Goal: Feedback & Contribution: Contribute content

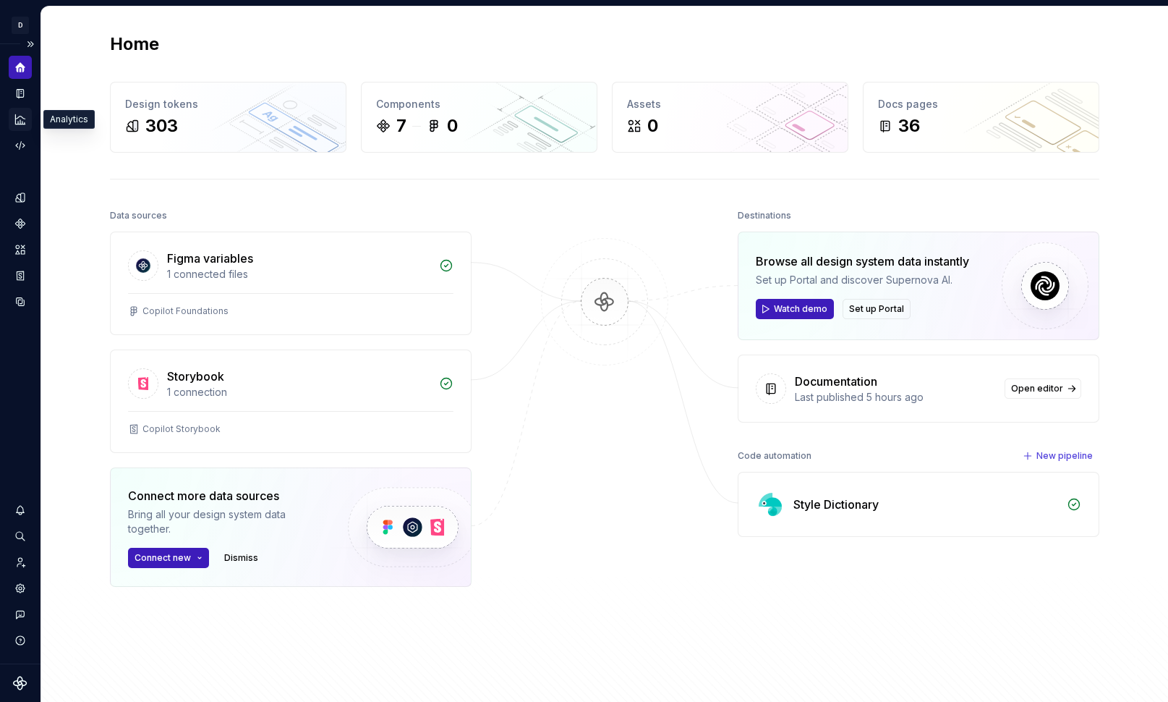
click at [20, 120] on icon "Analytics" at bounding box center [20, 119] width 13 height 13
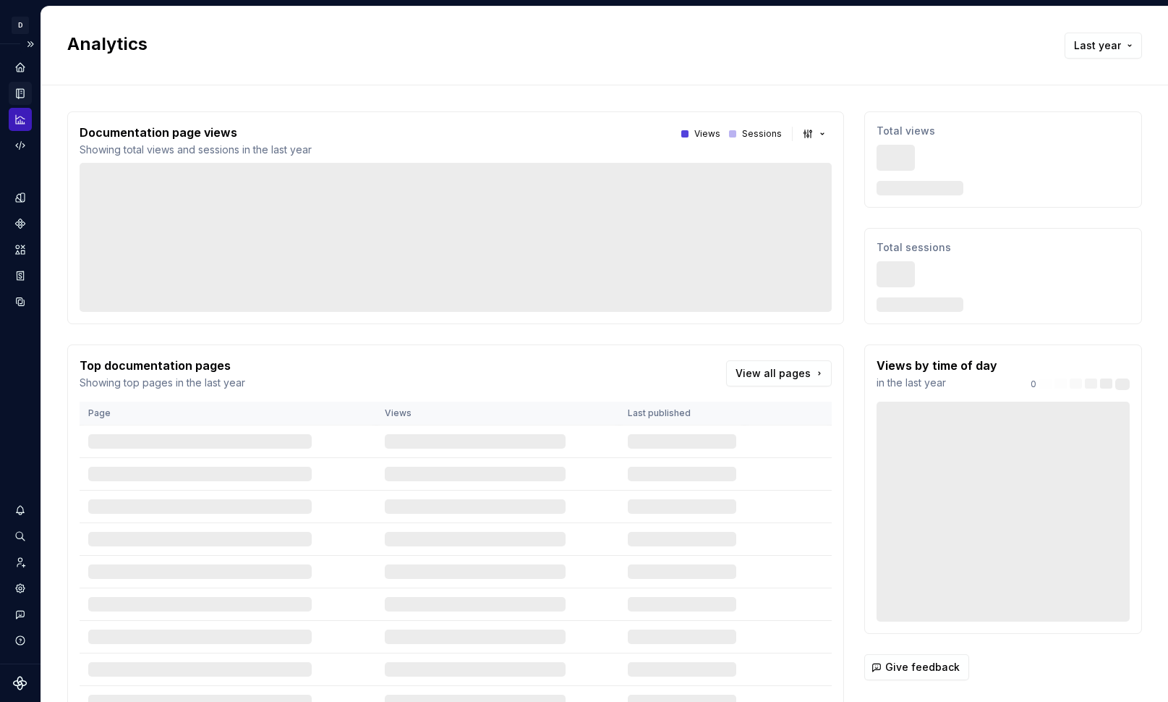
click at [20, 93] on icon "Documentation" at bounding box center [20, 93] width 7 height 9
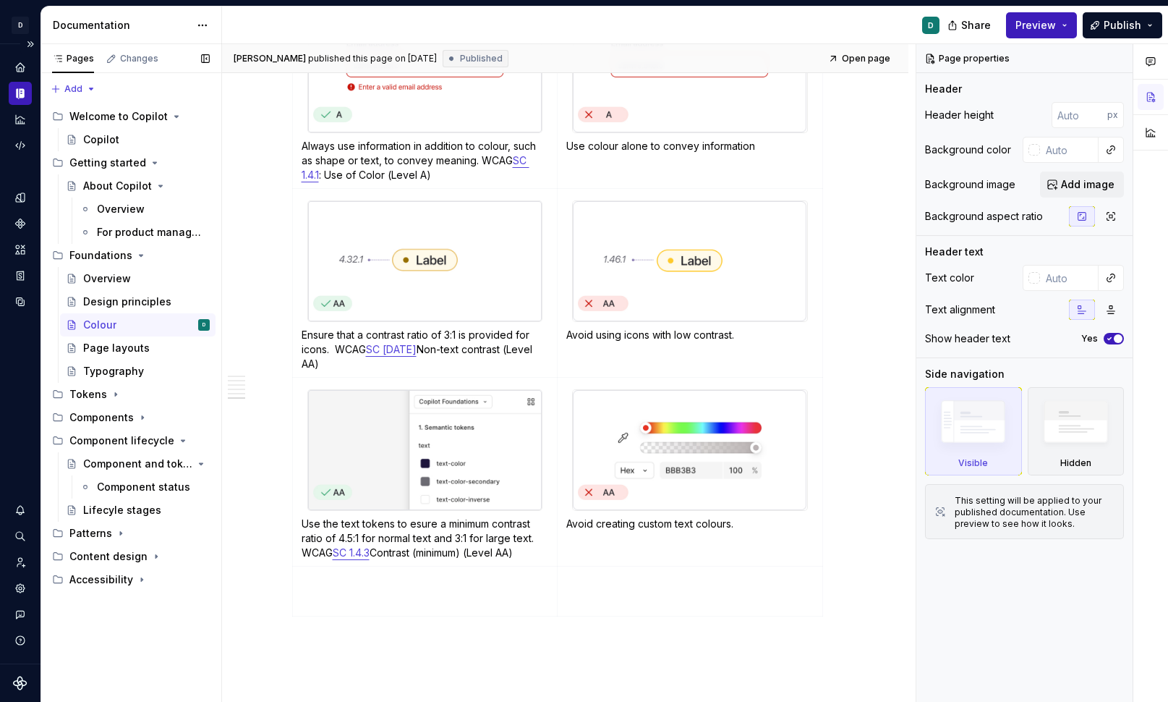
scroll to position [2029, 0]
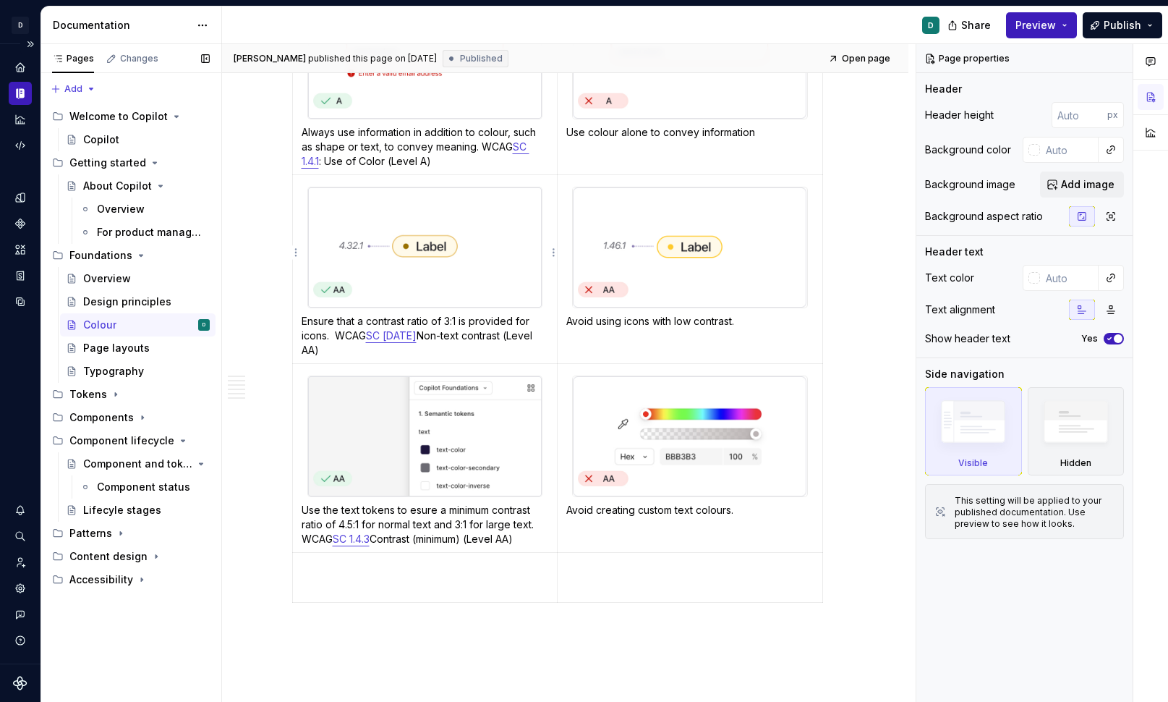
type textarea "*"
click at [341, 318] on p "Ensure that a contrast ratio of 3:1 is provided for icons.  WCAG SC 1.4.11 Non-…" at bounding box center [425, 335] width 247 height 43
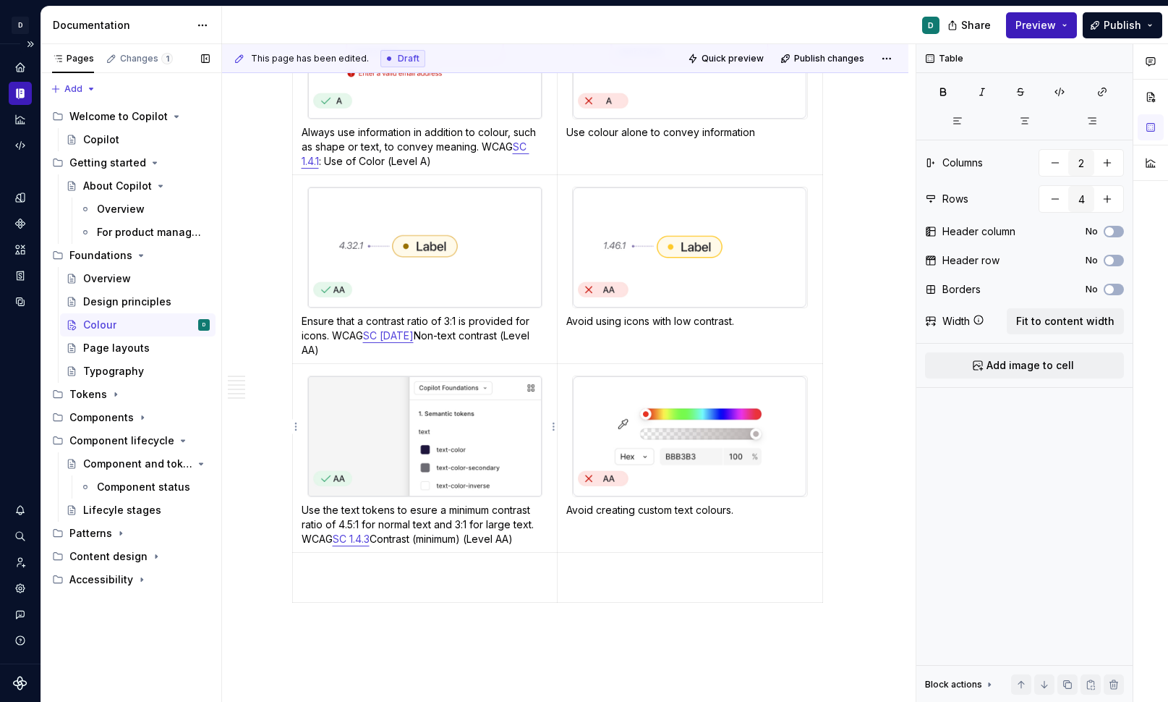
drag, startPoint x: 419, startPoint y: 480, endPoint x: 419, endPoint y: 509, distance: 28.9
click at [419, 503] on p "Use the text tokens to esure a minimum contrast ratio of 4.5:1 for normal text …" at bounding box center [425, 524] width 247 height 43
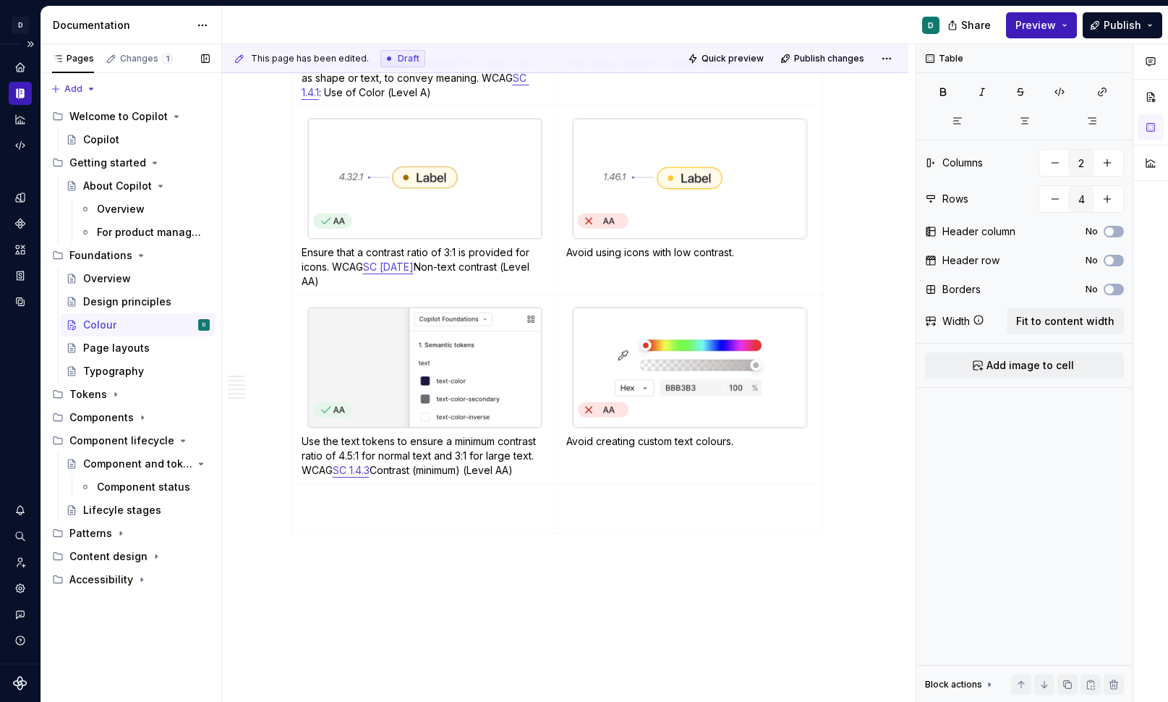
scroll to position [2103, 0]
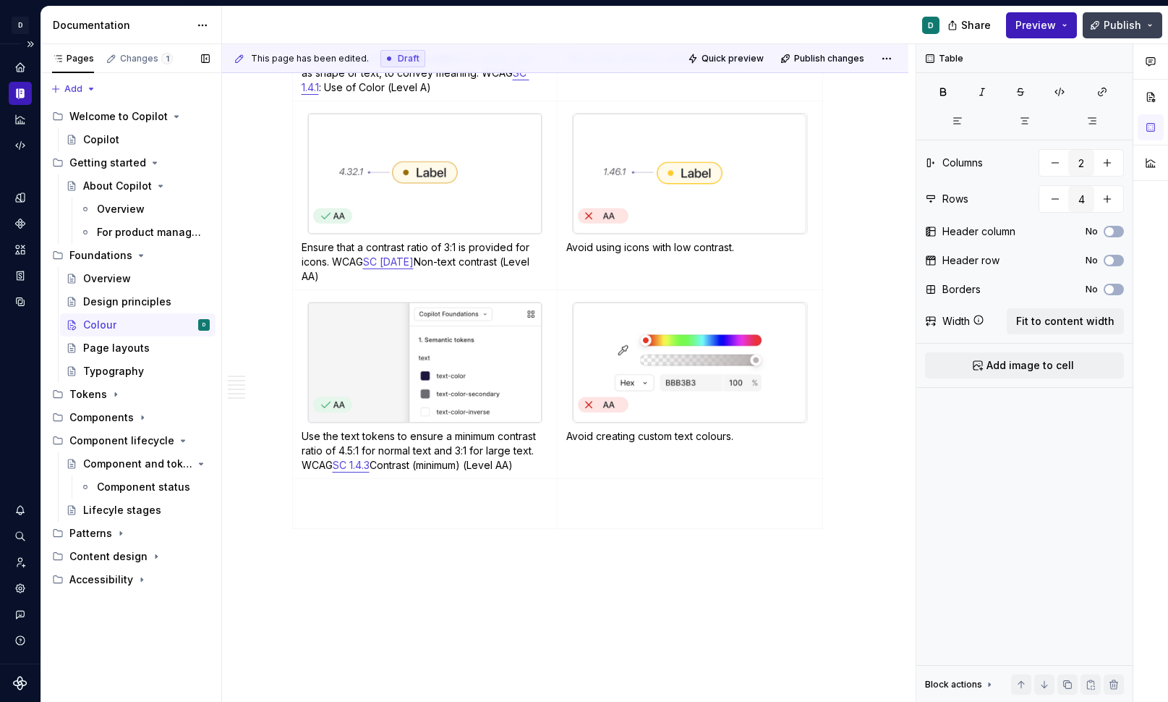
click at [1128, 27] on span "Publish" at bounding box center [1123, 25] width 38 height 14
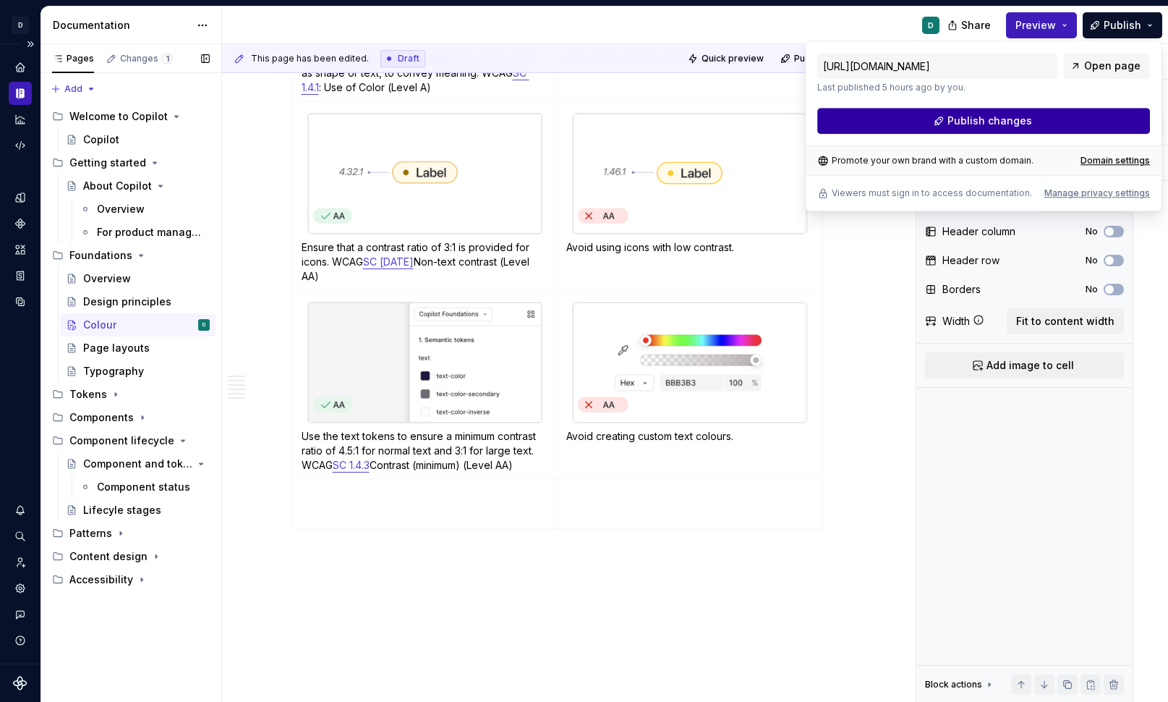
click at [1042, 123] on button "Publish changes" at bounding box center [983, 121] width 333 height 26
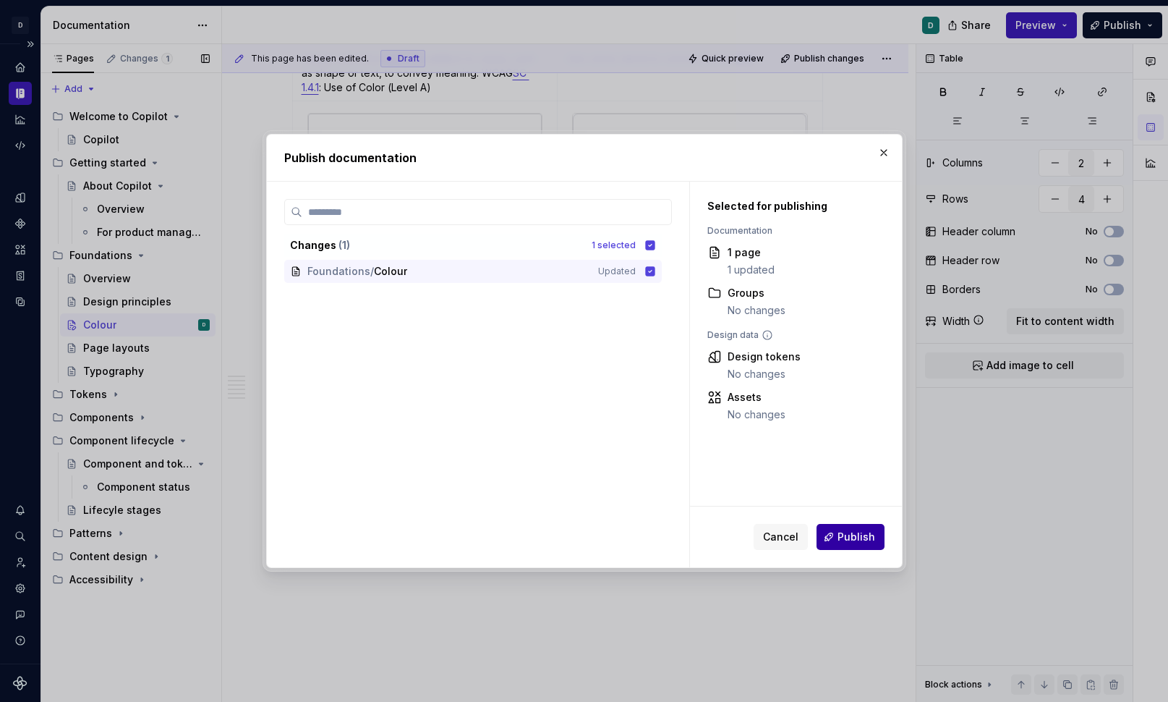
click at [851, 538] on span "Publish" at bounding box center [857, 536] width 38 height 14
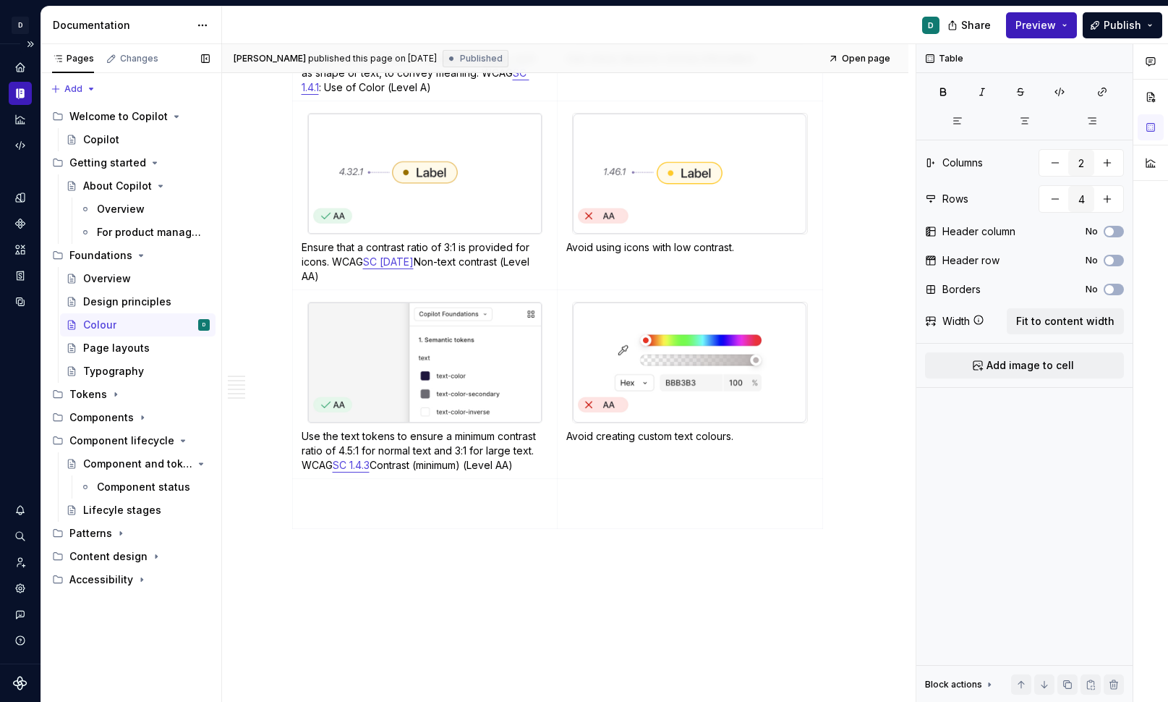
type textarea "*"
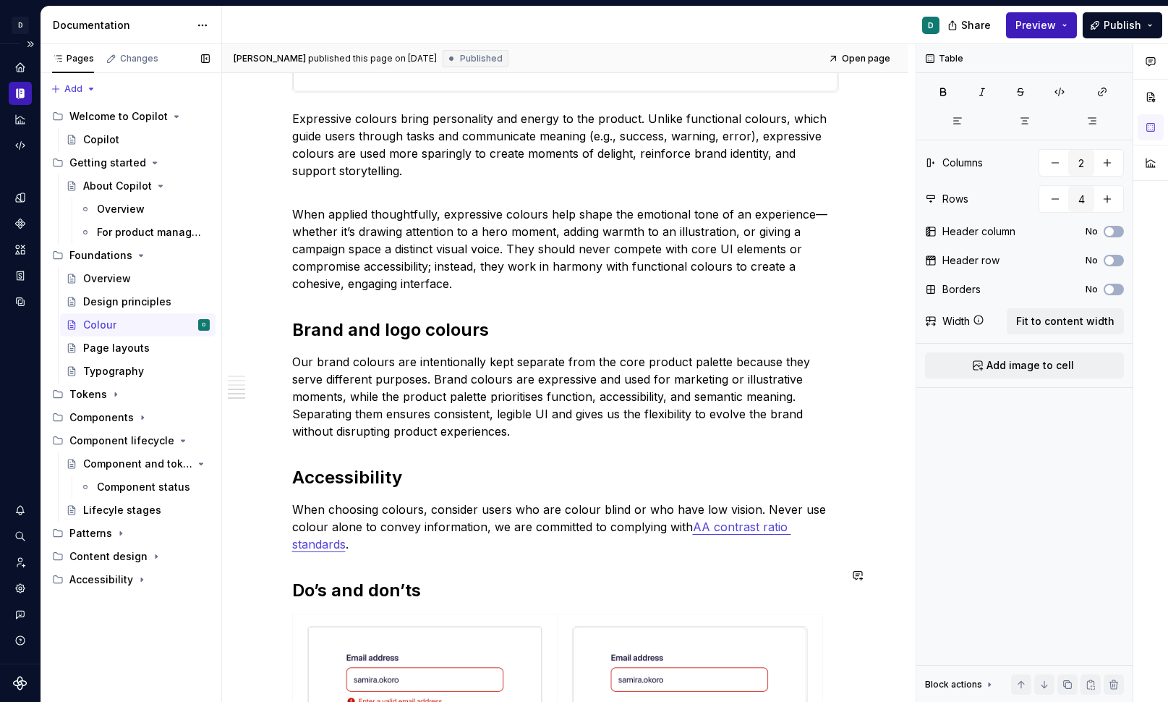
scroll to position [1397, 0]
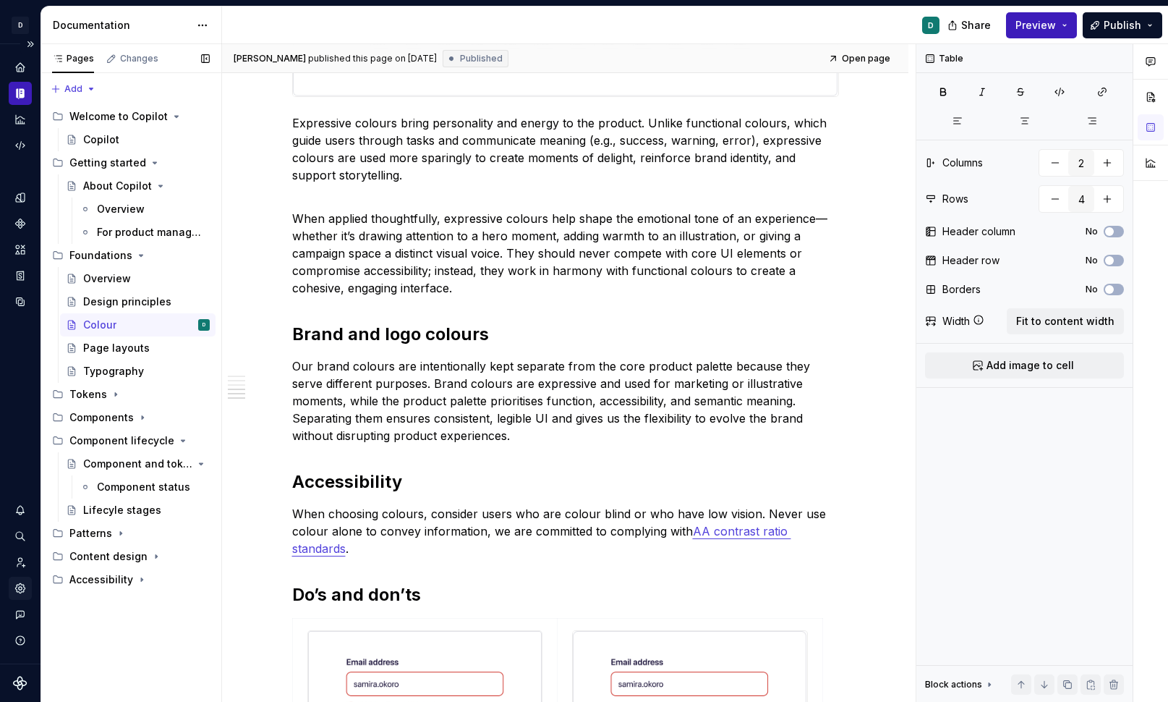
click at [18, 589] on icon "Settings" at bounding box center [19, 587] width 9 height 9
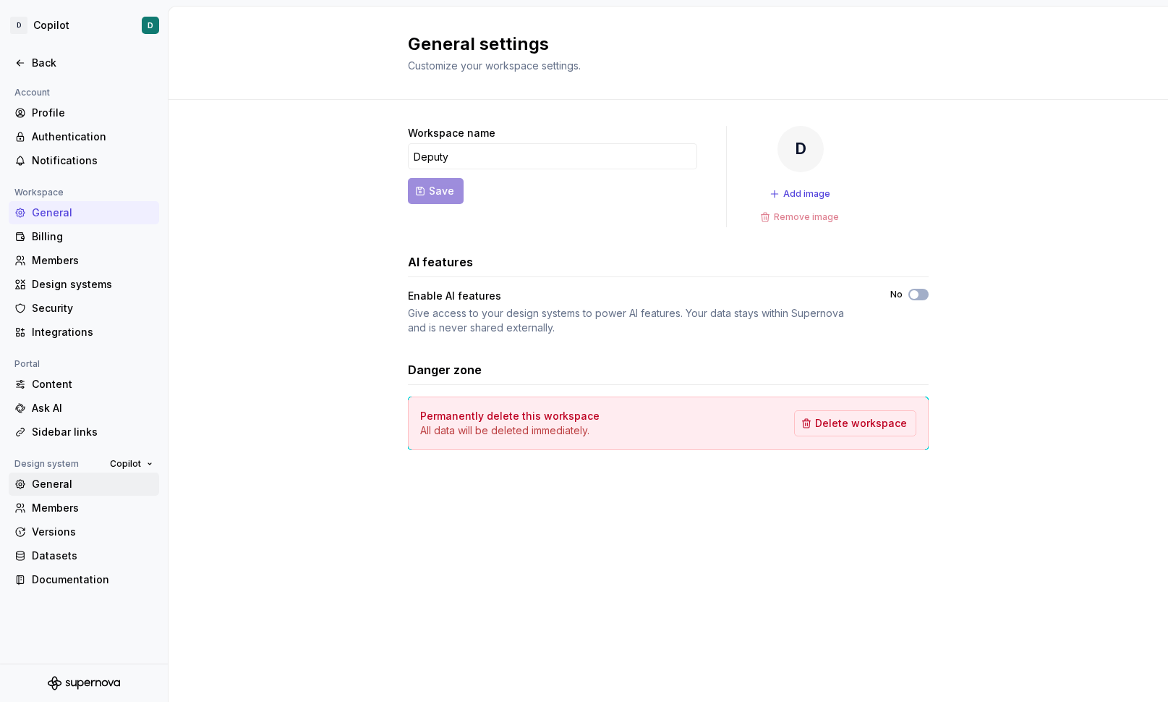
click at [58, 483] on div "General" at bounding box center [93, 484] width 122 height 14
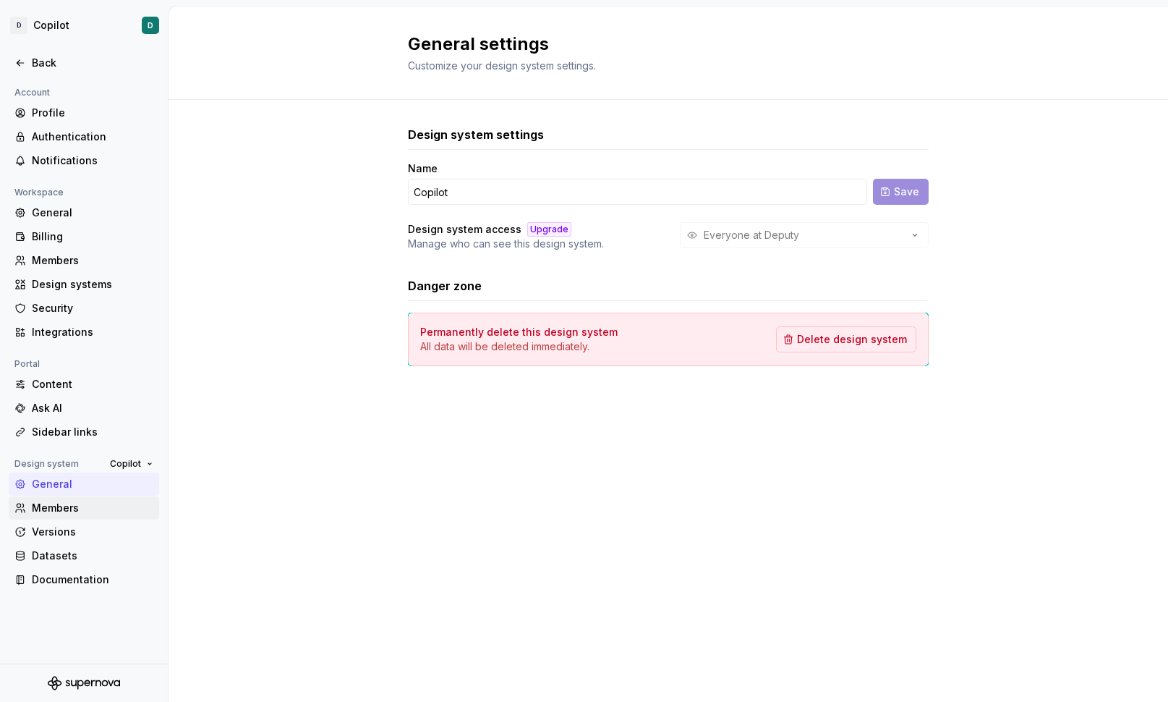
click at [69, 506] on div "Members" at bounding box center [93, 507] width 122 height 14
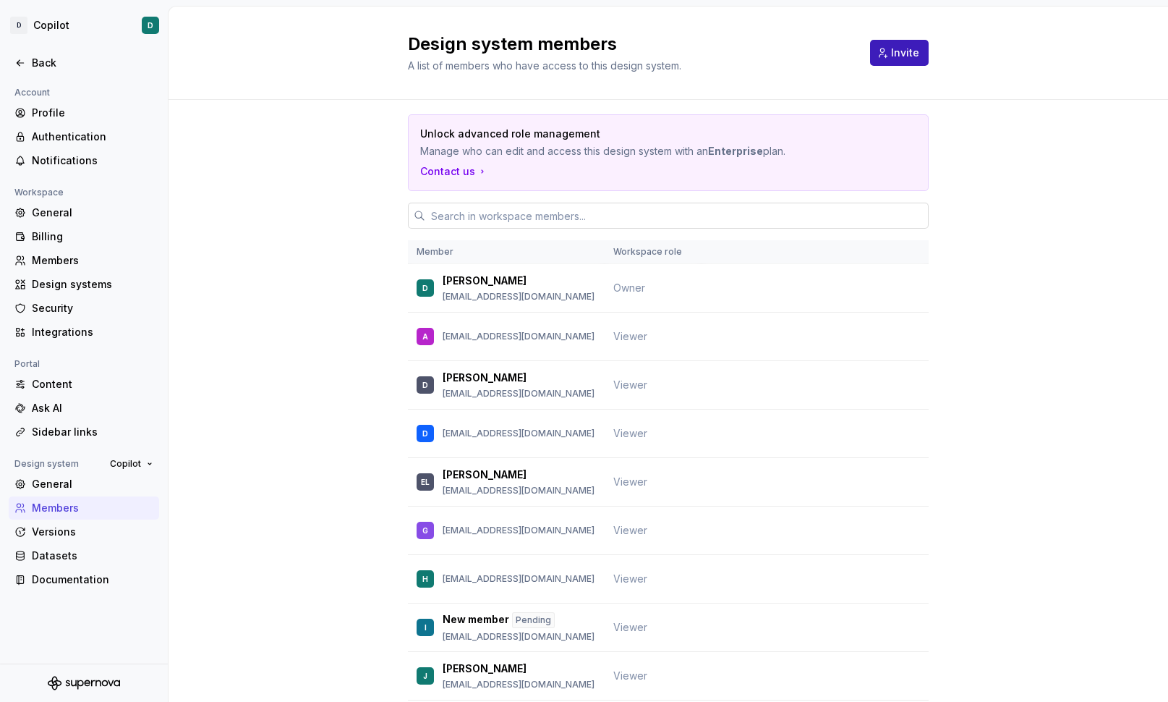
click at [532, 212] on input "text" at bounding box center [676, 216] width 503 height 26
paste input "rmonteiro@deputy.com"
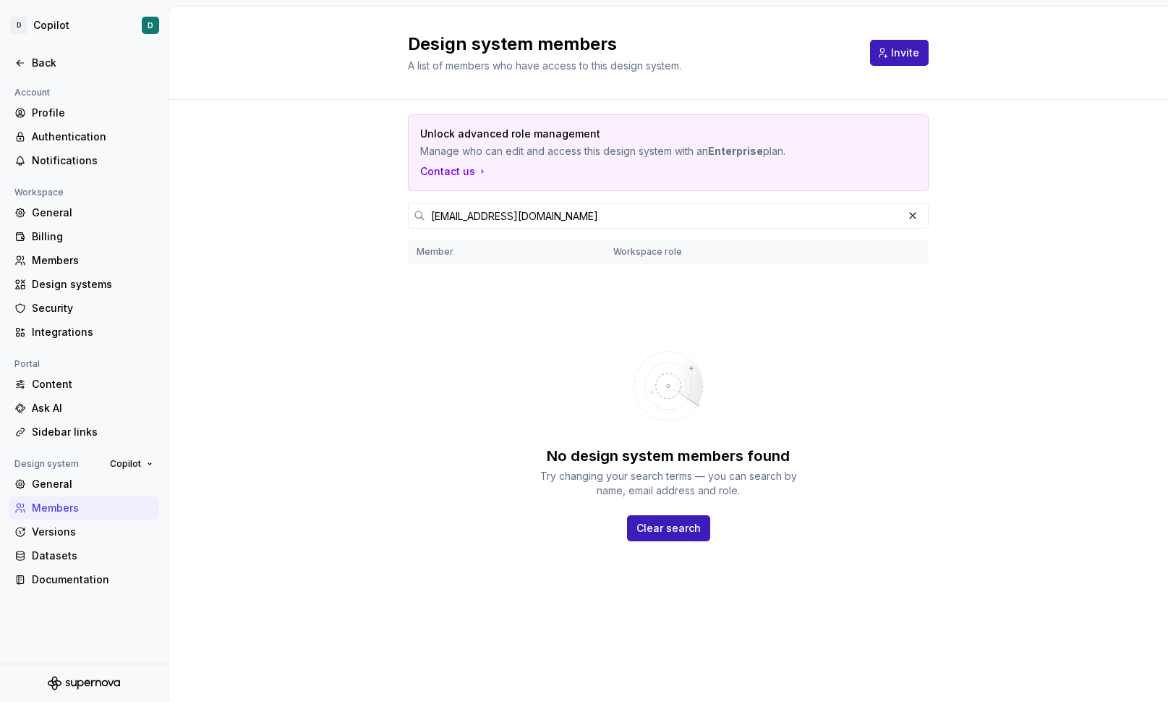
click at [640, 322] on div "No design system members found Try changing your search terms — you can search …" at bounding box center [668, 437] width 521 height 347
click at [551, 218] on input "rmonteiro@deputy.com" at bounding box center [663, 216] width 477 height 26
type input "r"
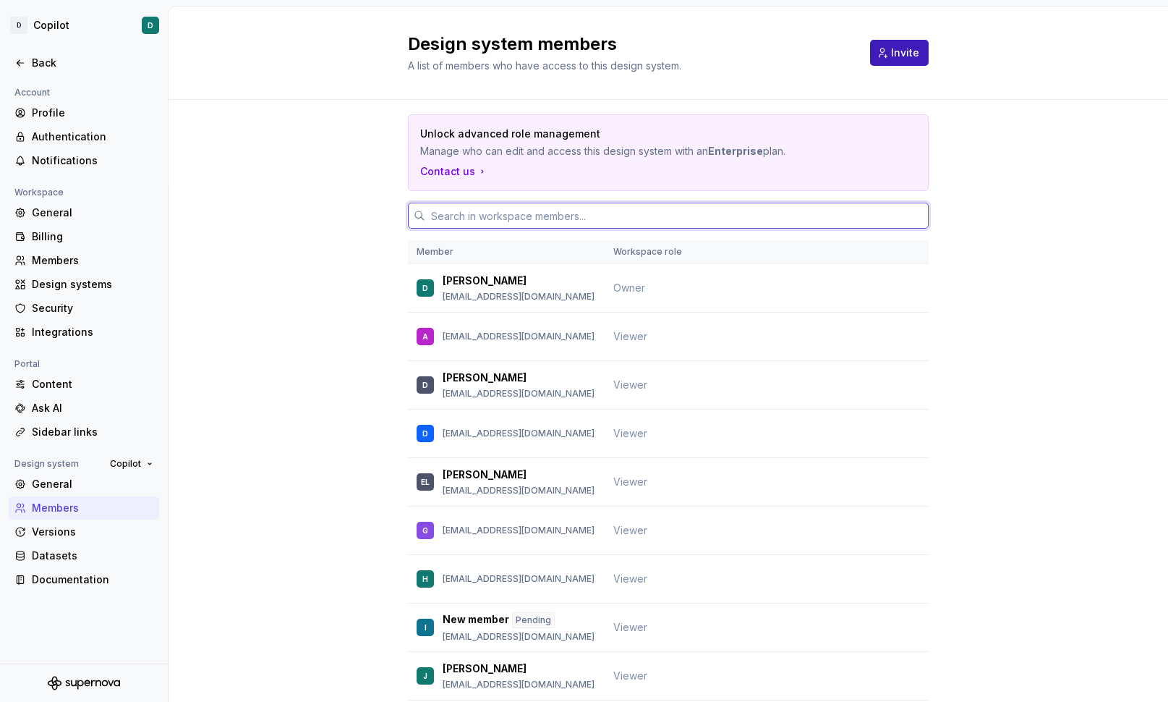
paste input "rmonteiro@deputy.com"
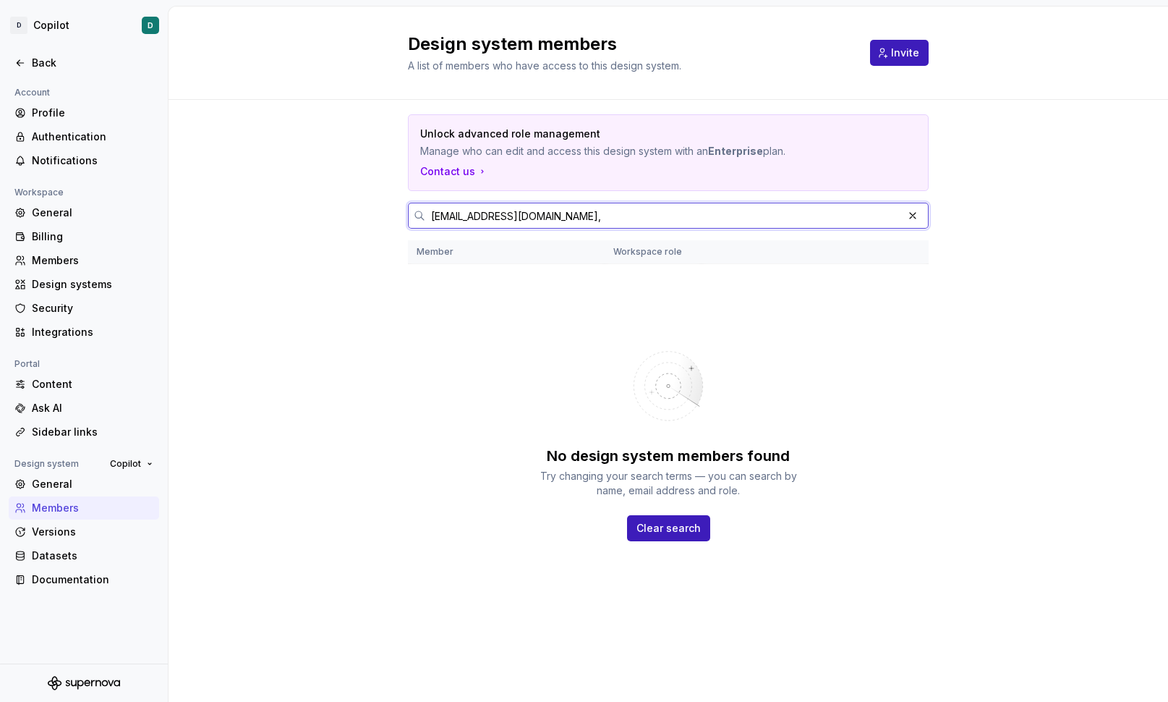
paste input "ymarlow@deputy.com"
paste input "fsu@deputy.com"
paste input "mho@deputy.com"
paste input "haitran@deputy.com"
click at [897, 216] on input "rmonteiro@deputy.com, ymarlow@deputy.com, fsu@deputy.com, mho@deputy.com, haitr…" at bounding box center [663, 216] width 477 height 26
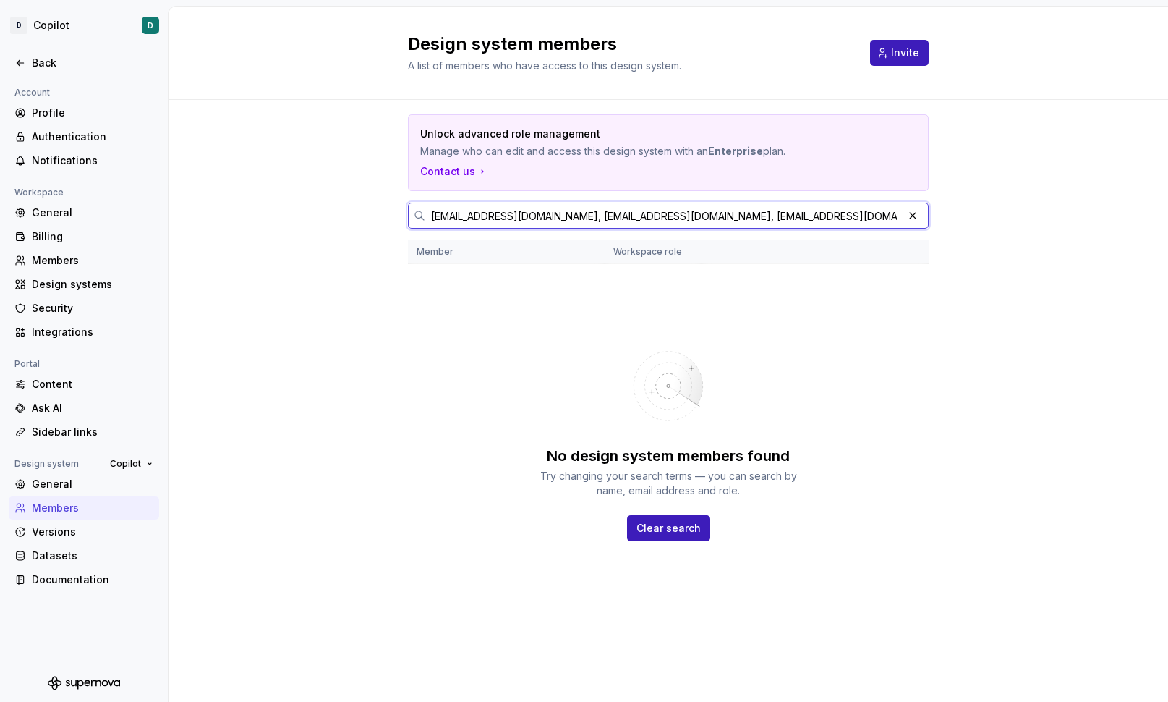
click at [843, 216] on input "rmonteiro@deputy.com, ymarlow@deputy.com, fsu@deputy.com, mho@deputy.com, haitr…" at bounding box center [663, 216] width 477 height 26
paste input "lnguyen@deputy.com"
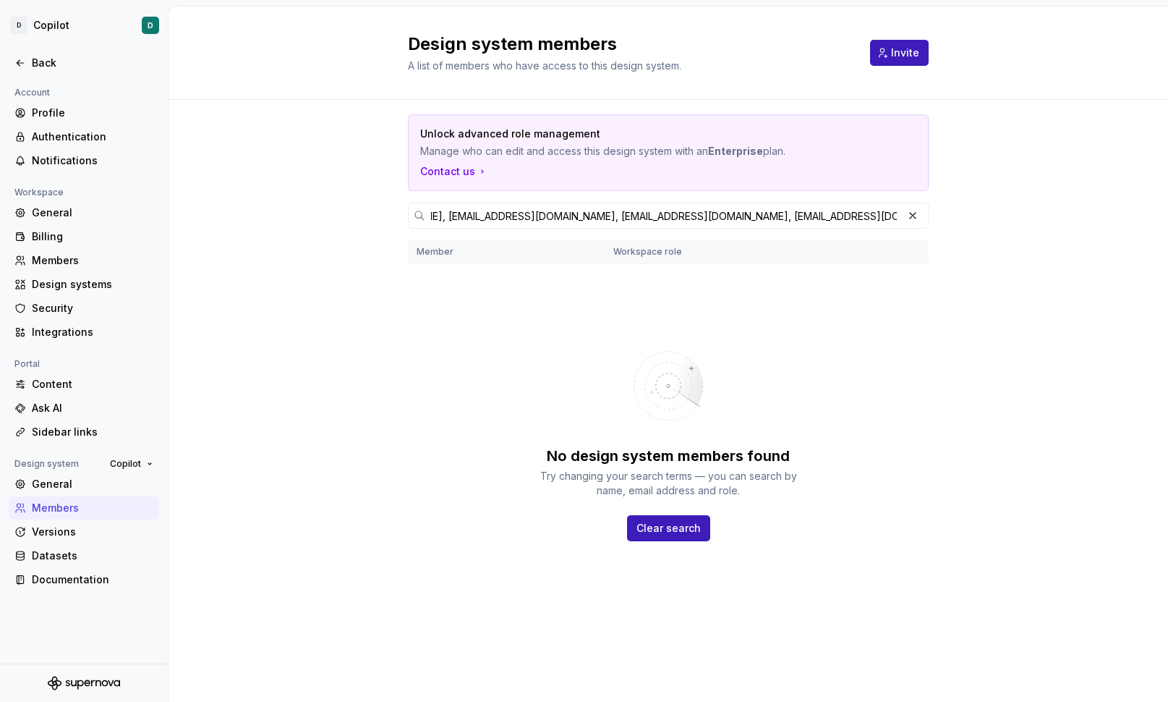
scroll to position [0, 0]
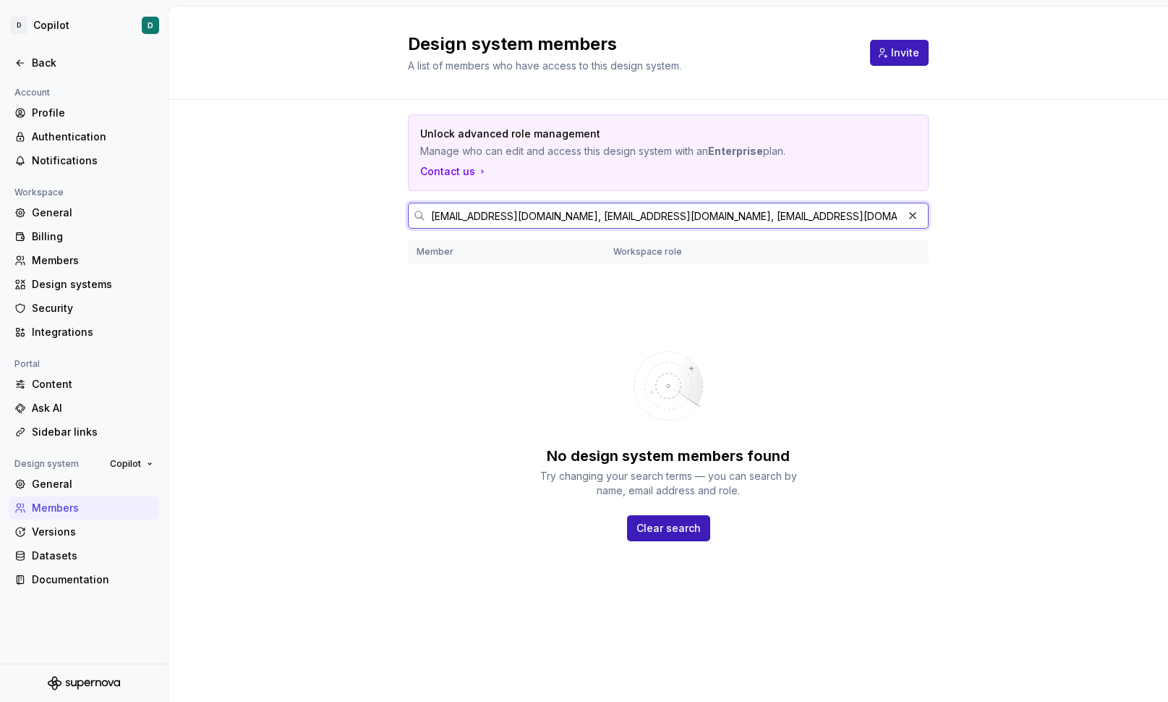
click at [872, 216] on input "rmonteiro@deputy.com, ymarlow@deputy.com, fsu@deputy.com, mho@deputy.com, haitr…" at bounding box center [663, 216] width 477 height 26
paste input "adesmond@deputy.com"
type input "rmonteiro@deputy.com, ymarlow@deputy.com, fsu@deputy.com, mho@deputy.com, haitr…"
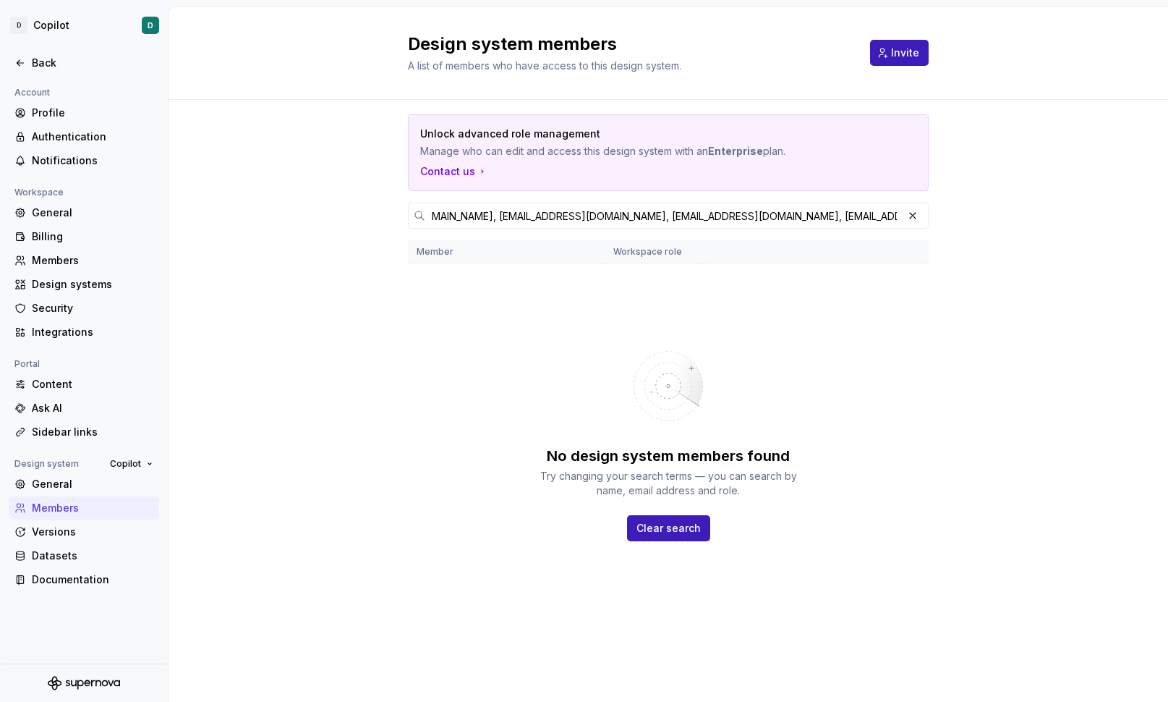
scroll to position [0, 0]
click at [887, 57] on button "Invite" at bounding box center [899, 53] width 59 height 26
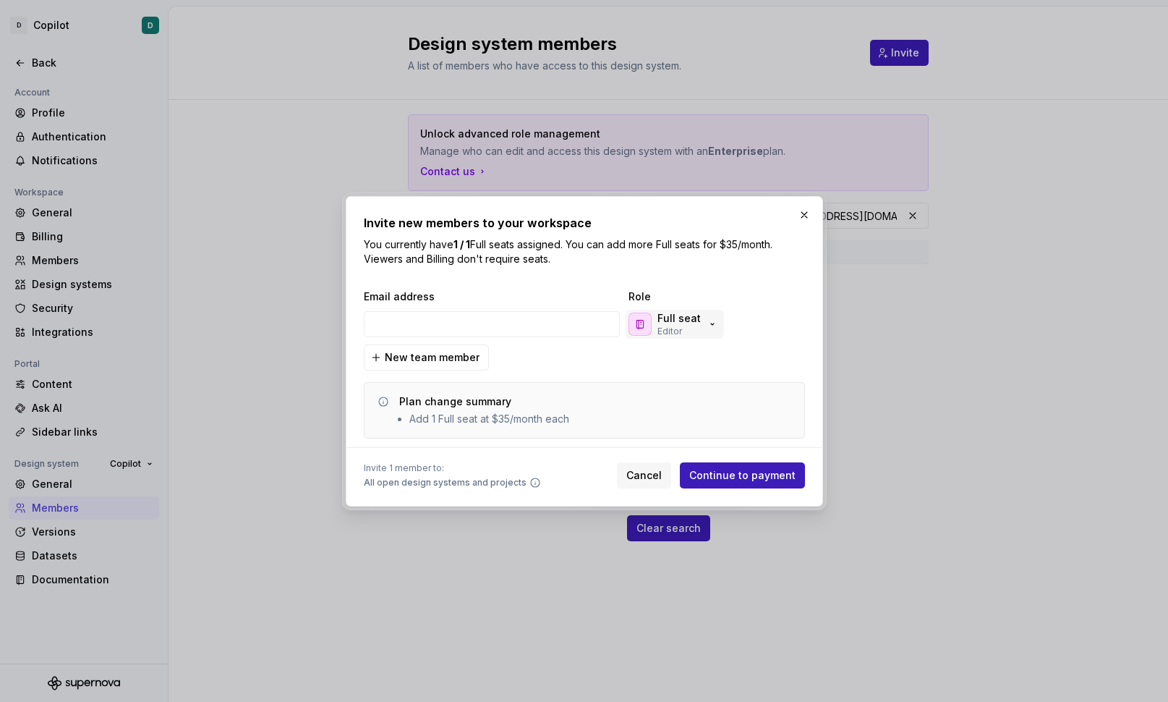
click at [715, 320] on button "Full seat Editor" at bounding box center [675, 324] width 98 height 29
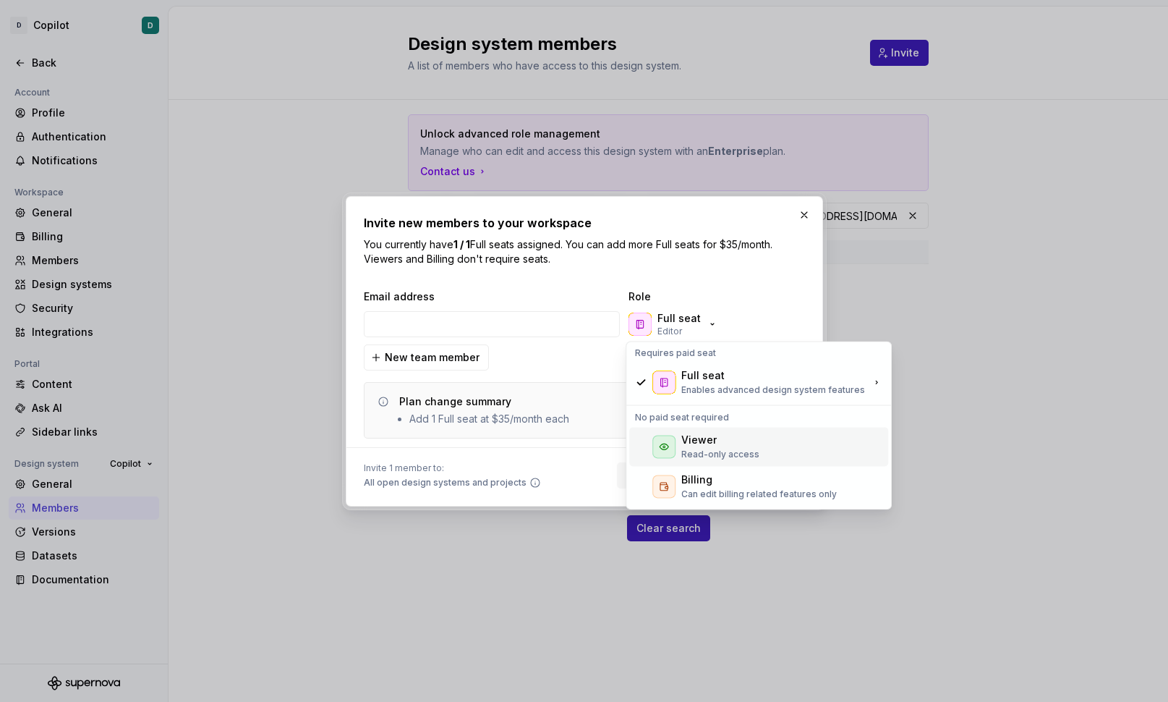
click at [714, 446] on div "Viewer" at bounding box center [720, 439] width 78 height 14
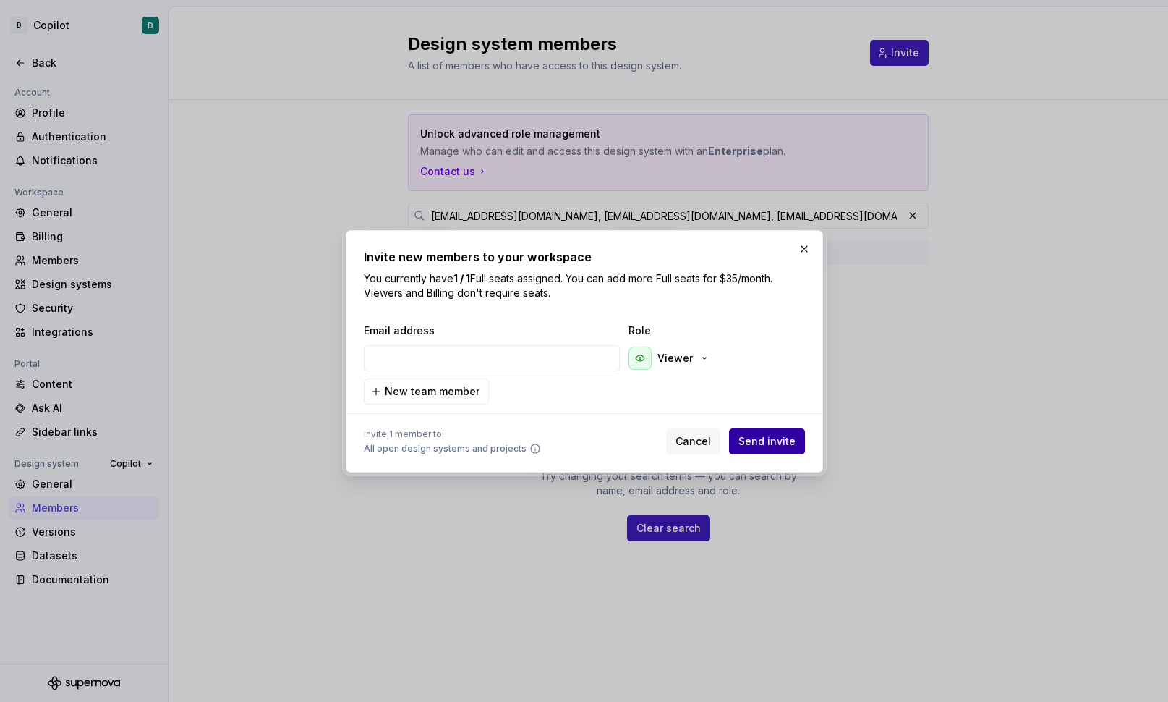
click at [775, 448] on button "Send invite" at bounding box center [767, 441] width 76 height 26
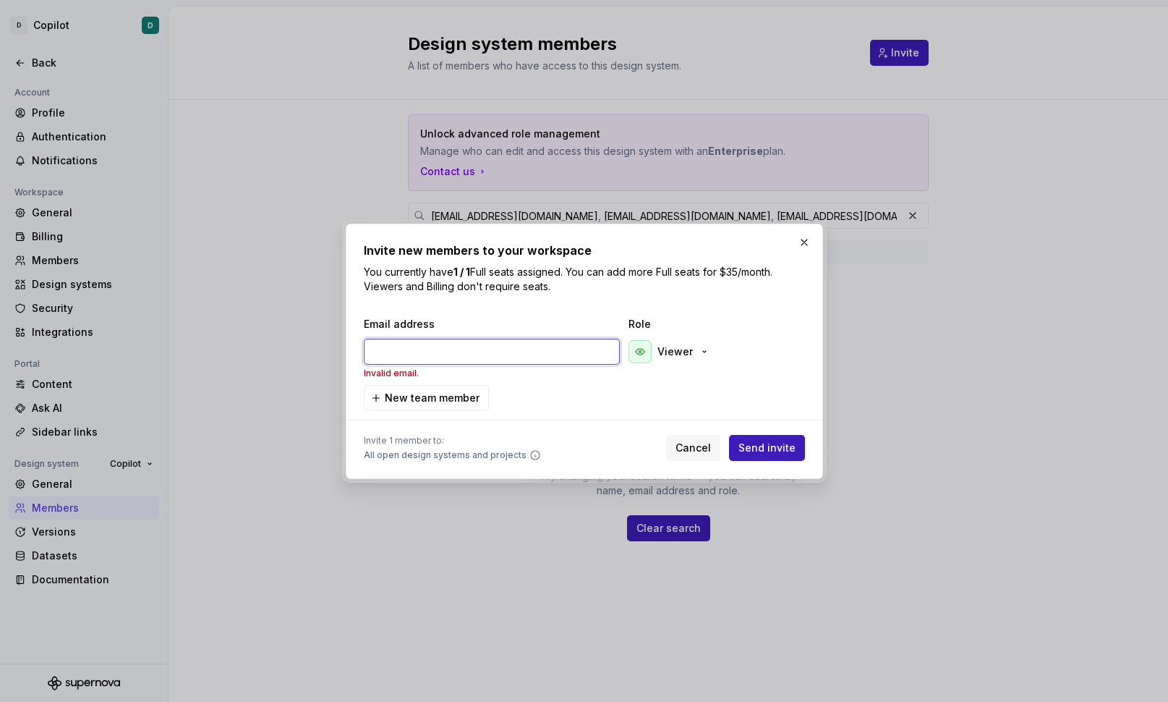
paste input "rmonteiro@deputy.com"
type input "rmonteiro@deputy.com"
click at [781, 448] on span "Send invite" at bounding box center [766, 447] width 57 height 14
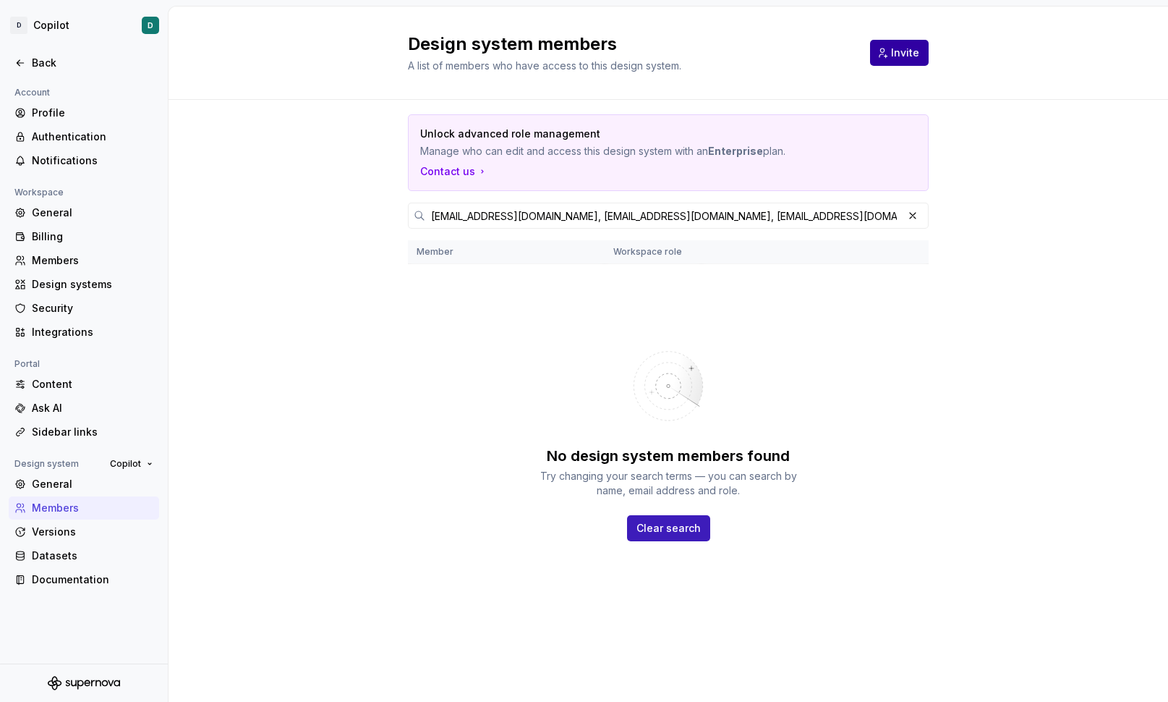
click at [906, 59] on button "Invite" at bounding box center [899, 53] width 59 height 26
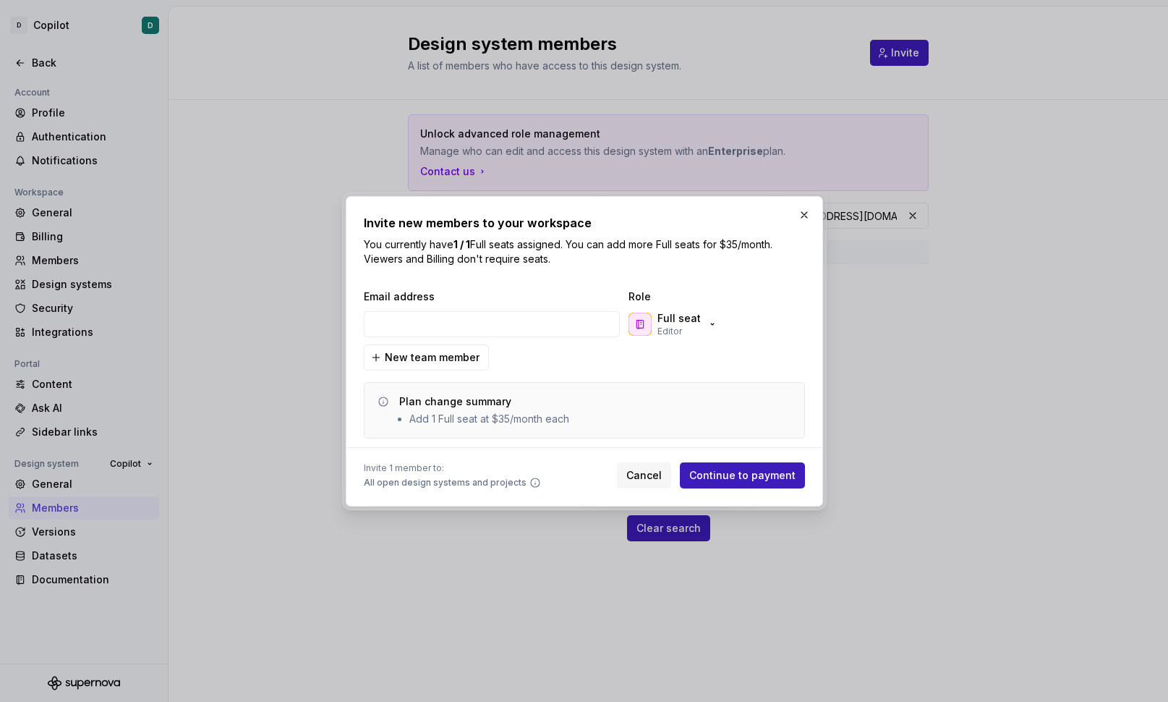
type input "ymarlow@deputy.com"
click at [749, 474] on span "Continue to payment" at bounding box center [742, 475] width 106 height 14
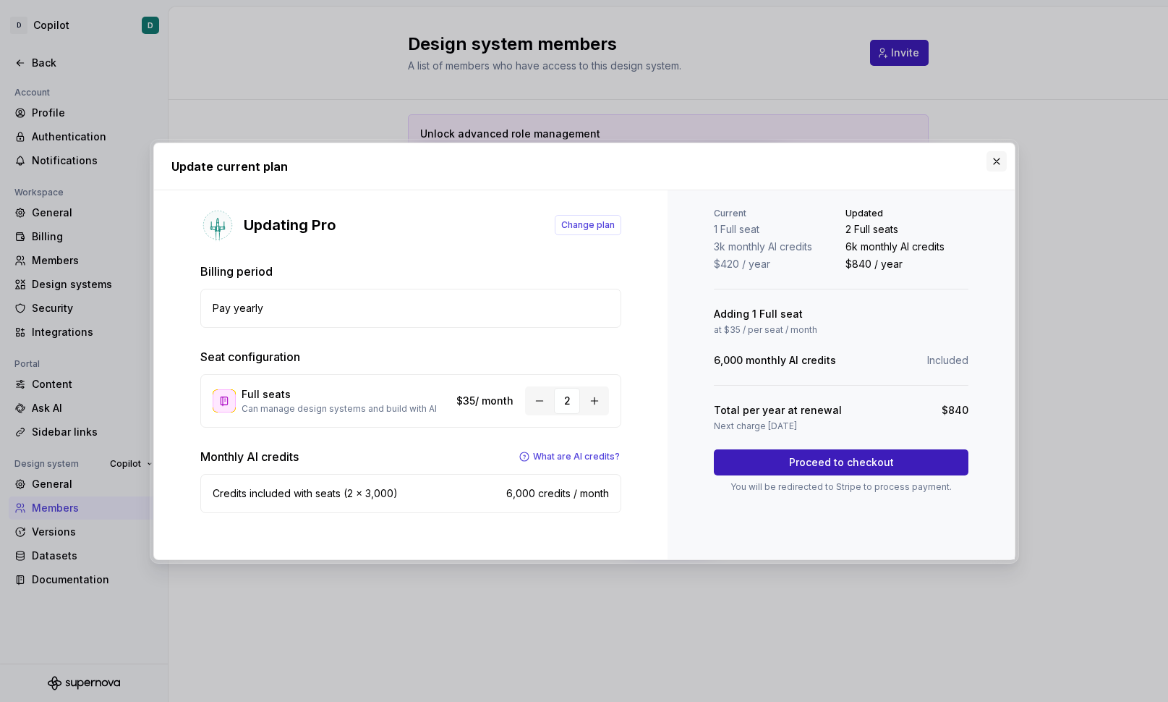
click at [995, 155] on button "button" at bounding box center [997, 161] width 20 height 20
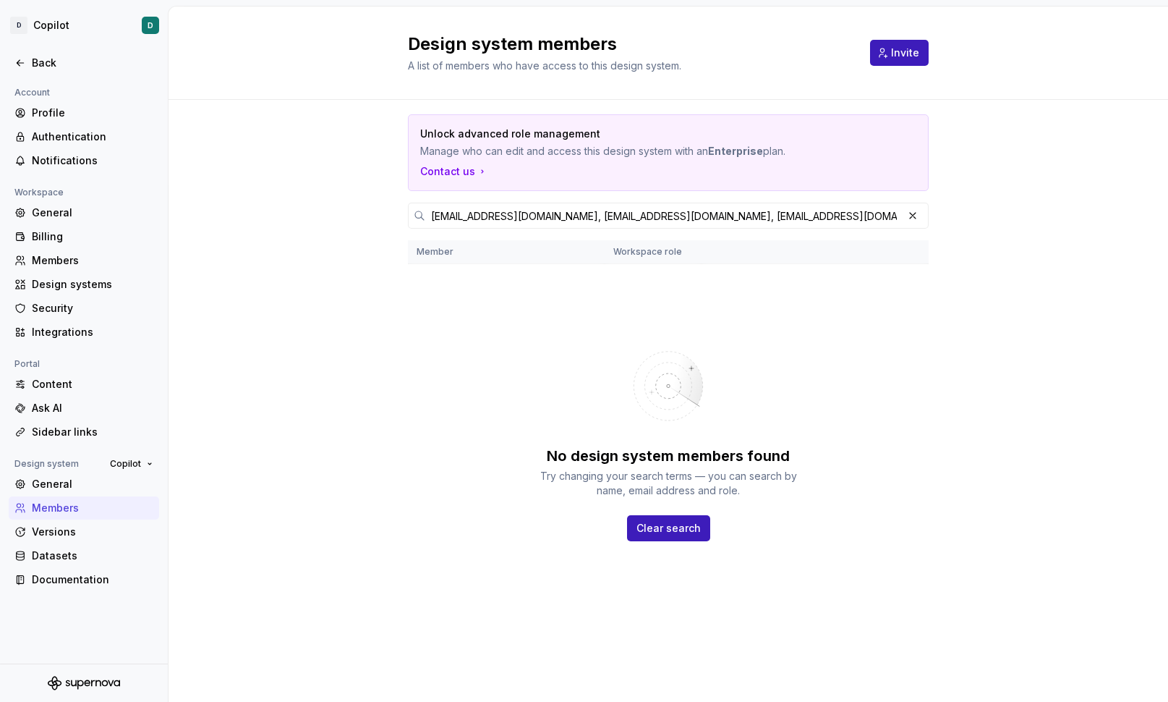
click at [678, 369] on img at bounding box center [668, 386] width 188 height 102
click at [272, 497] on div "Unlock advanced role management Manage who can edit and access this design syst…" at bounding box center [669, 383] width 1000 height 566
click at [74, 485] on div "General" at bounding box center [93, 484] width 122 height 14
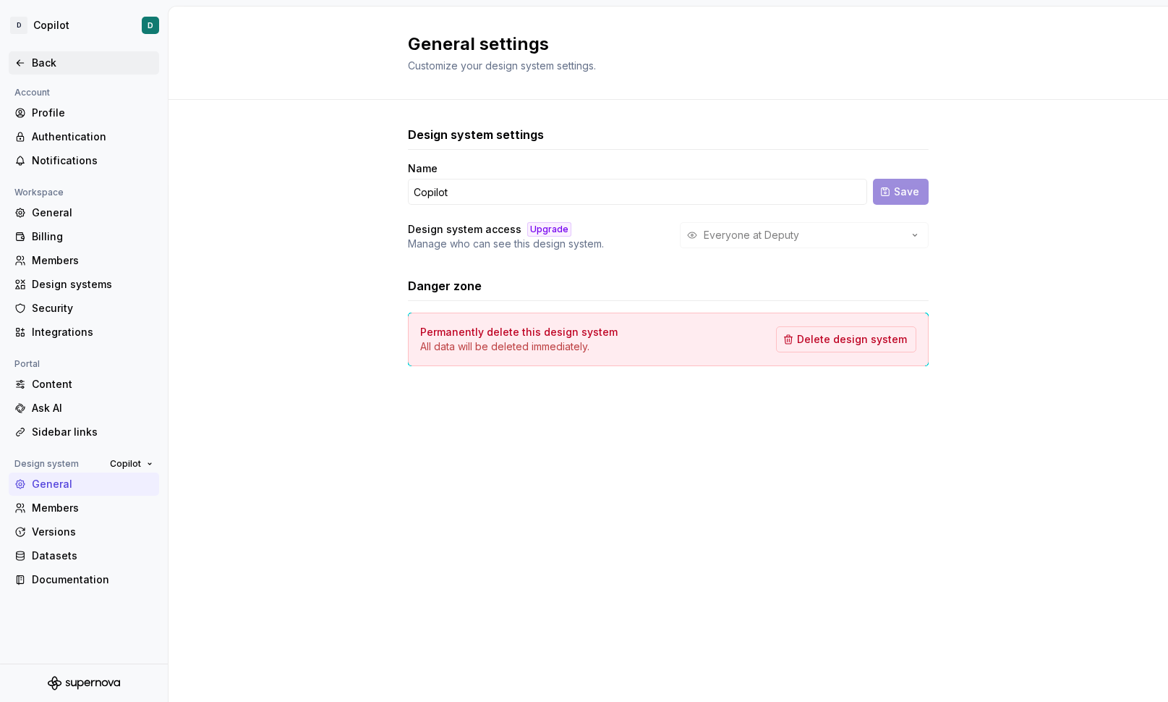
click at [41, 69] on div "Back" at bounding box center [93, 63] width 122 height 14
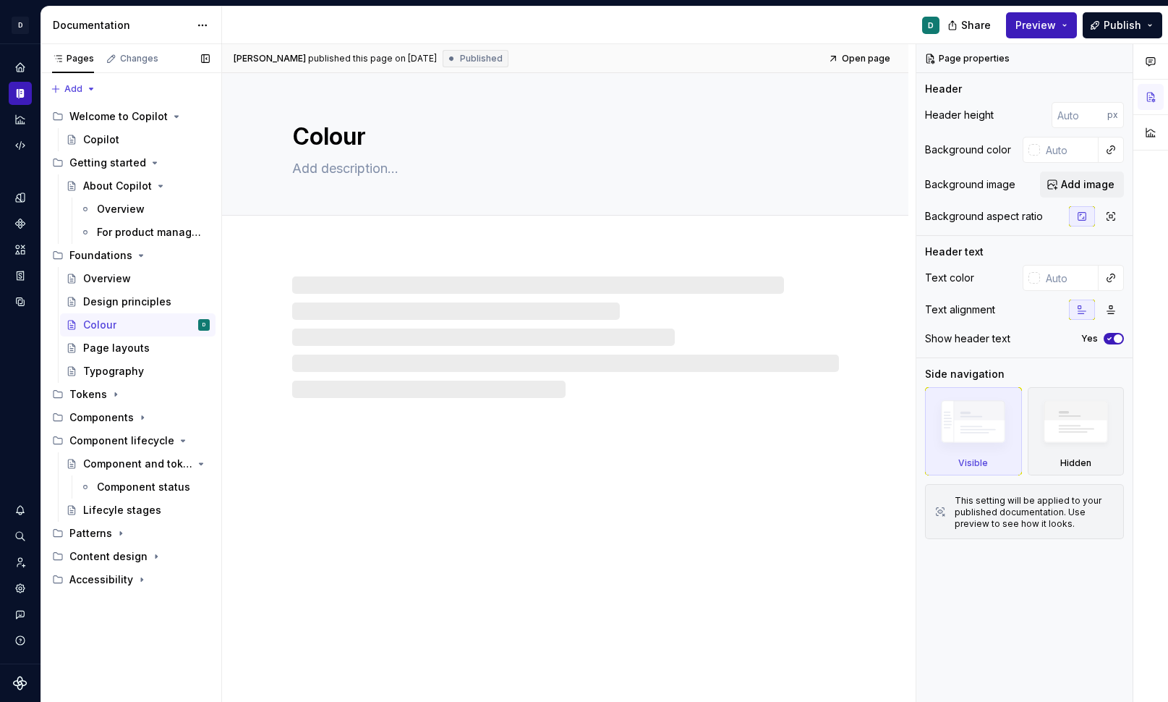
type textarea "*"
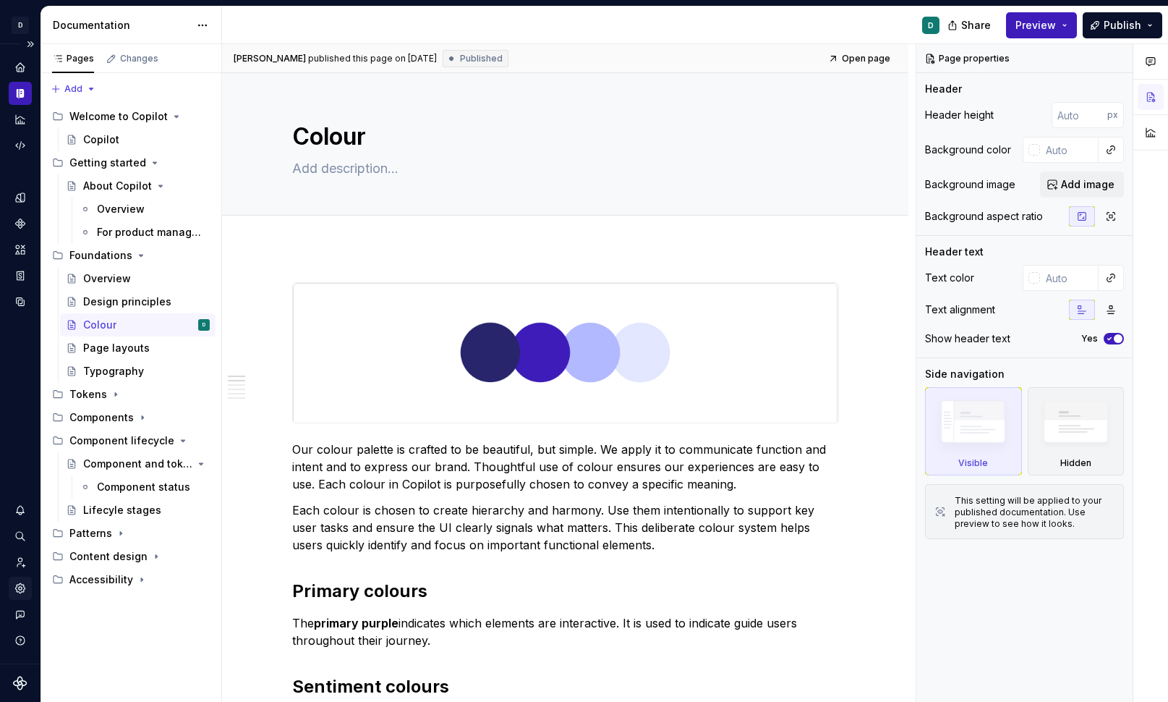
click at [21, 583] on icon "Settings" at bounding box center [19, 587] width 9 height 9
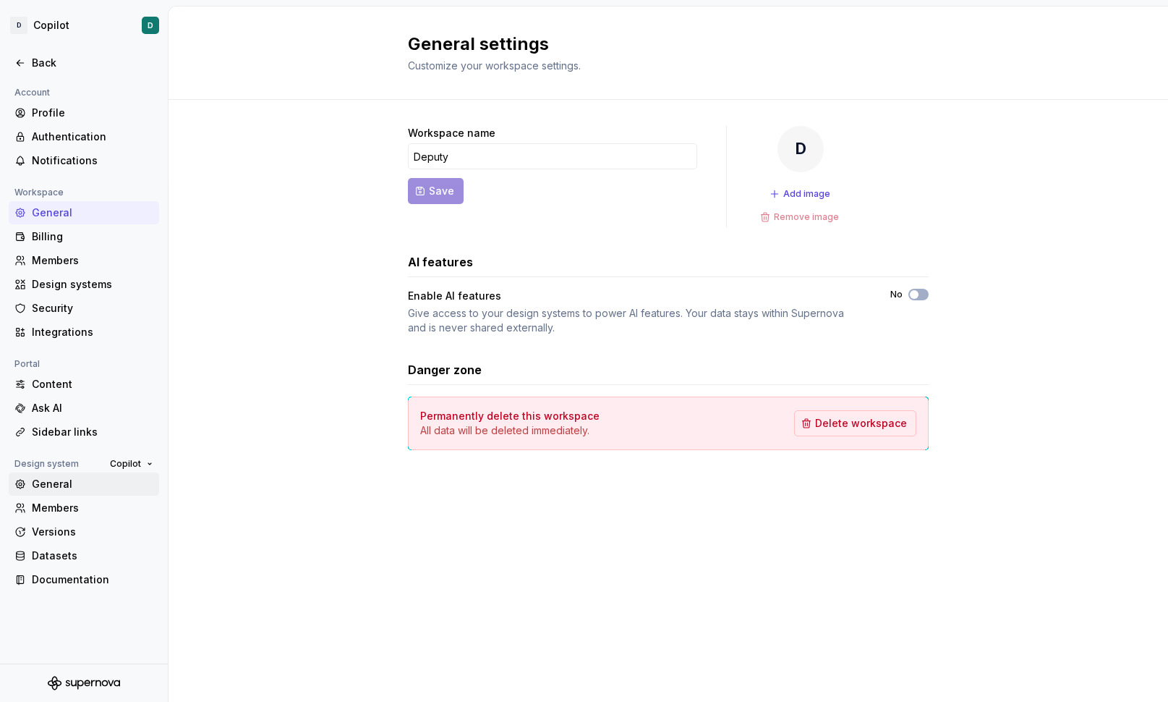
click at [41, 491] on div "General" at bounding box center [84, 483] width 150 height 23
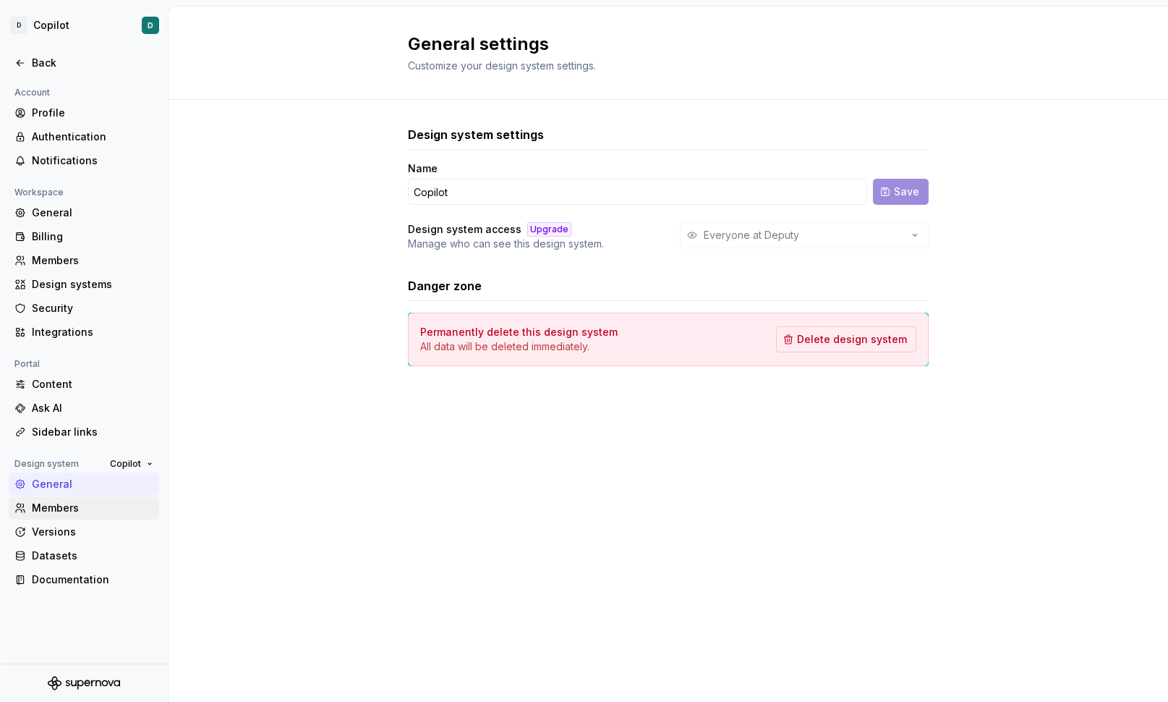
click at [42, 507] on div "Members" at bounding box center [93, 507] width 122 height 14
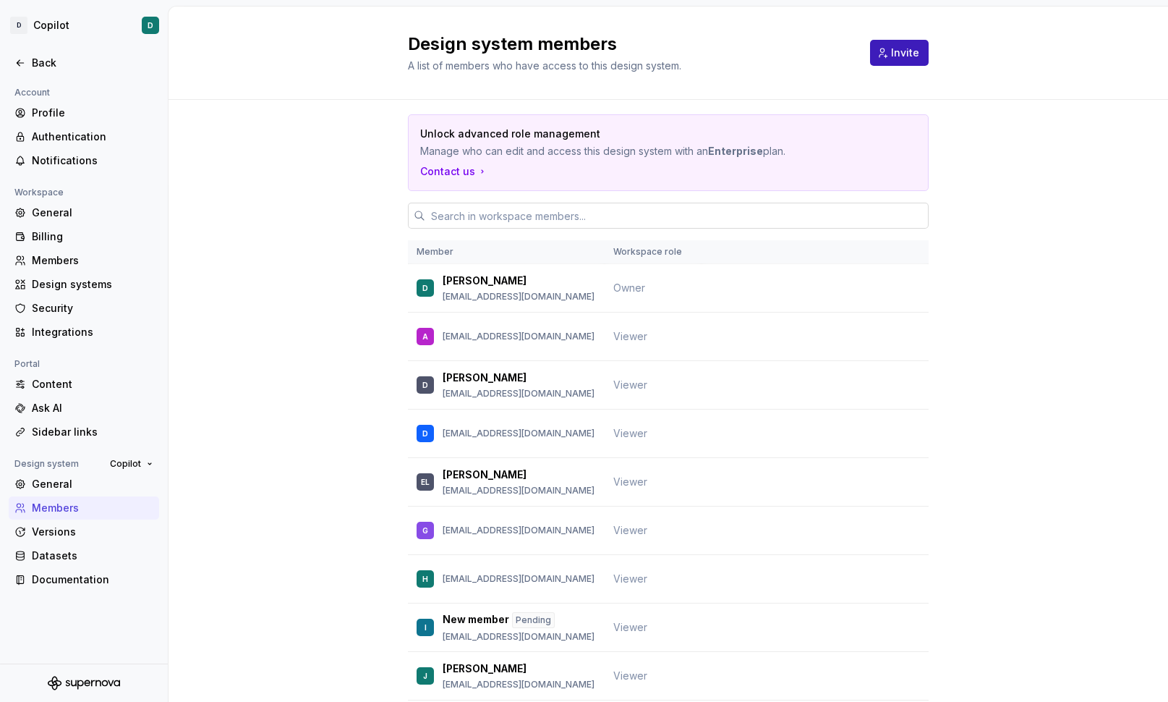
click at [640, 210] on input "text" at bounding box center [676, 216] width 503 height 26
click at [898, 60] on button "Invite" at bounding box center [899, 53] width 59 height 26
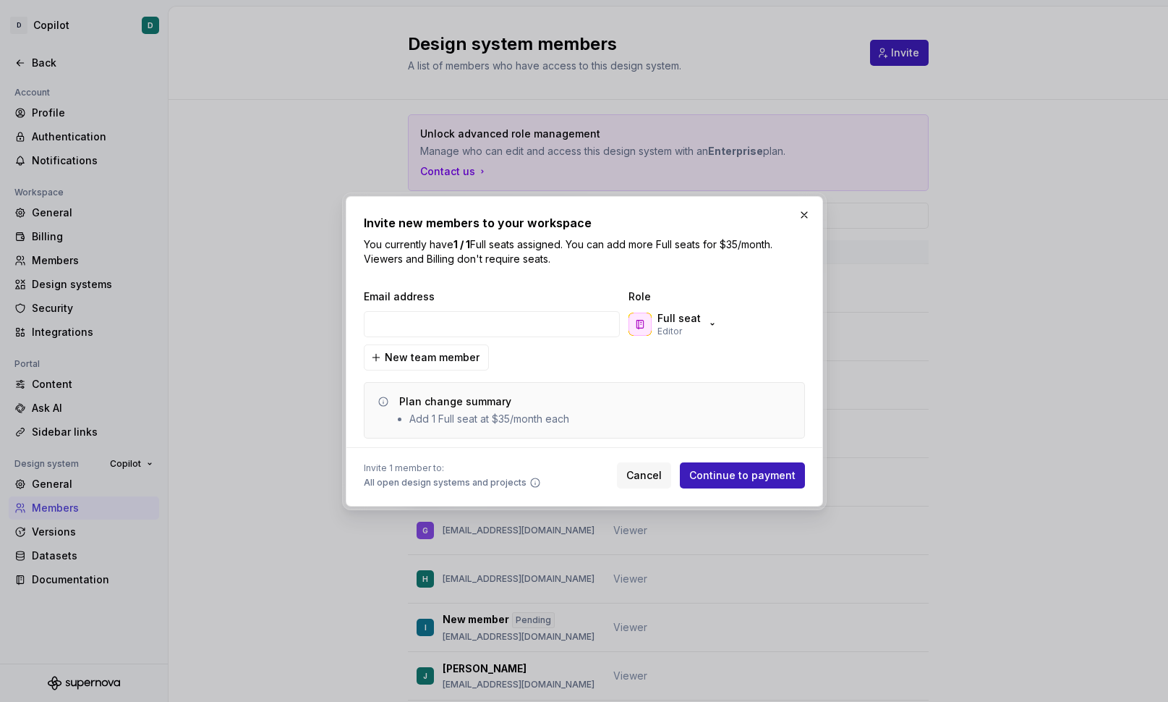
type input "ymarlow@deputy.com"
click at [712, 480] on span "Continue to payment" at bounding box center [742, 475] width 106 height 14
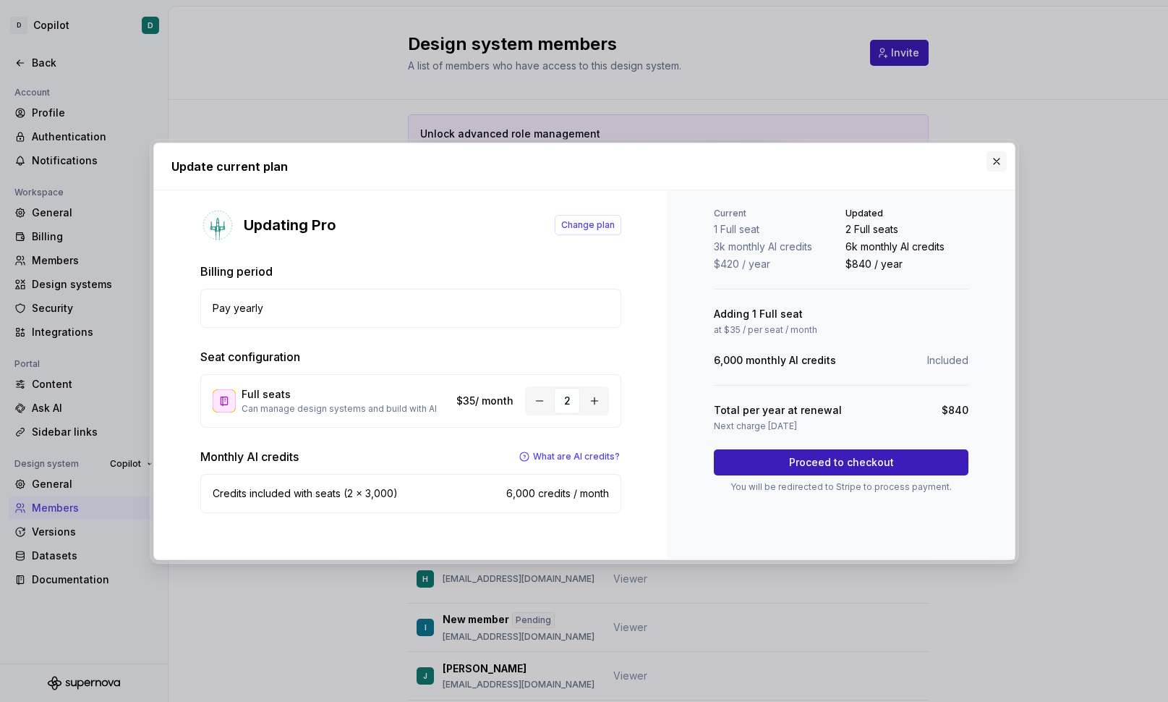
click at [998, 161] on button "button" at bounding box center [997, 161] width 20 height 20
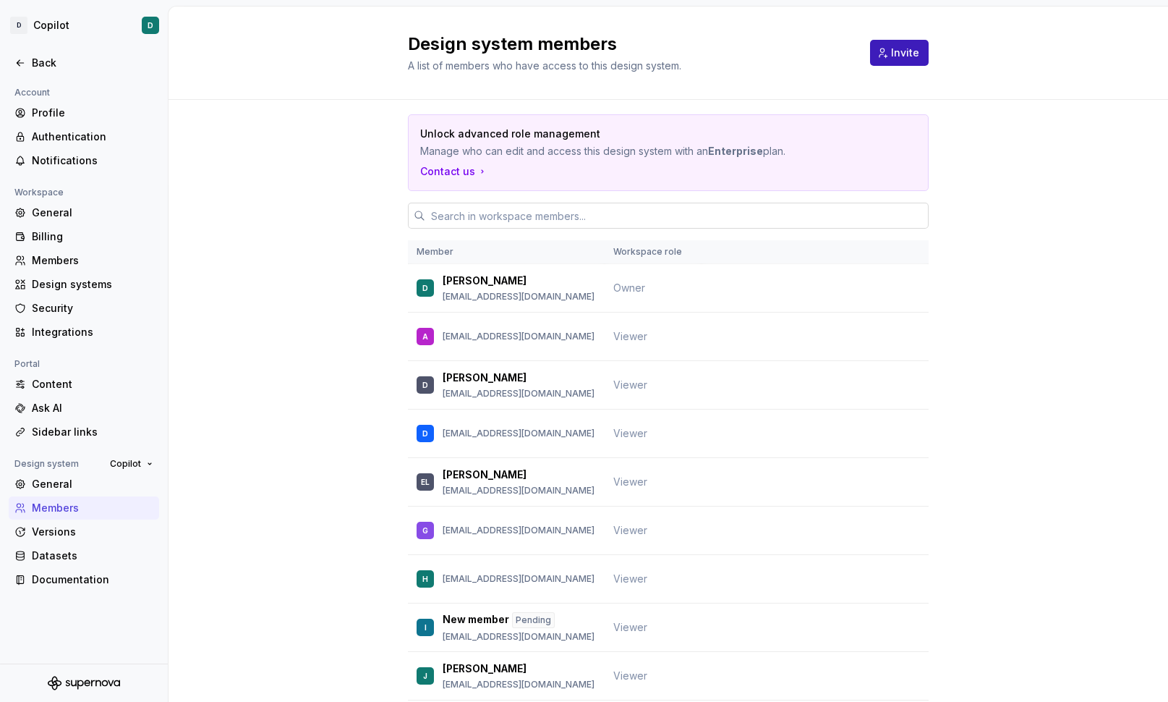
click at [558, 212] on input "text" at bounding box center [676, 216] width 503 height 26
click at [901, 48] on span "Invite" at bounding box center [905, 53] width 28 height 14
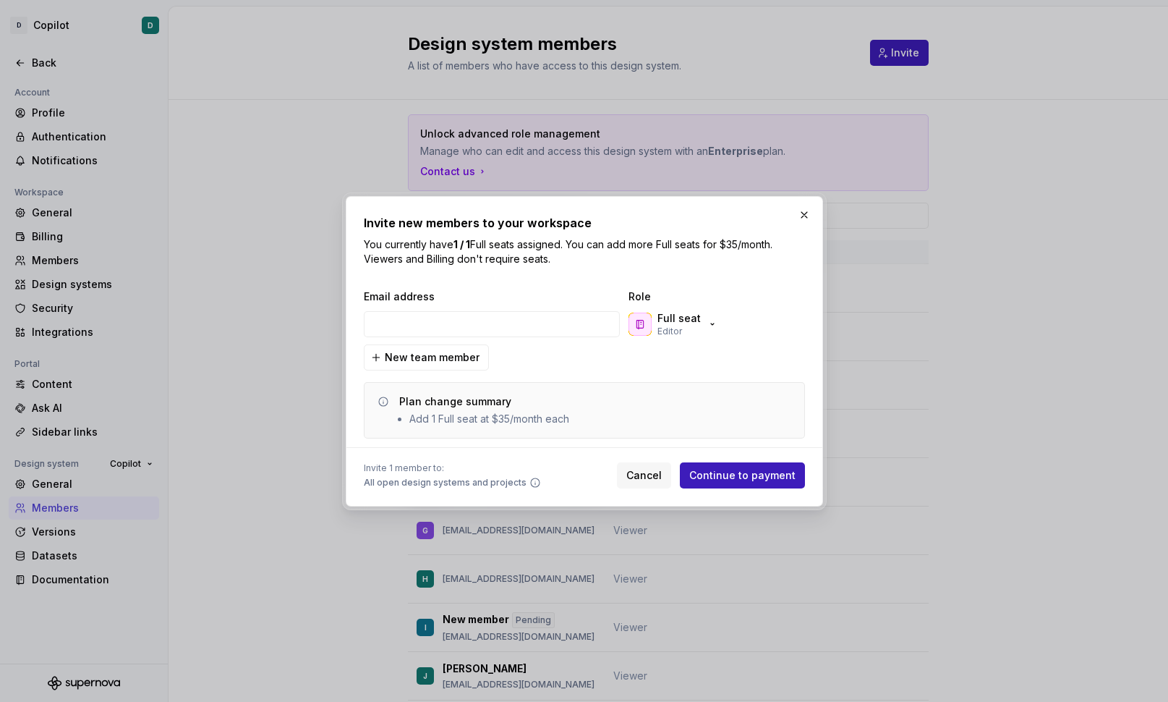
type input "ymarlow@deputy.com"
click at [707, 324] on icon "button" at bounding box center [713, 324] width 12 height 12
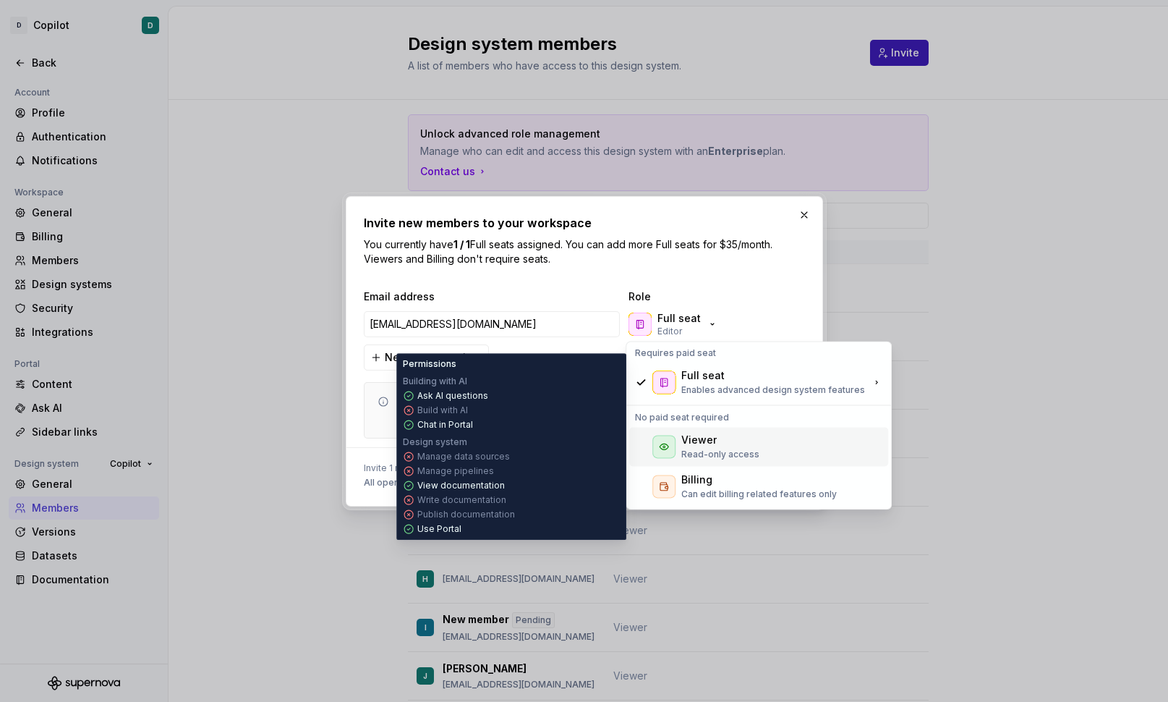
click at [717, 440] on div "Viewer" at bounding box center [720, 439] width 78 height 14
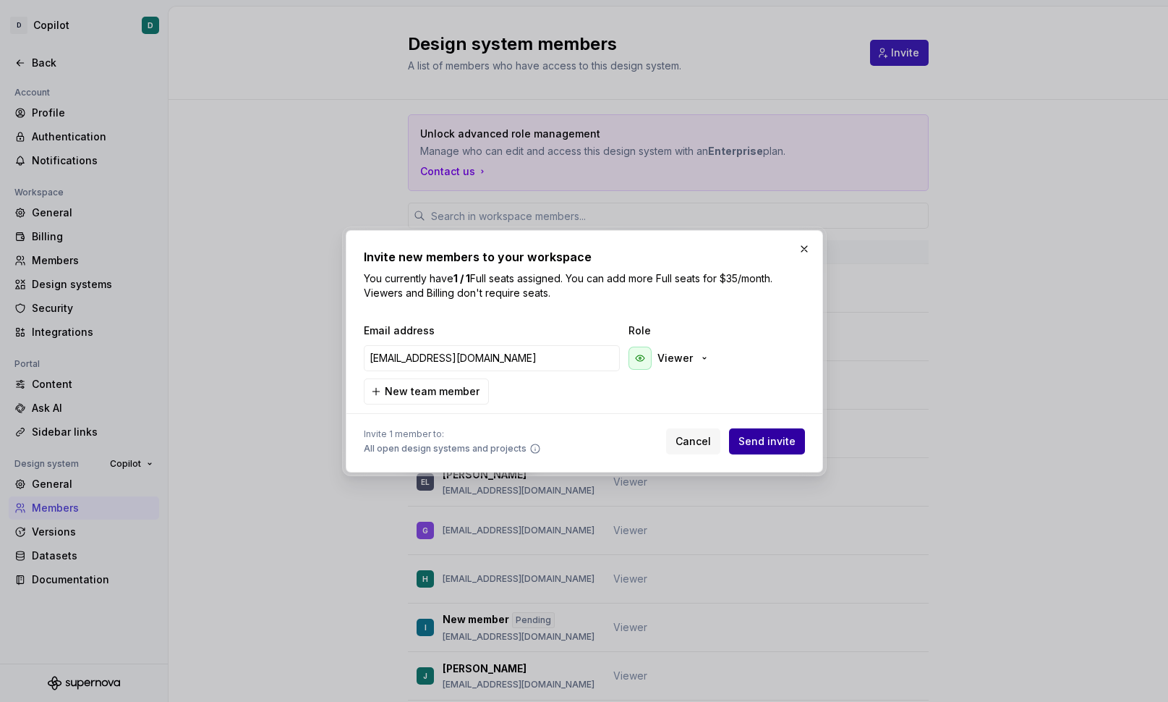
click at [769, 442] on span "Send invite" at bounding box center [766, 441] width 57 height 14
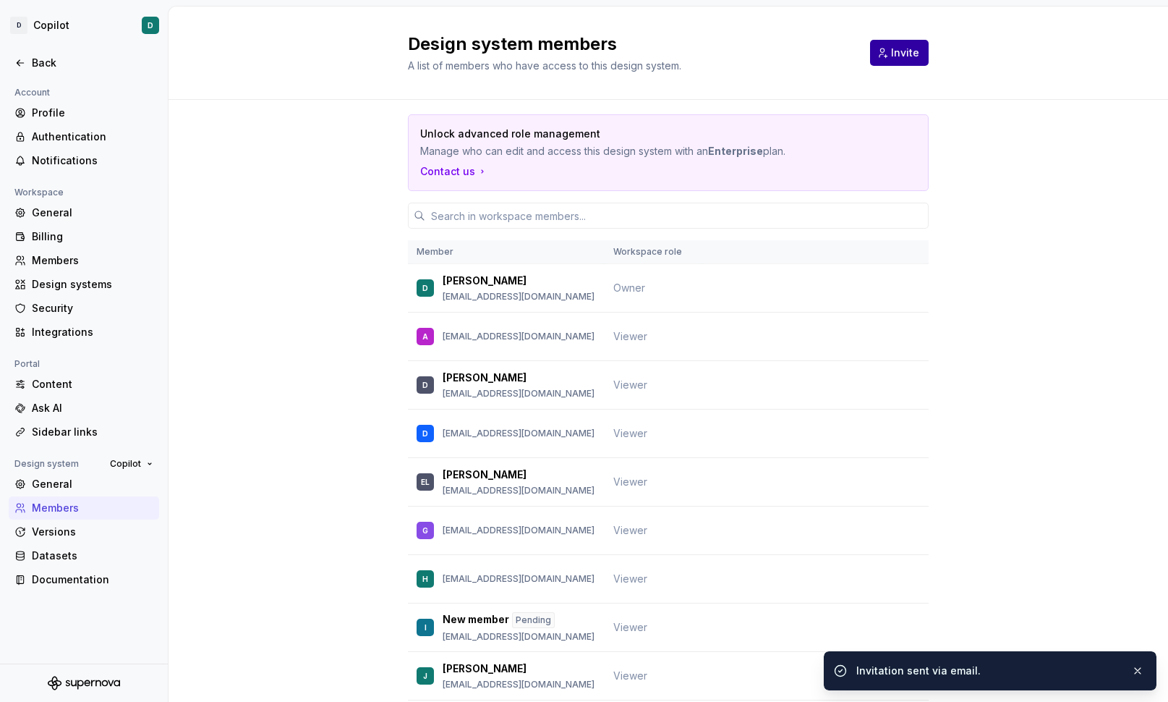
click at [893, 57] on span "Invite" at bounding box center [905, 53] width 28 height 14
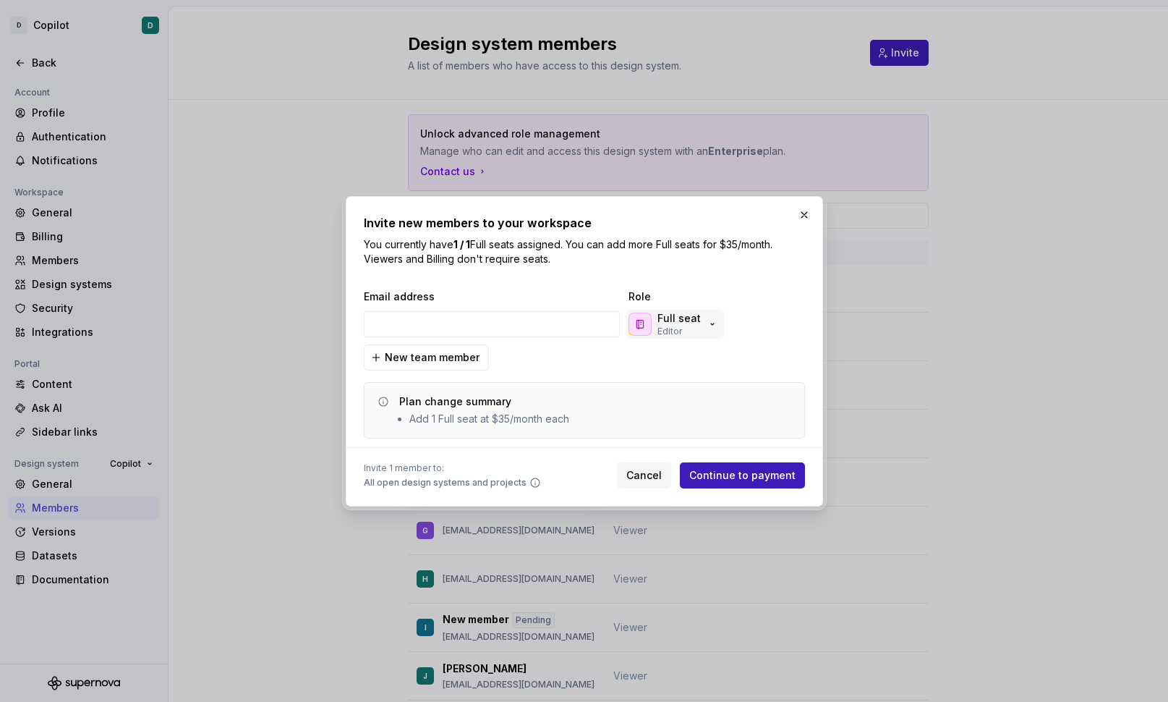
click at [712, 323] on icon "button" at bounding box center [713, 324] width 12 height 12
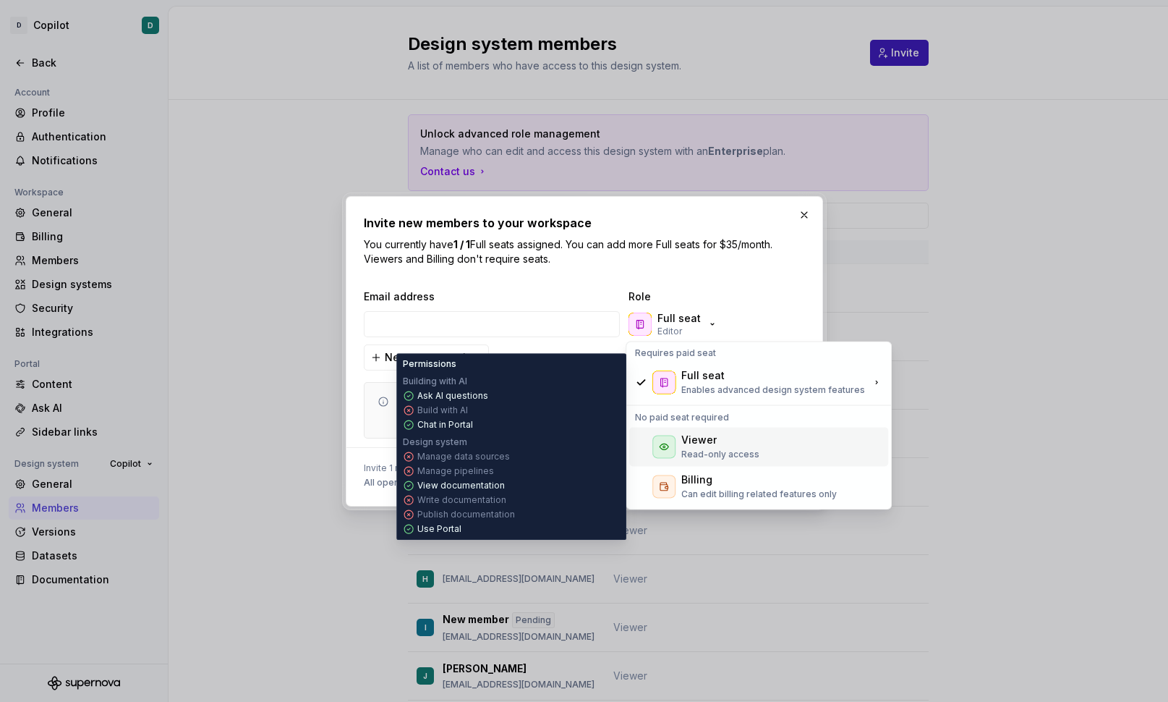
click at [709, 441] on div "Viewer" at bounding box center [698, 439] width 35 height 14
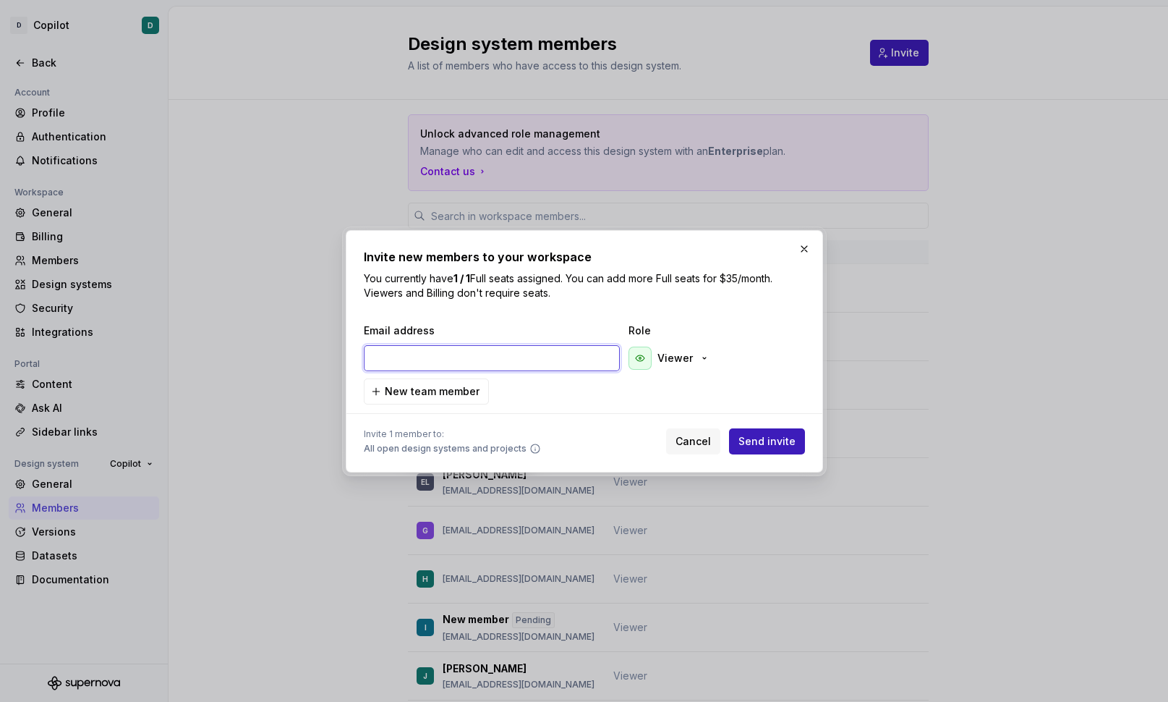
click at [555, 352] on input "email" at bounding box center [492, 358] width 256 height 26
paste input "fsu@deputy.com"
type input "fsu@deputy.com"
click at [775, 447] on span "Send invite" at bounding box center [766, 441] width 57 height 14
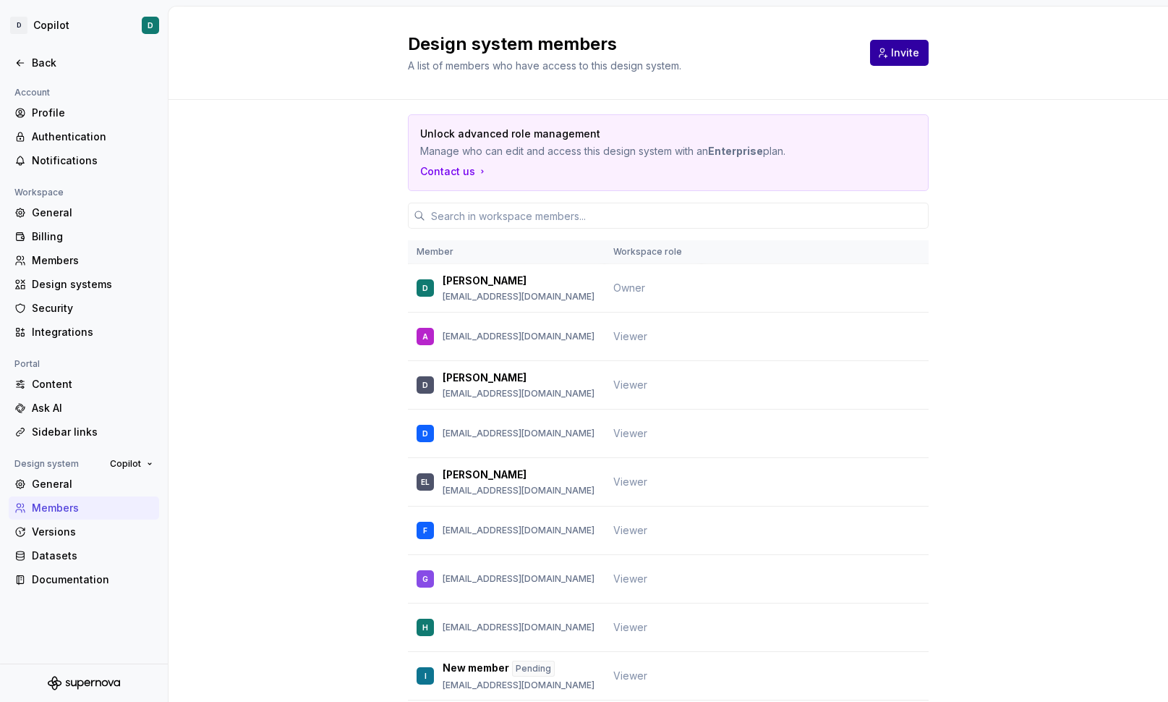
click at [899, 57] on span "Invite" at bounding box center [905, 53] width 28 height 14
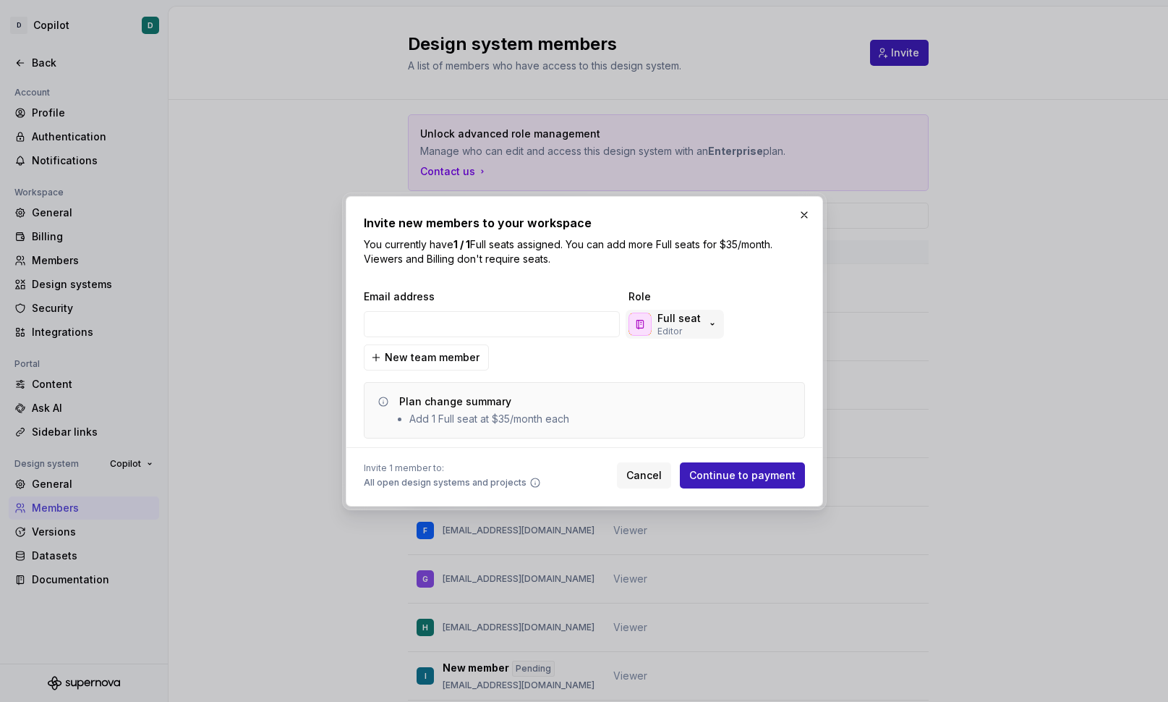
click at [712, 326] on icon "button" at bounding box center [713, 324] width 12 height 12
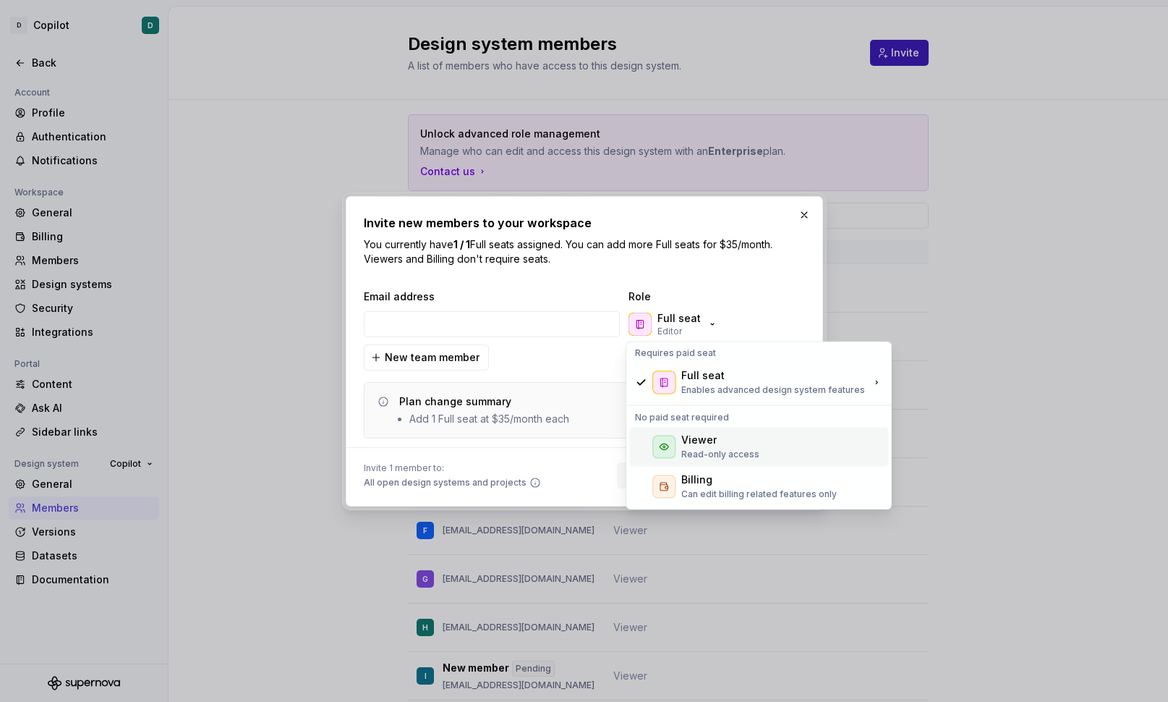
click at [693, 435] on div "Viewer" at bounding box center [698, 439] width 35 height 14
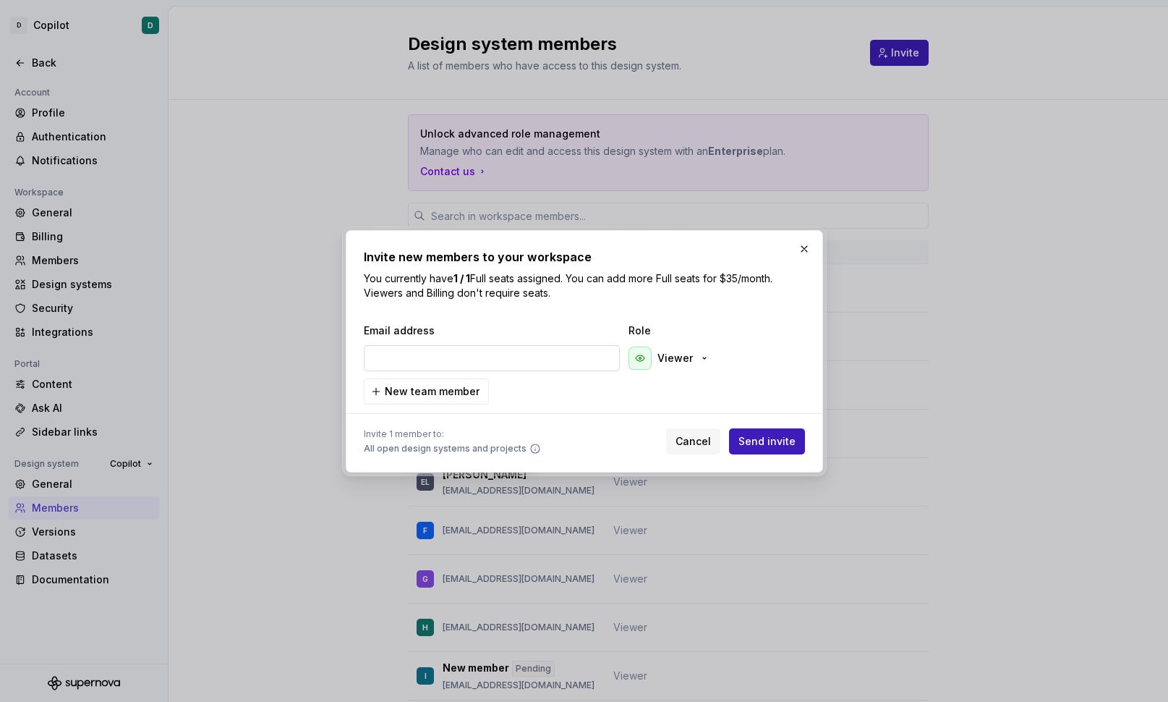
click at [480, 350] on input "email" at bounding box center [492, 358] width 256 height 26
paste input "mho@deputy.com"
type input "mho@deputy.com"
click at [781, 444] on span "Send invite" at bounding box center [766, 441] width 57 height 14
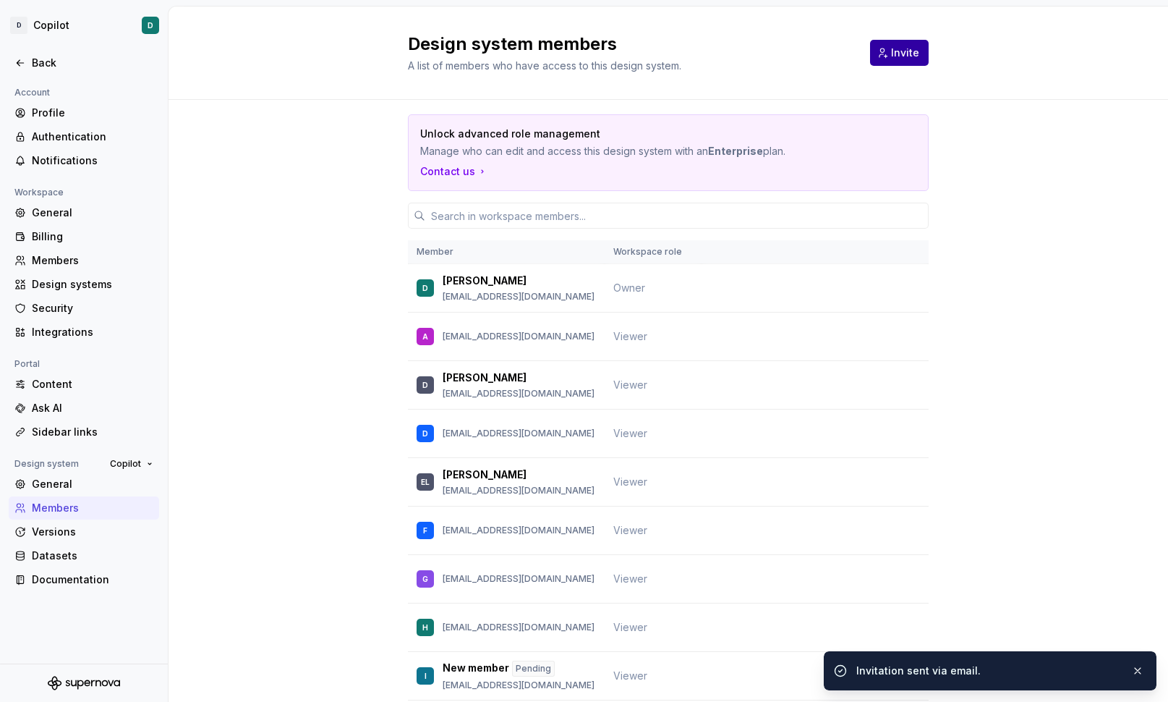
click at [906, 54] on span "Invite" at bounding box center [905, 53] width 28 height 14
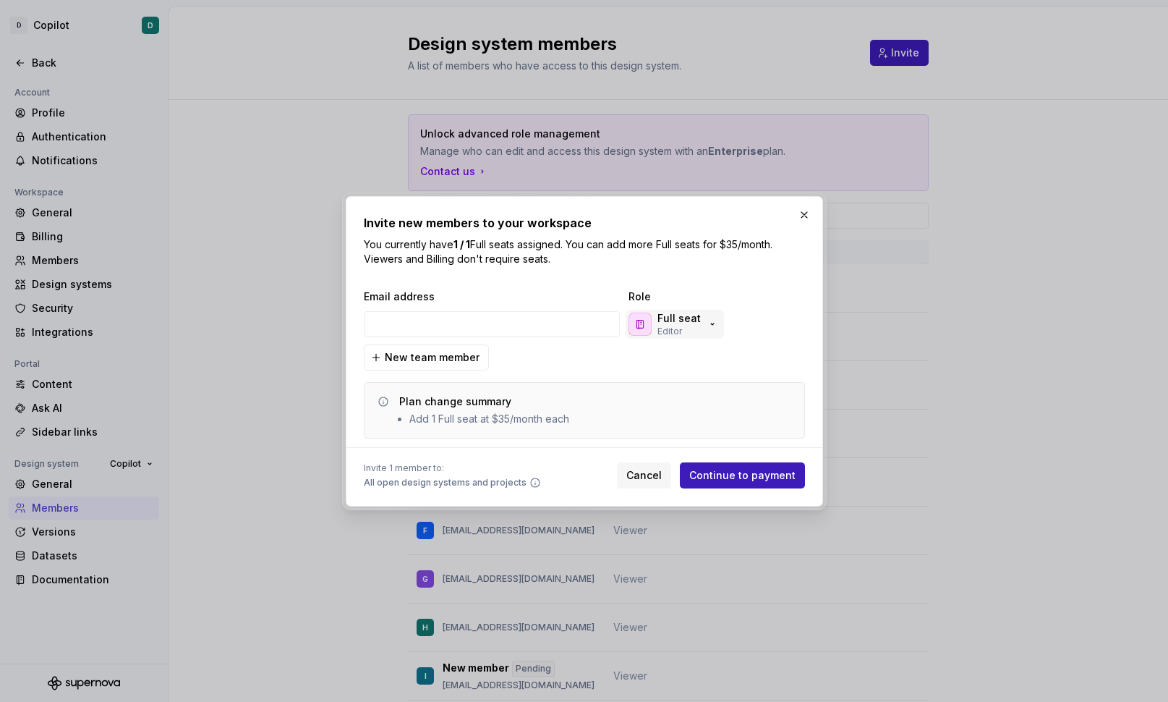
click at [712, 323] on icon "button" at bounding box center [713, 324] width 12 height 12
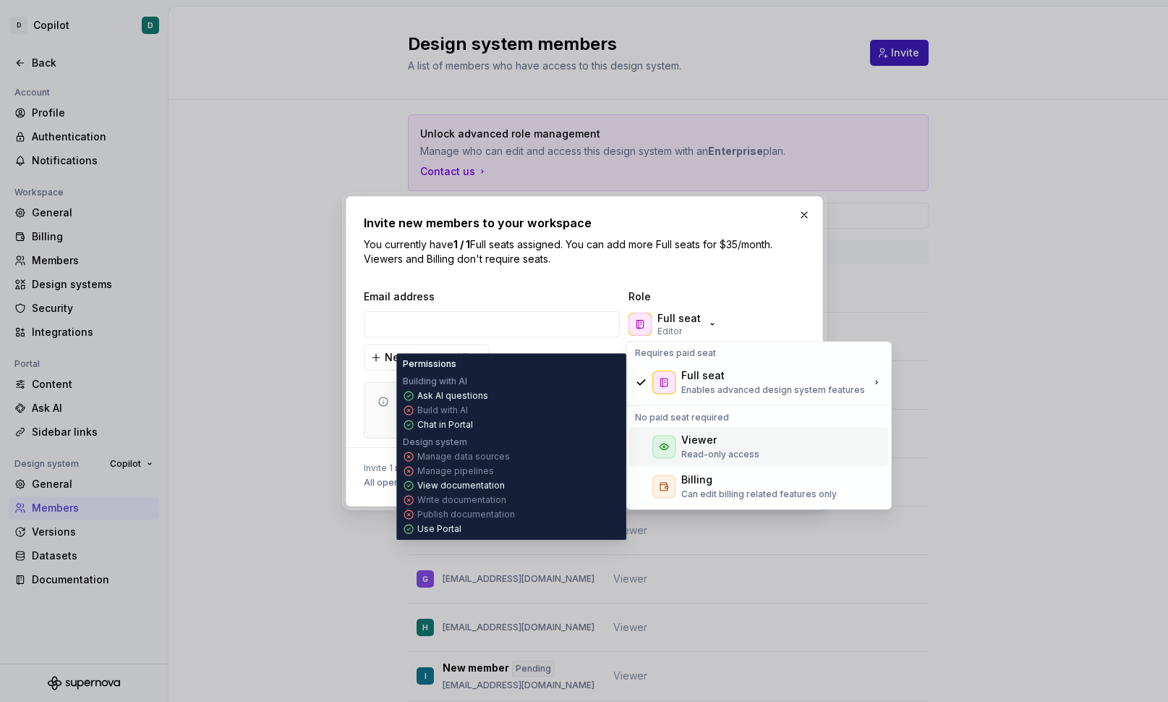
click at [728, 445] on div "Viewer" at bounding box center [720, 439] width 78 height 14
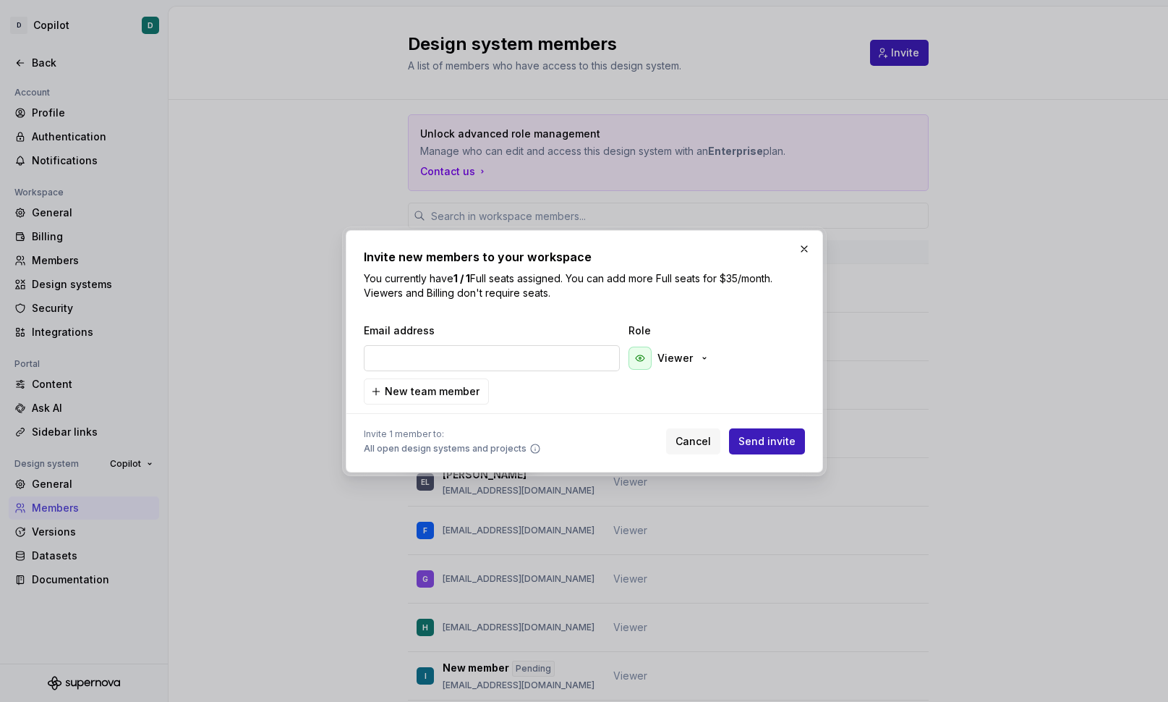
click at [539, 362] on input "email" at bounding box center [492, 358] width 256 height 26
paste input "haitran@deputy.com"
type input "haitran@deputy.com"
click at [791, 445] on span "Send invite" at bounding box center [766, 441] width 57 height 14
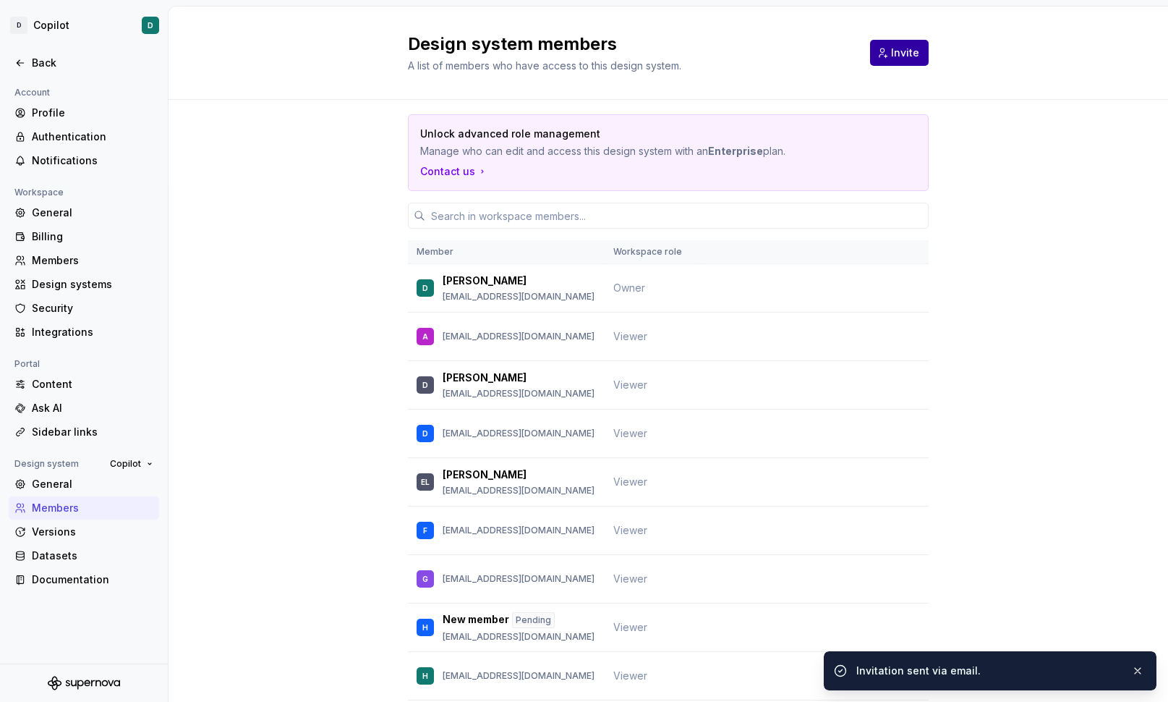
click at [894, 55] on span "Invite" at bounding box center [905, 53] width 28 height 14
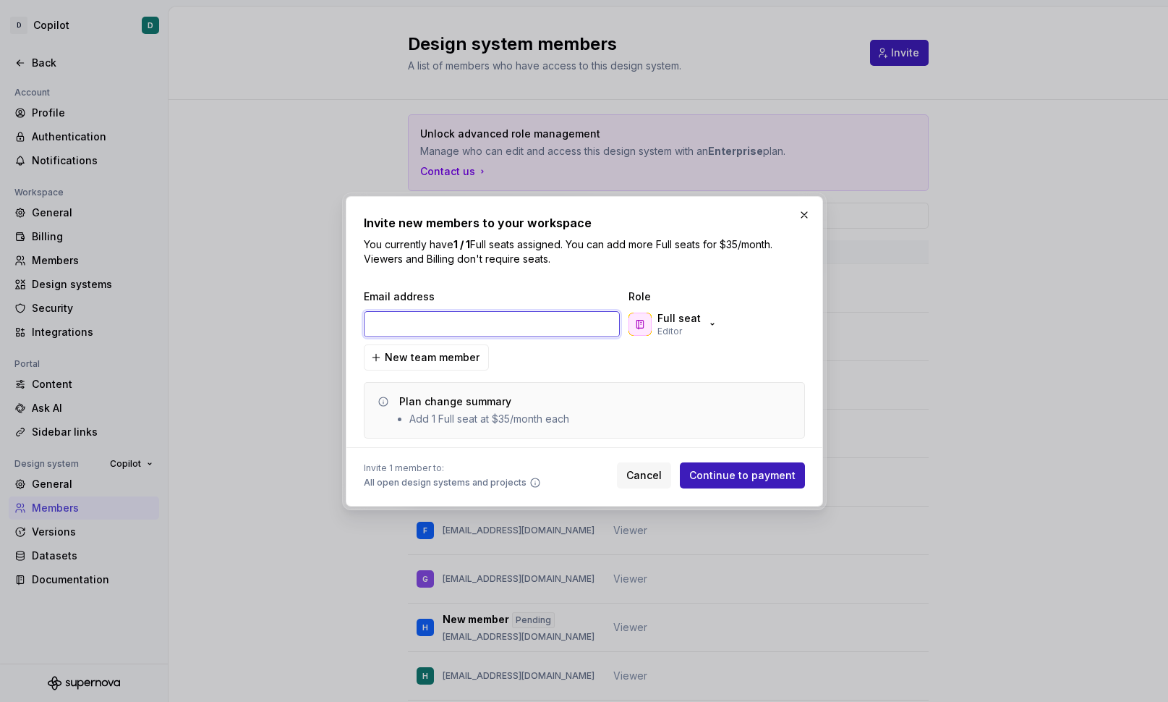
click at [485, 326] on input "email" at bounding box center [492, 324] width 256 height 26
paste input "lnguyen@deputy.com"
type input "lnguyen@deputy.com"
click at [713, 326] on icon "button" at bounding box center [713, 324] width 12 height 12
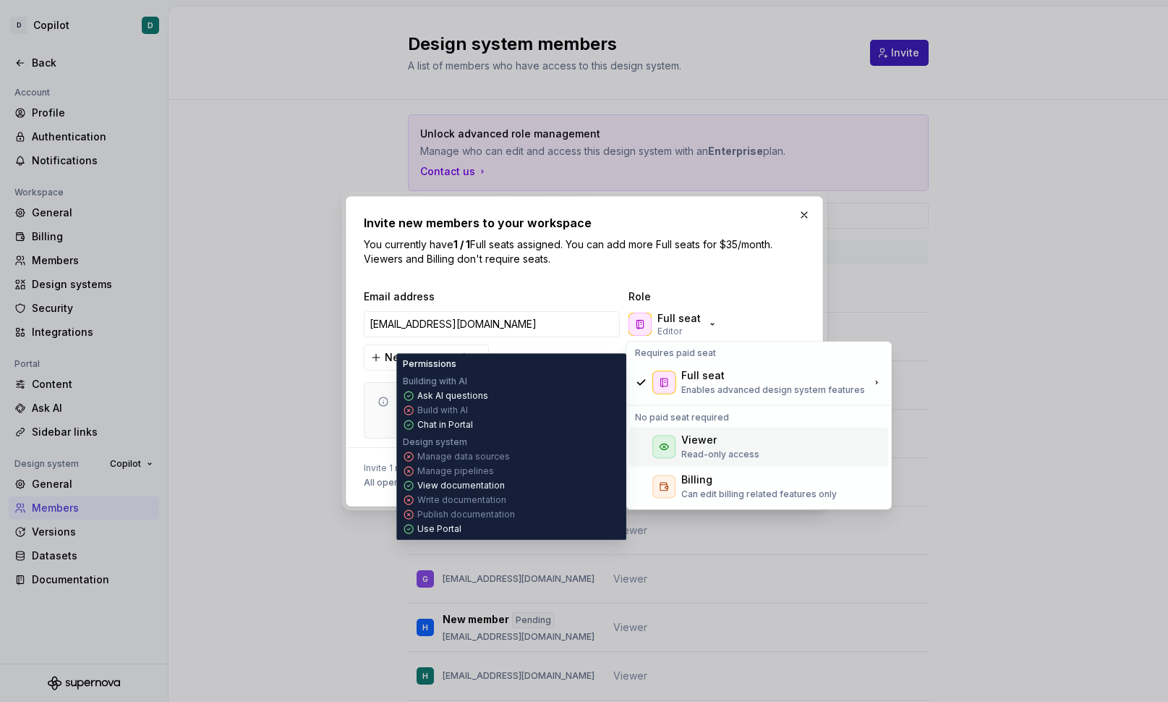
click at [717, 446] on div "Viewer" at bounding box center [720, 439] width 78 height 14
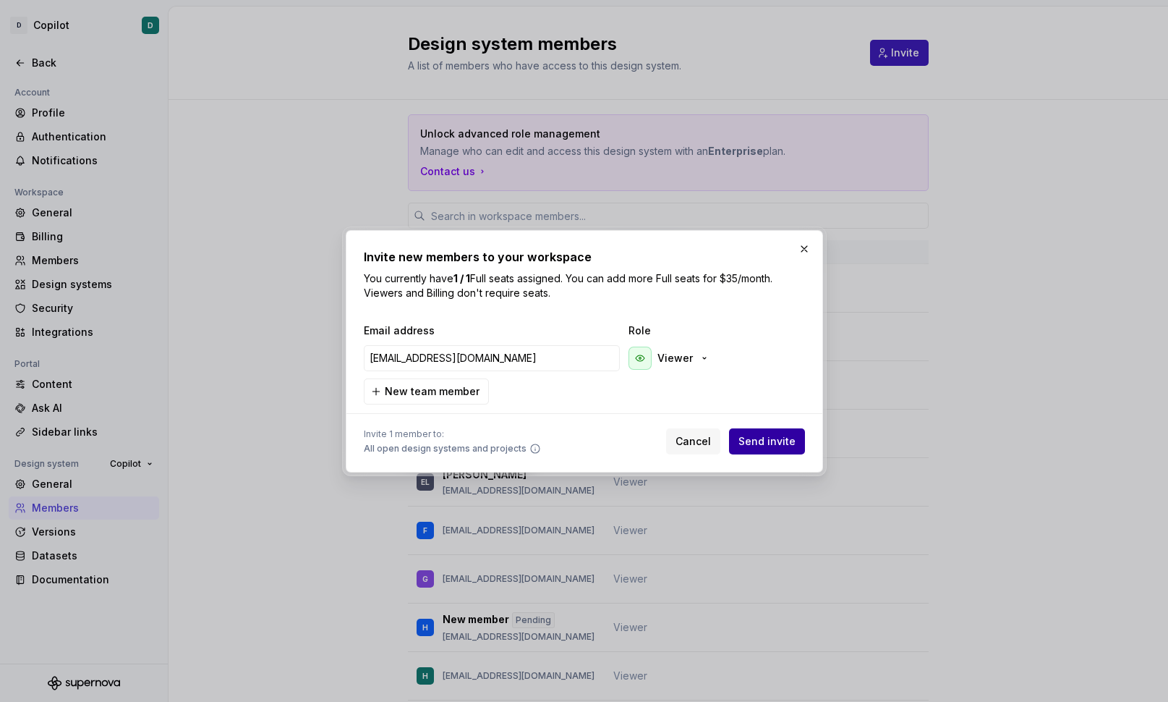
click at [760, 442] on span "Send invite" at bounding box center [766, 441] width 57 height 14
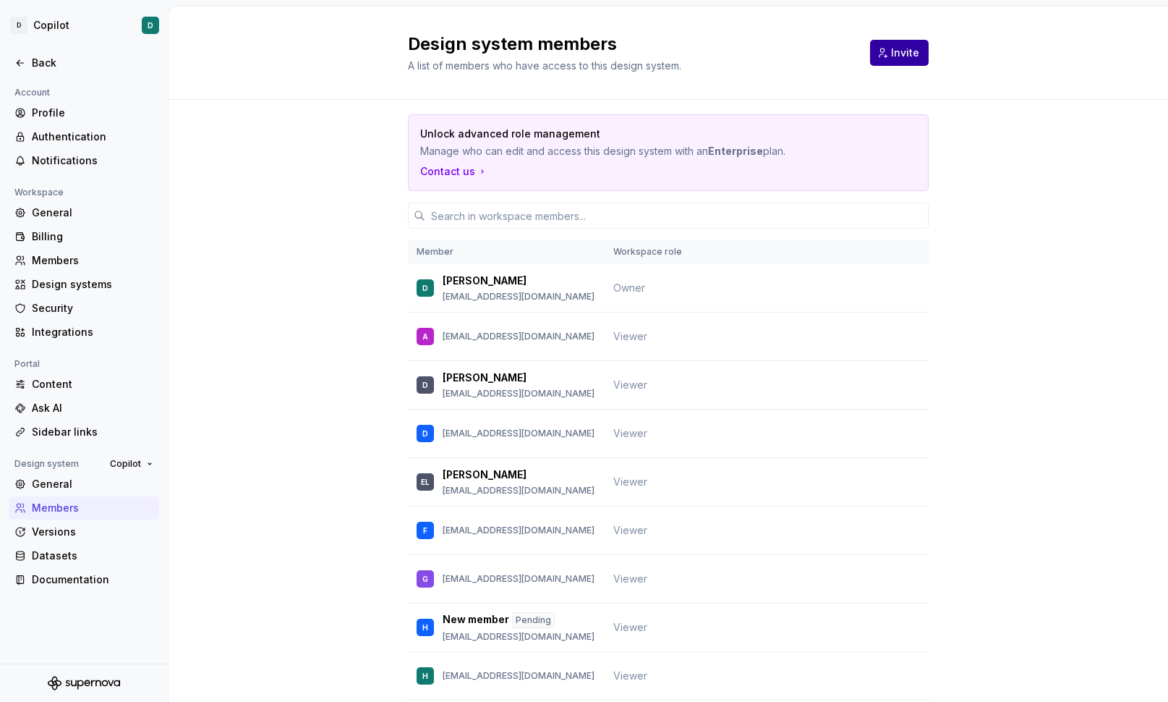
click at [899, 62] on button "Invite" at bounding box center [899, 53] width 59 height 26
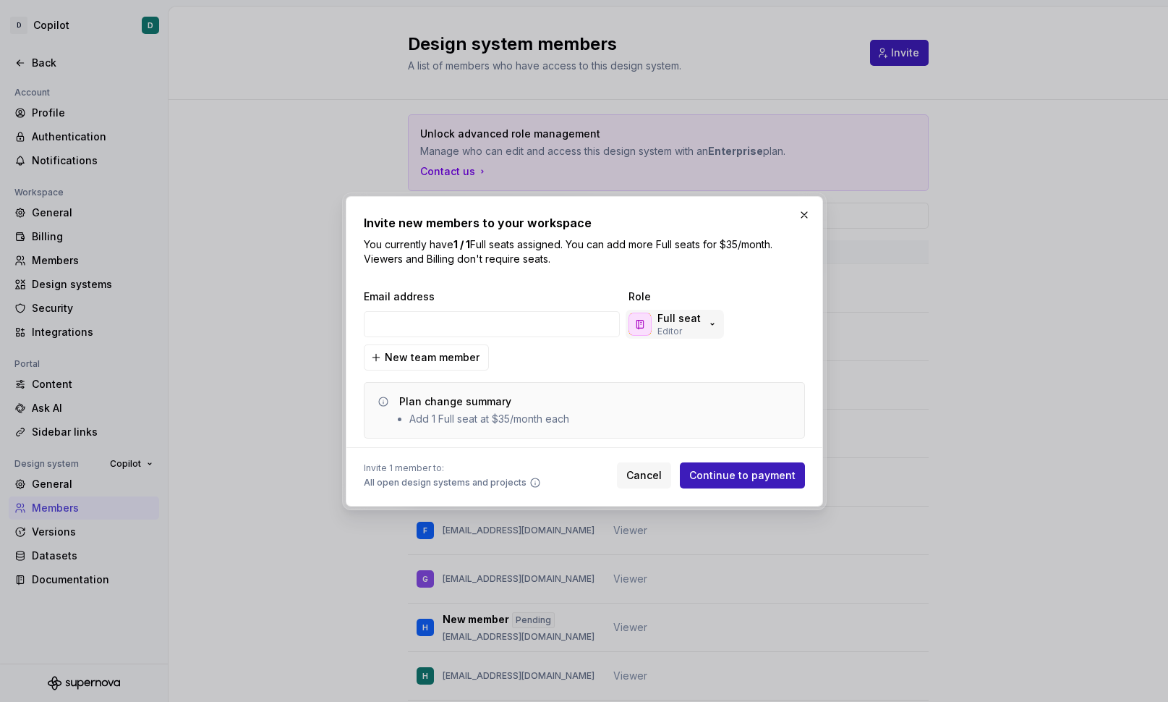
click at [707, 328] on icon "button" at bounding box center [713, 324] width 12 height 12
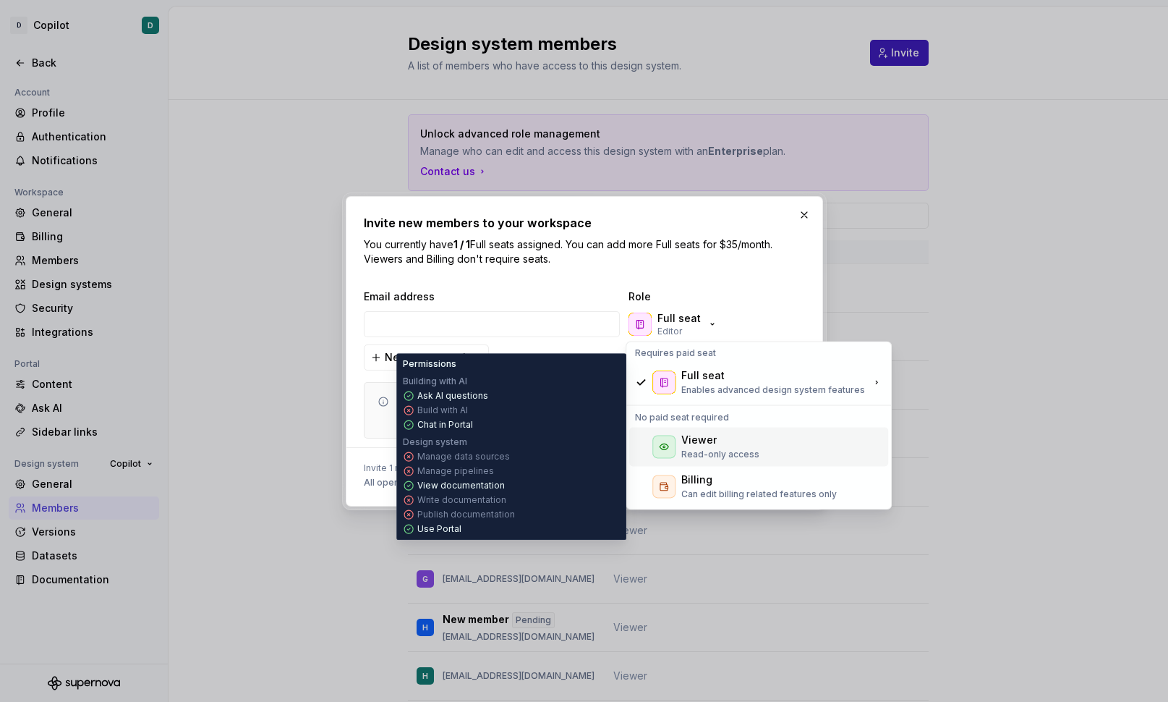
click at [691, 450] on p "Read-only access" at bounding box center [720, 454] width 78 height 12
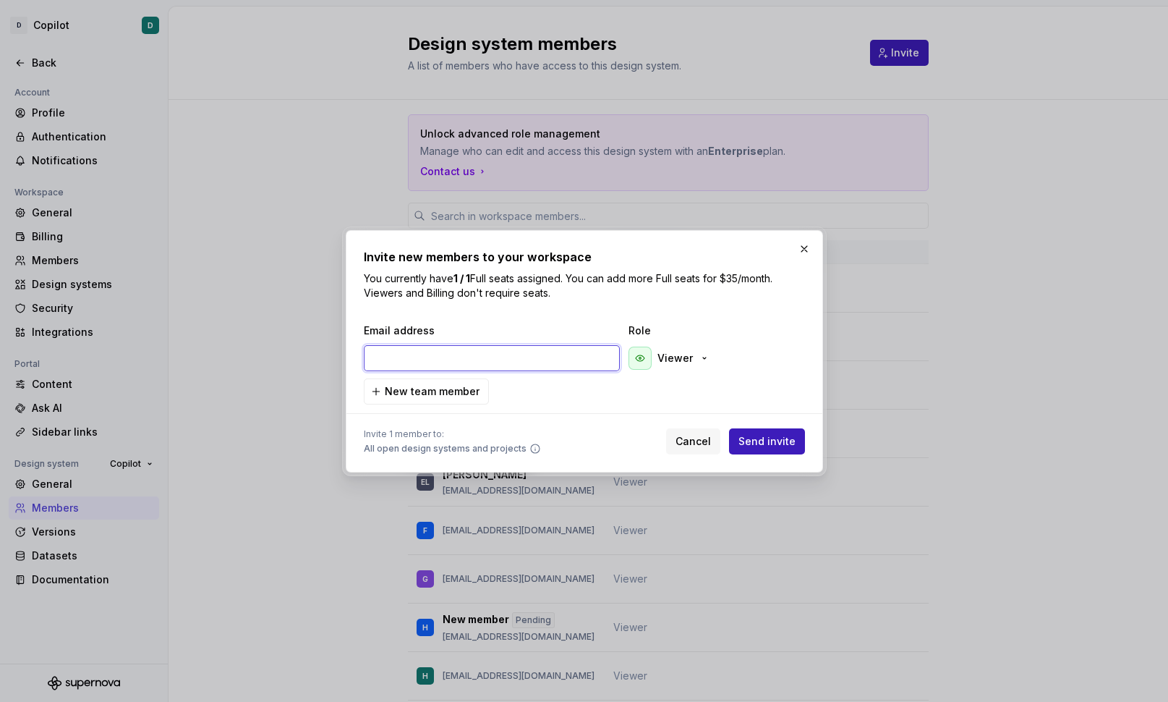
click at [543, 362] on input "email" at bounding box center [492, 358] width 256 height 26
paste input "lnguyen@deputy.com"
type input "lnguyen@deputy.com"
click at [782, 443] on span "Send invite" at bounding box center [766, 441] width 57 height 14
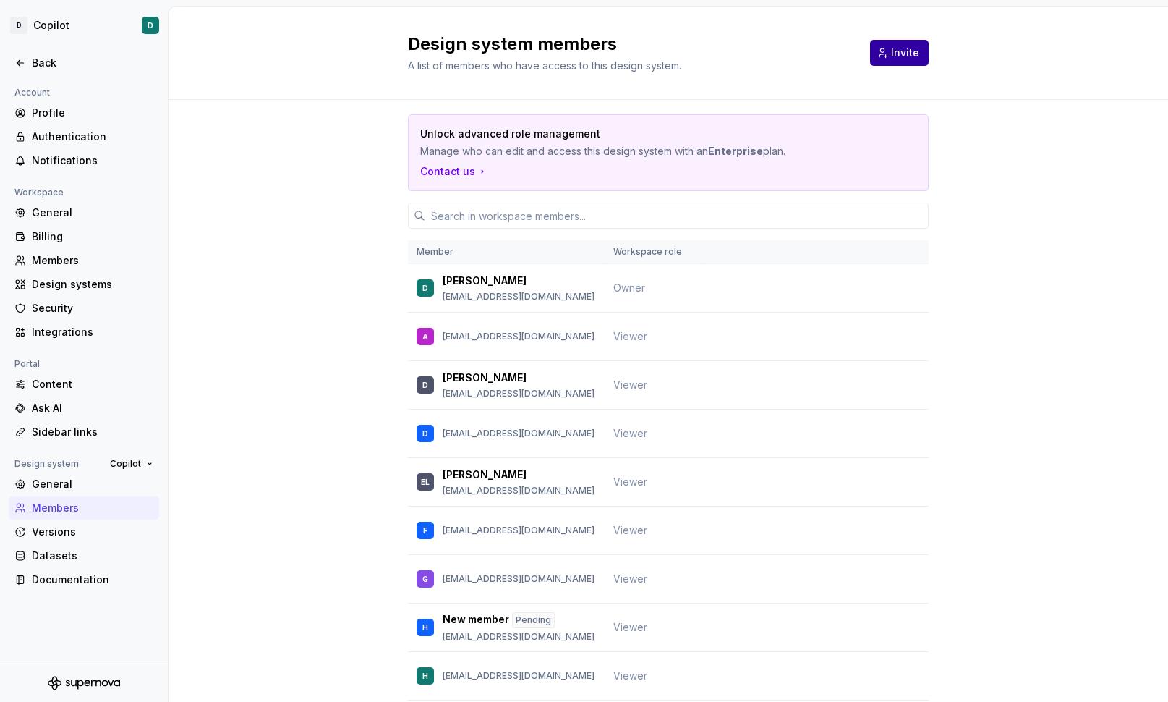
click at [892, 43] on button "Invite" at bounding box center [899, 53] width 59 height 26
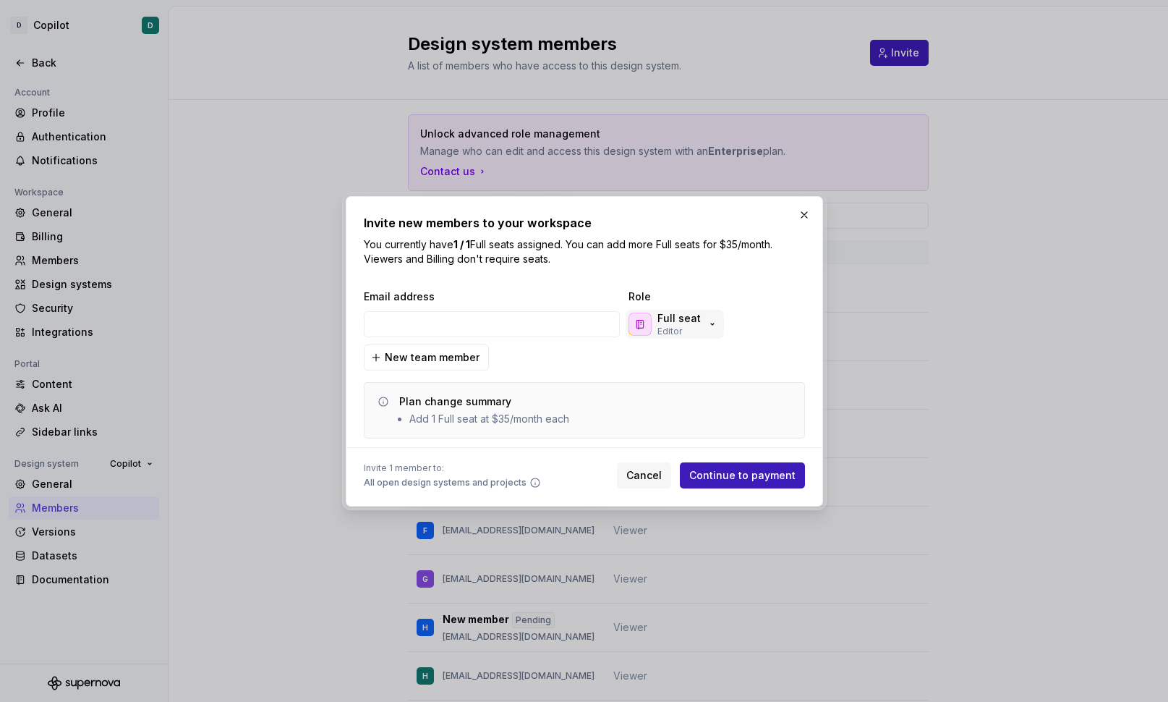
click at [707, 326] on icon "button" at bounding box center [713, 324] width 12 height 12
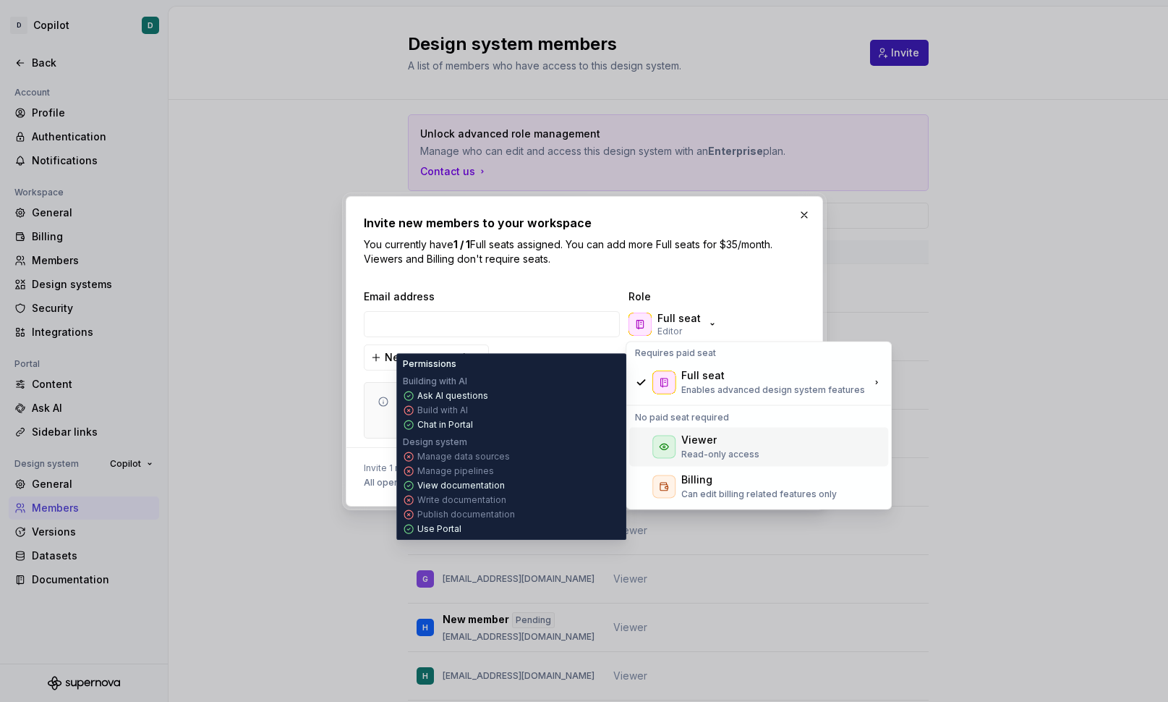
click at [713, 437] on div "Viewer" at bounding box center [698, 439] width 35 height 14
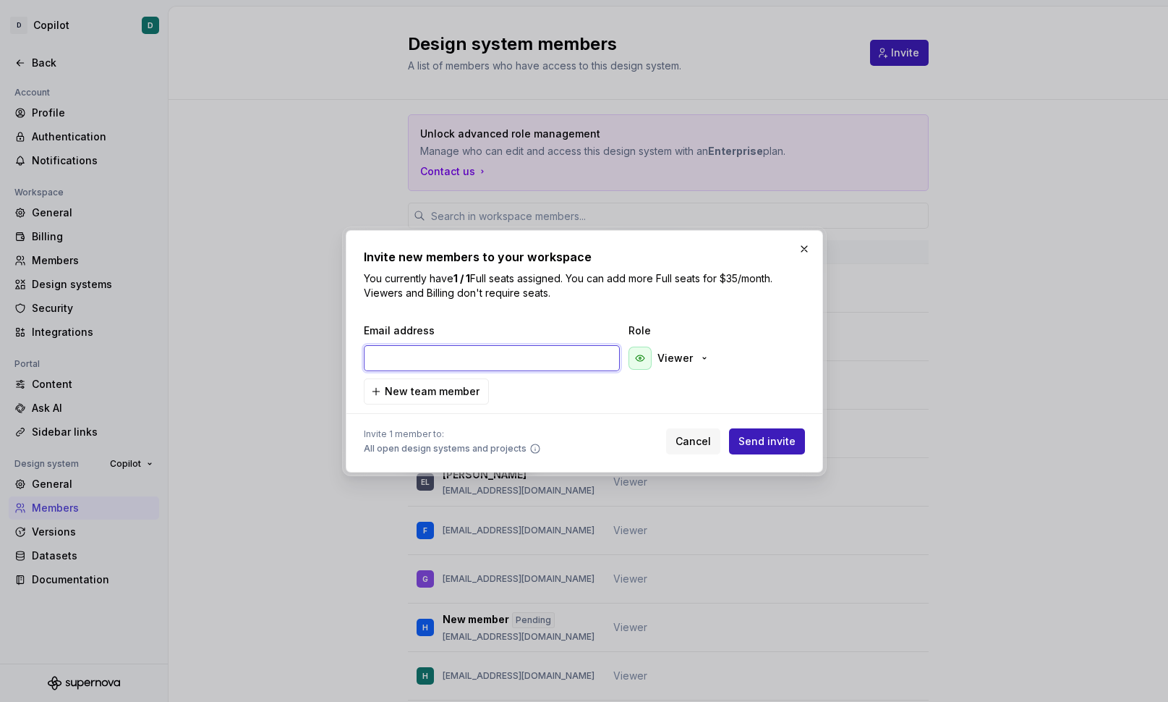
click at [533, 359] on input "email" at bounding box center [492, 358] width 256 height 26
paste input "adesmond@deputy.com"
type input "adesmond@deputy.com"
click at [770, 438] on span "Send invite" at bounding box center [766, 441] width 57 height 14
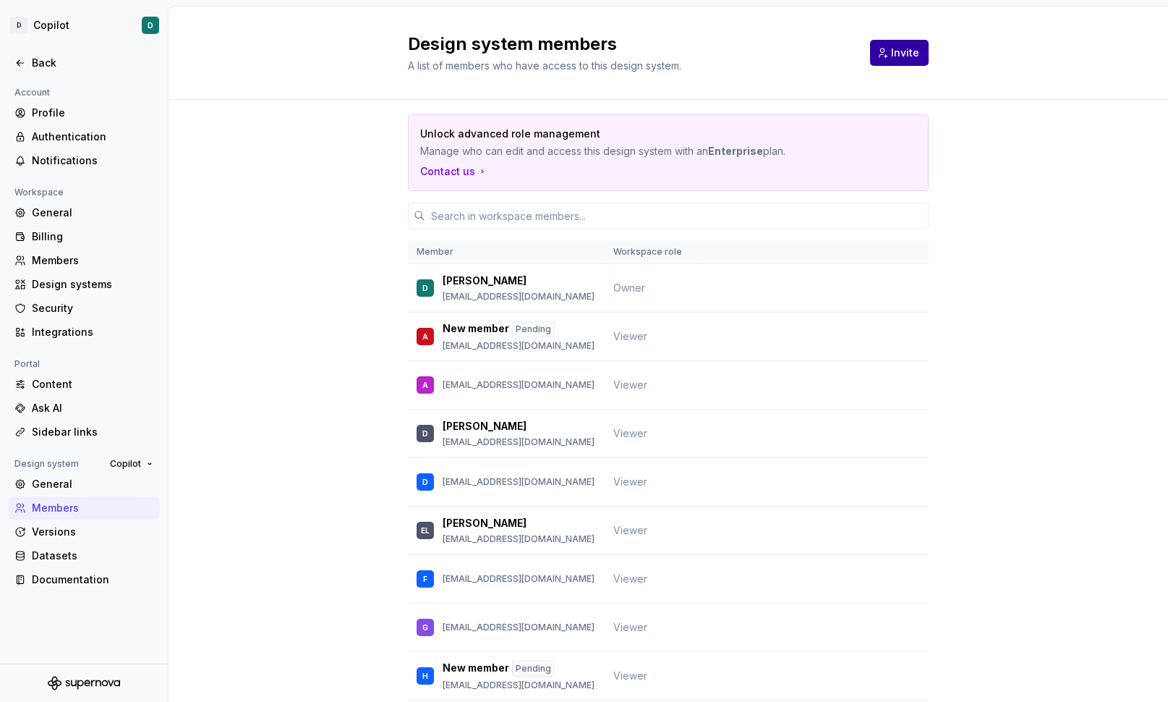
click at [895, 64] on button "Invite" at bounding box center [899, 53] width 59 height 26
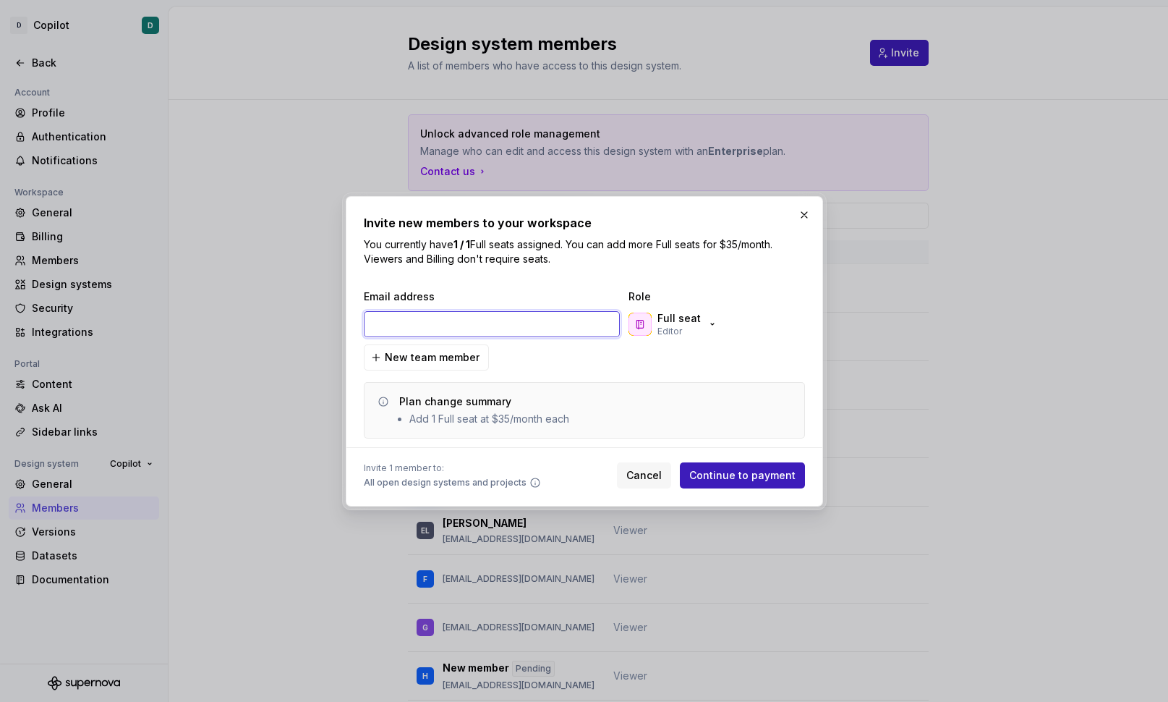
paste input "trungngo@deputy.com"
type input "trungngo@deputy.com"
click at [714, 329] on button "Full seat Editor" at bounding box center [675, 324] width 98 height 29
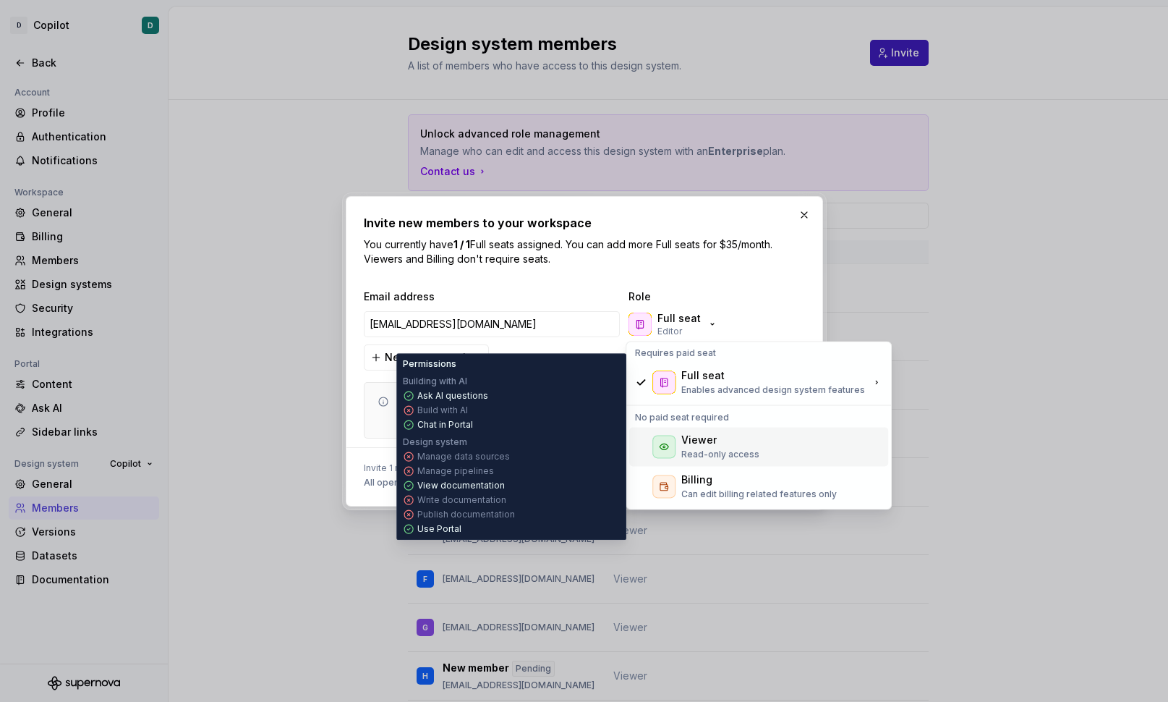
click at [691, 441] on div "Viewer" at bounding box center [698, 439] width 35 height 14
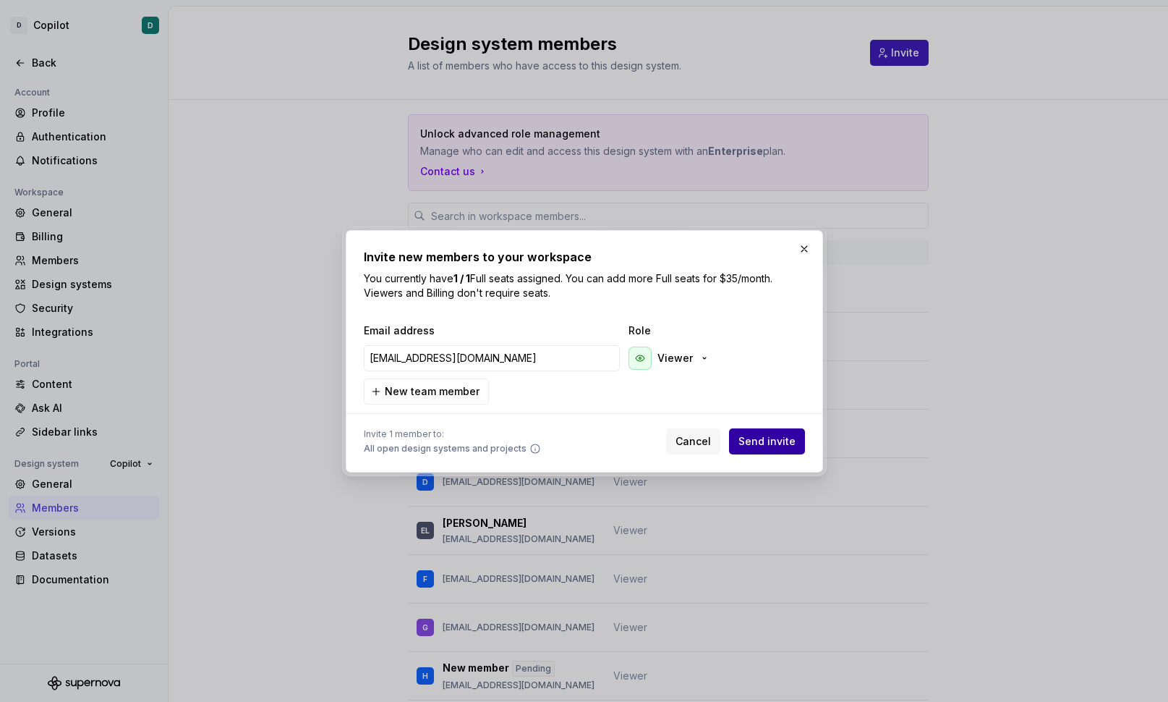
click at [759, 440] on span "Send invite" at bounding box center [766, 441] width 57 height 14
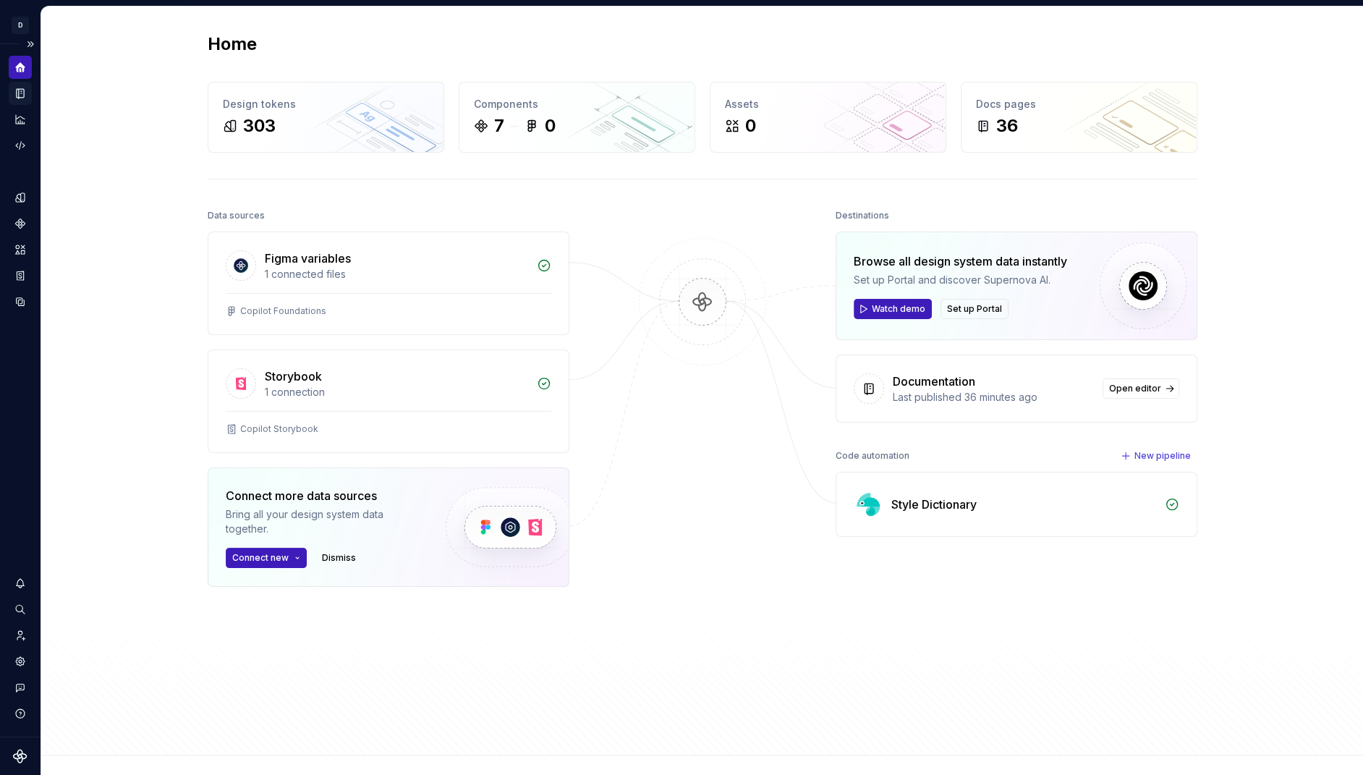
click at [23, 98] on icon "Documentation" at bounding box center [20, 93] width 13 height 13
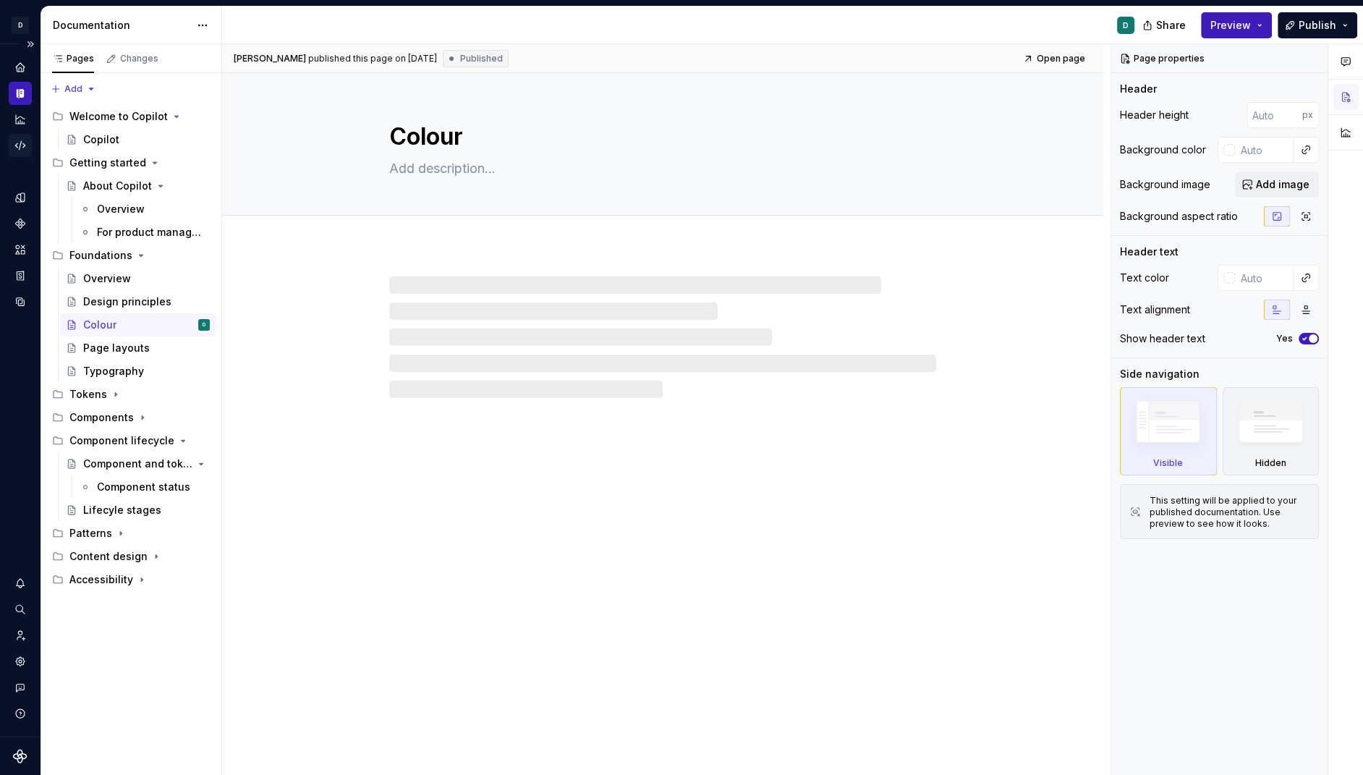
click at [20, 145] on icon "Code automation" at bounding box center [19, 145] width 9 height 9
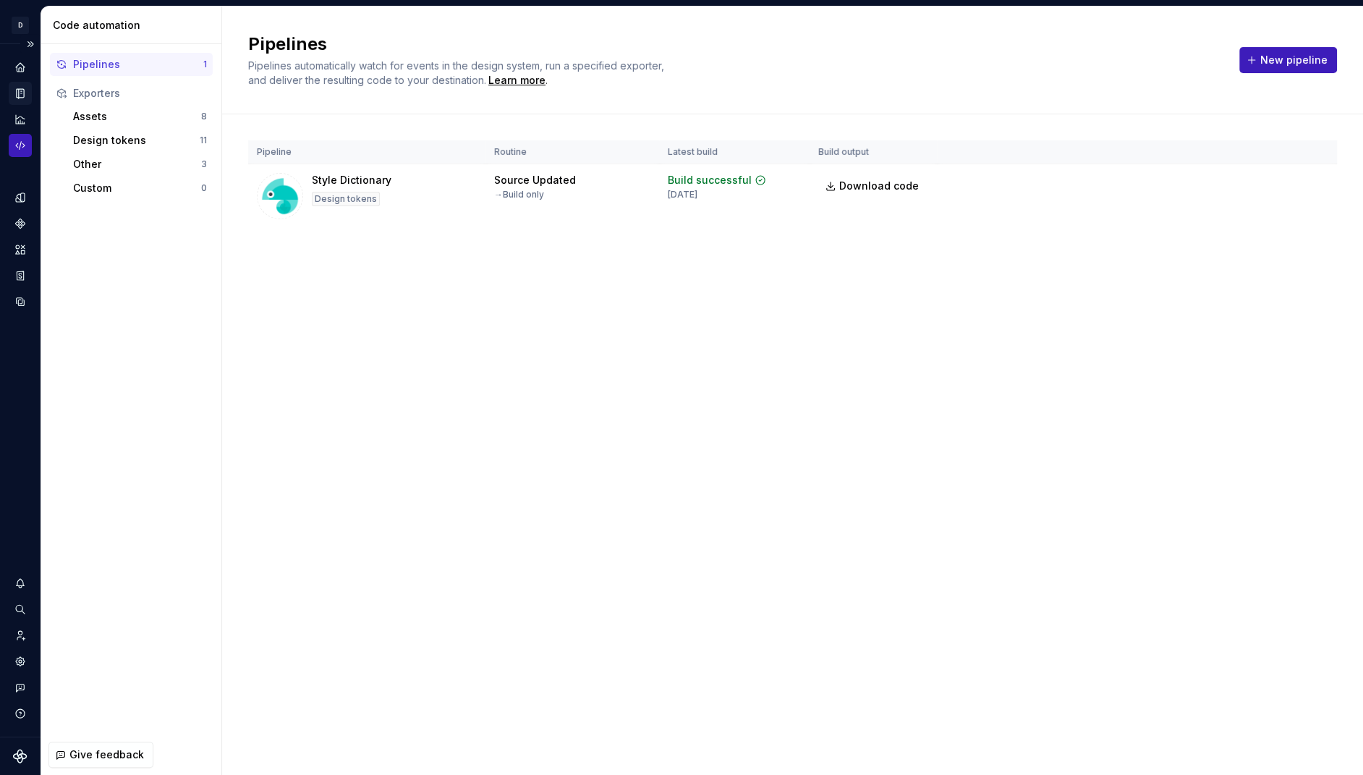
click at [21, 93] on icon "Documentation" at bounding box center [20, 93] width 7 height 9
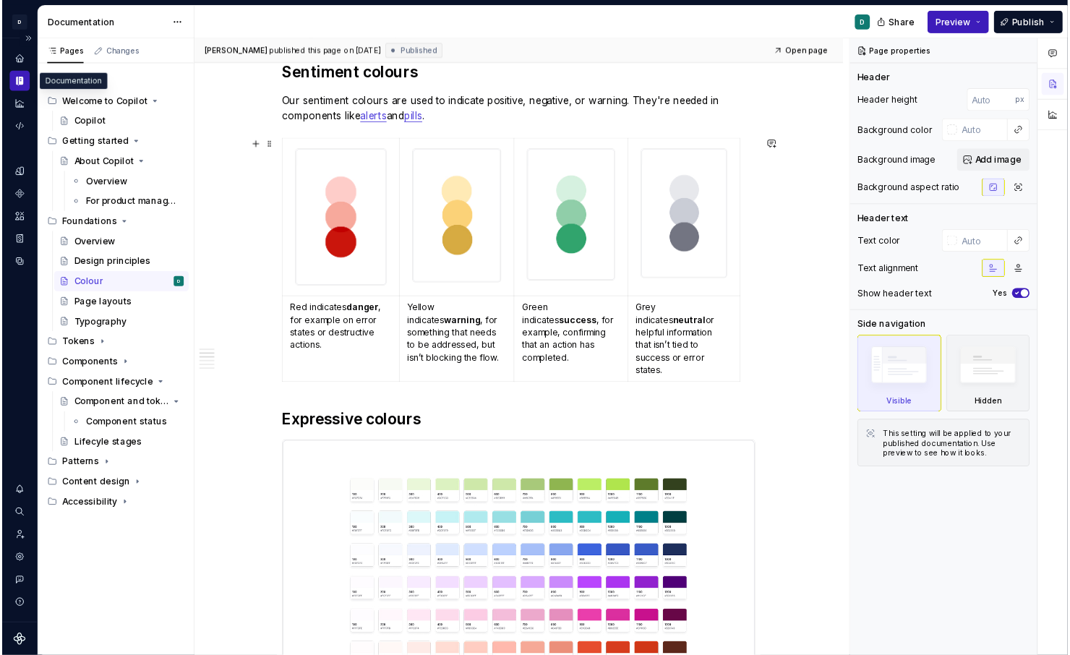
scroll to position [576, 0]
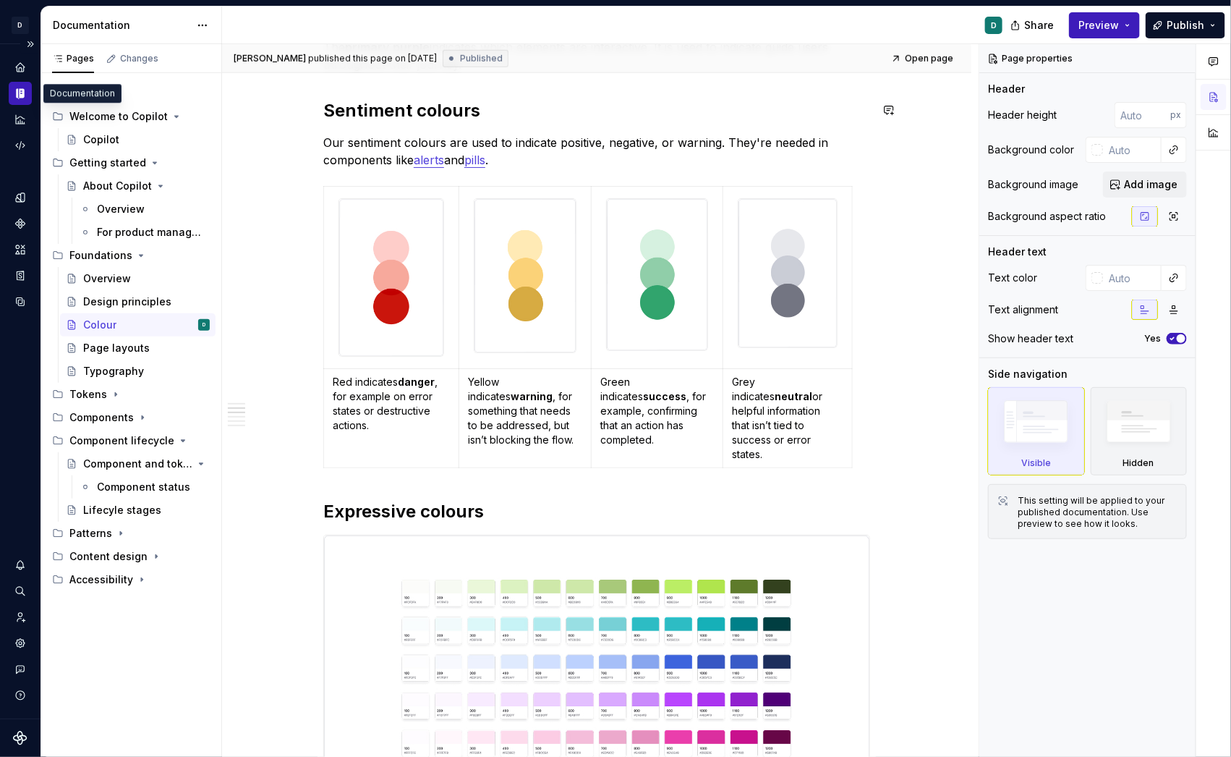
click at [349, 134] on p "Our sentiment colours are used to indicate positive, negative, or warning. They…" at bounding box center [596, 151] width 547 height 35
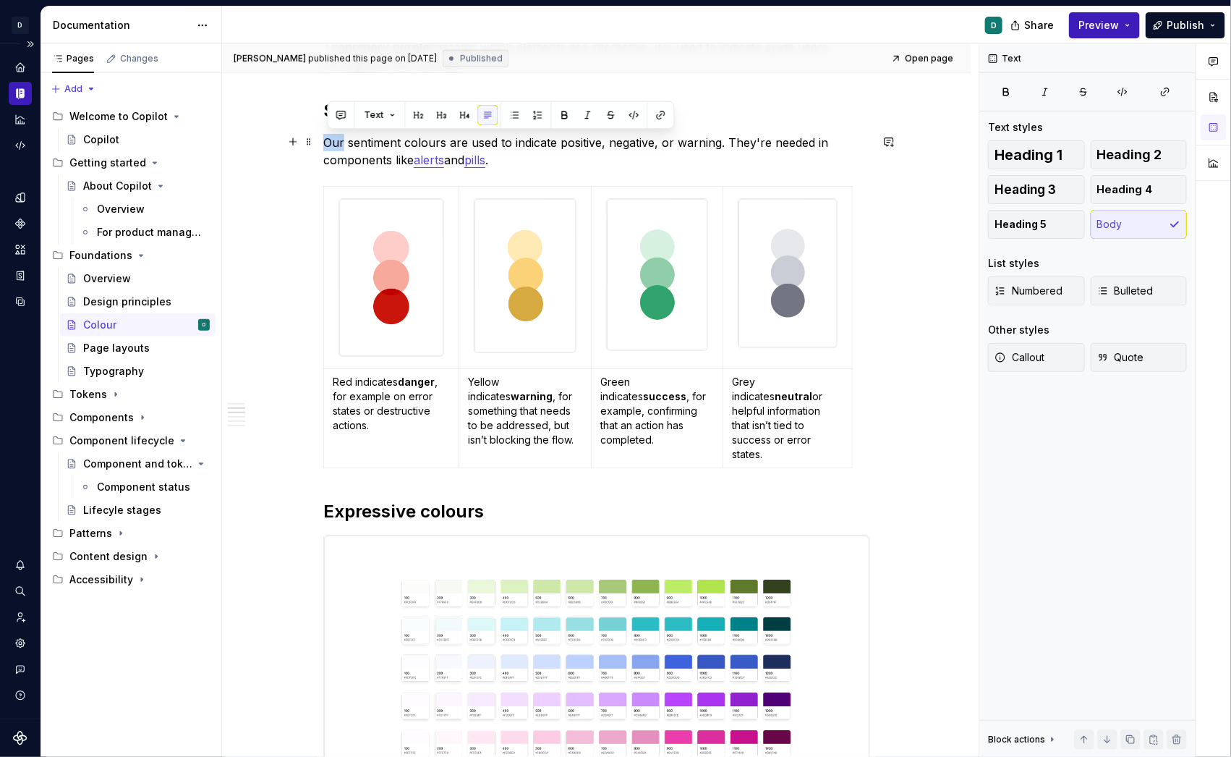
click at [328, 145] on p "Our sentiment colours are used to indicate positive, negative, or warning. They…" at bounding box center [596, 151] width 547 height 35
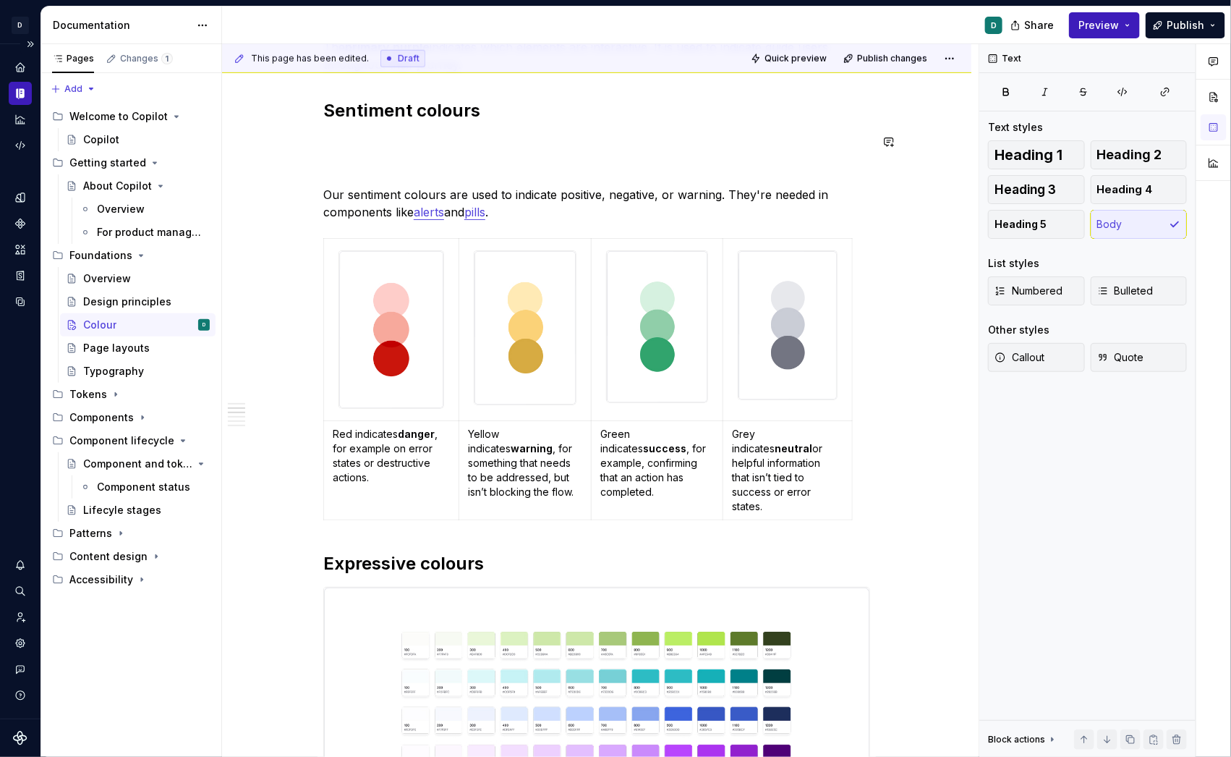
type textarea "*"
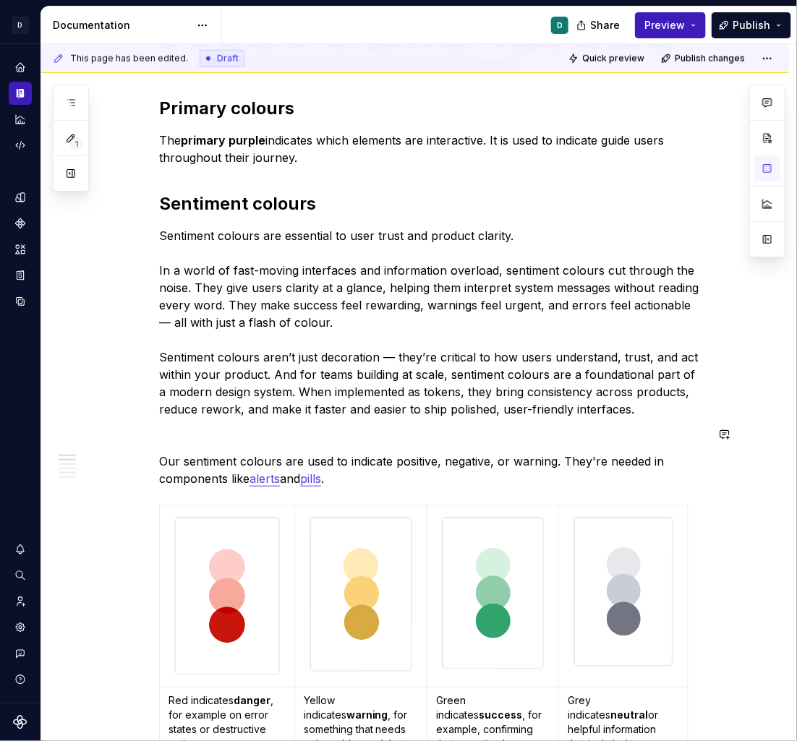
scroll to position [409, 0]
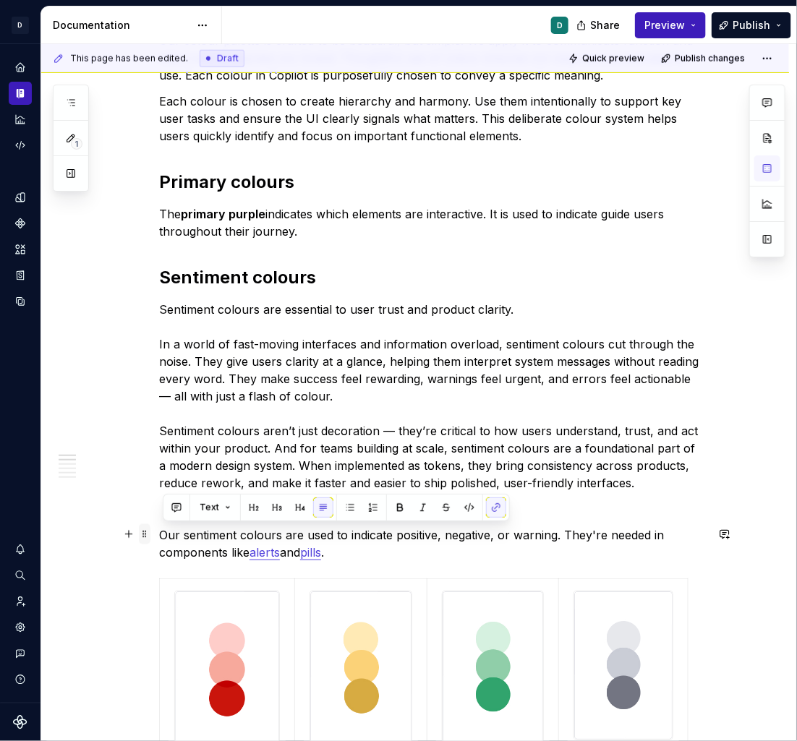
drag, startPoint x: 368, startPoint y: 550, endPoint x: 151, endPoint y: 534, distance: 217.6
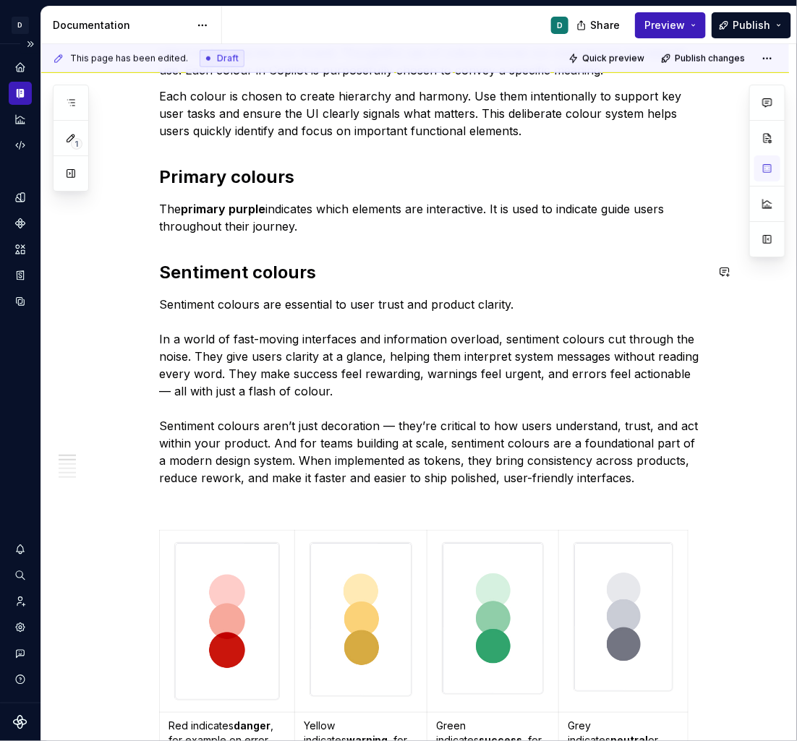
scroll to position [414, 0]
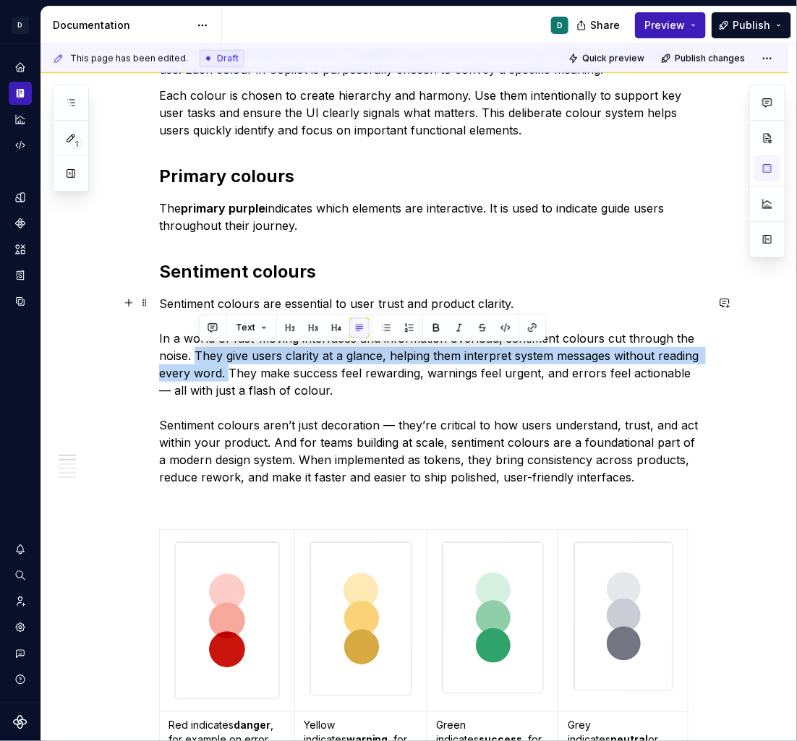
drag, startPoint x: 233, startPoint y: 372, endPoint x: 200, endPoint y: 356, distance: 36.6
click at [200, 356] on p "Sentiment colours are essential to user trust and product clarity. In a world o…" at bounding box center [432, 390] width 547 height 191
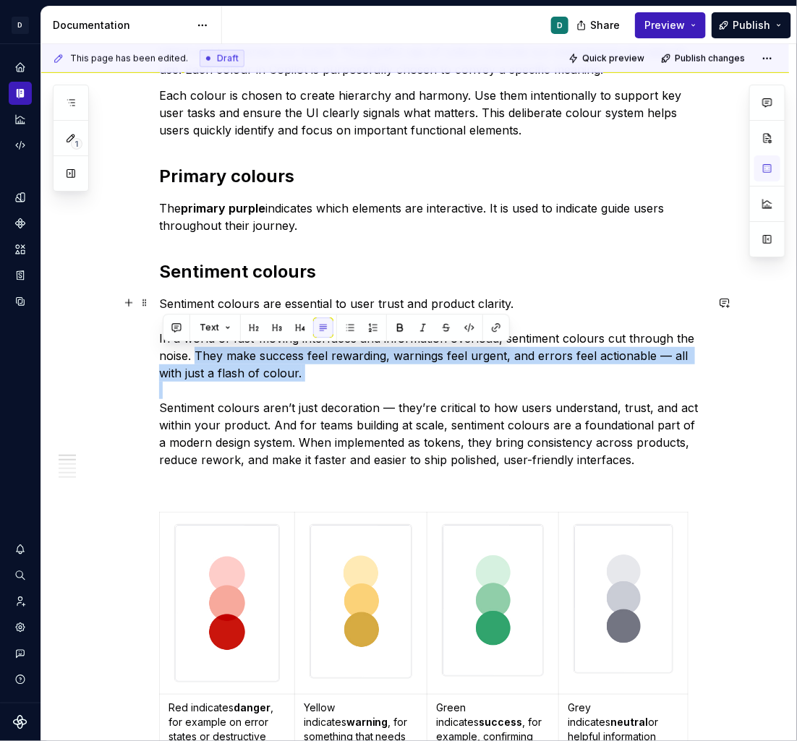
drag, startPoint x: 163, startPoint y: 405, endPoint x: 200, endPoint y: 354, distance: 62.2
click at [200, 354] on p "Sentiment colours are essential to user trust and product clarity. In a world o…" at bounding box center [432, 382] width 547 height 174
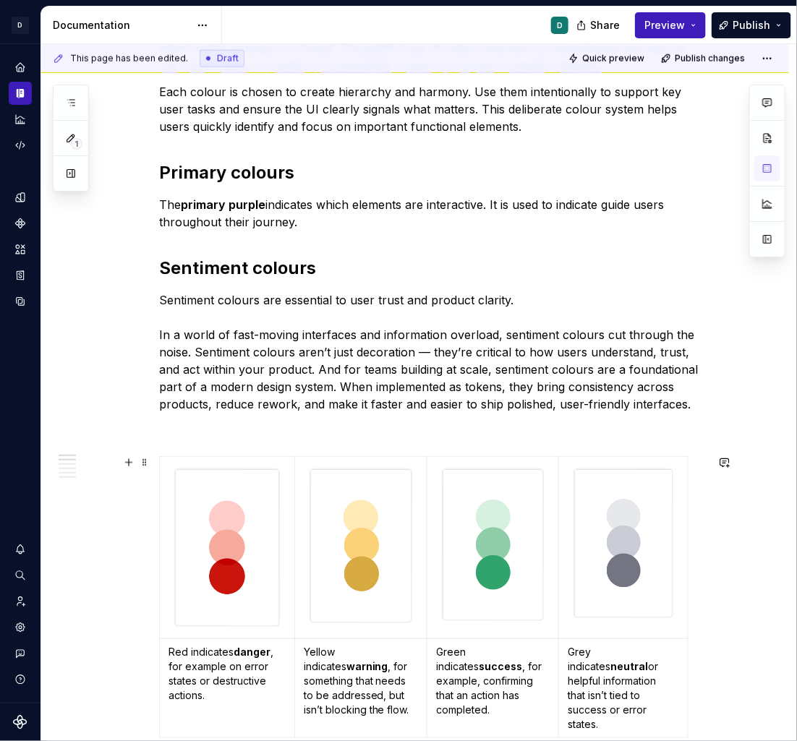
scroll to position [419, 0]
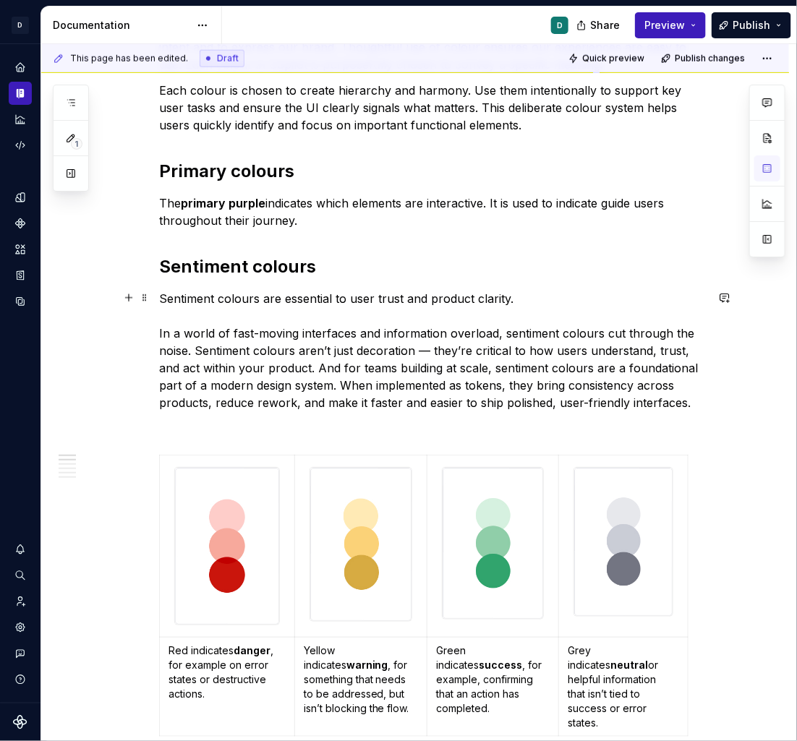
click at [346, 388] on p "Sentiment colours are essential to user trust and product clarity. In a world o…" at bounding box center [432, 351] width 547 height 122
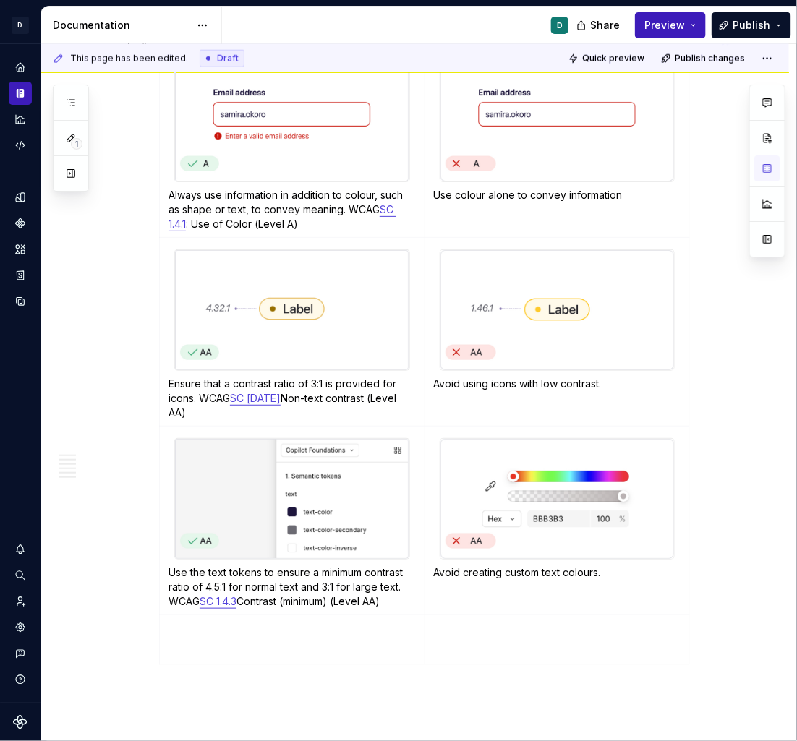
scroll to position [2196, 0]
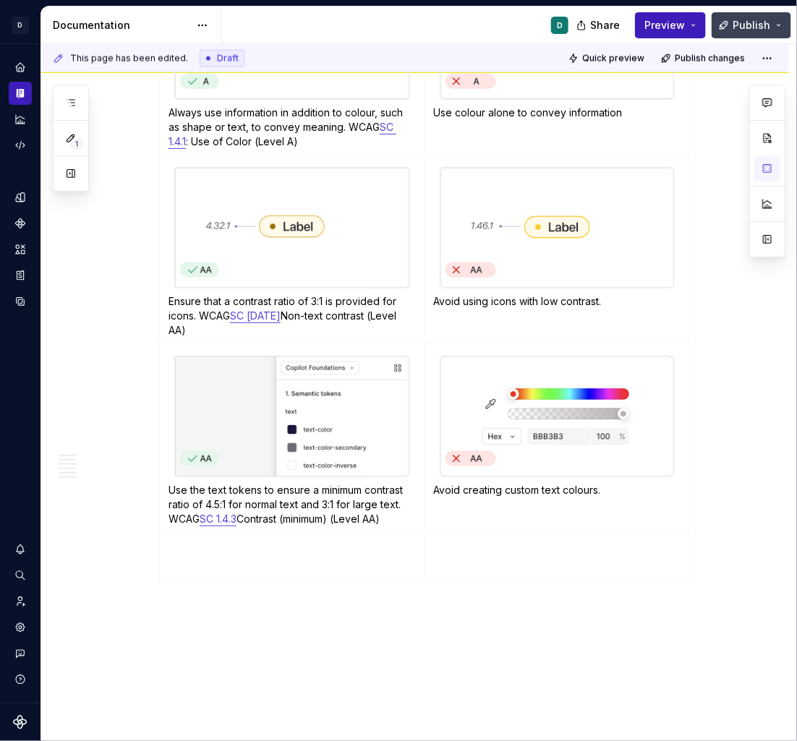
click at [780, 25] on button "Publish" at bounding box center [752, 25] width 80 height 26
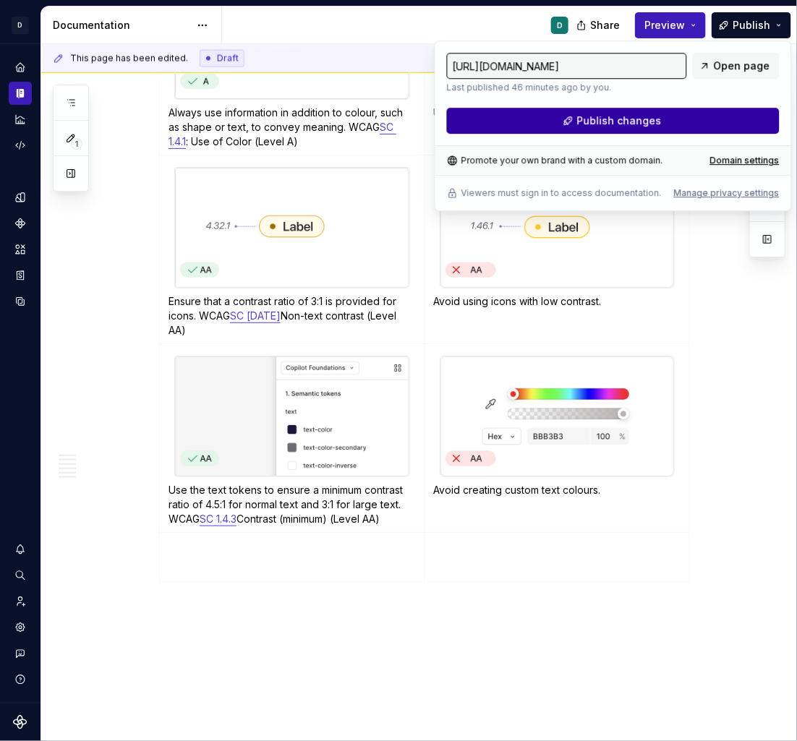
click at [715, 116] on button "Publish changes" at bounding box center [613, 121] width 333 height 26
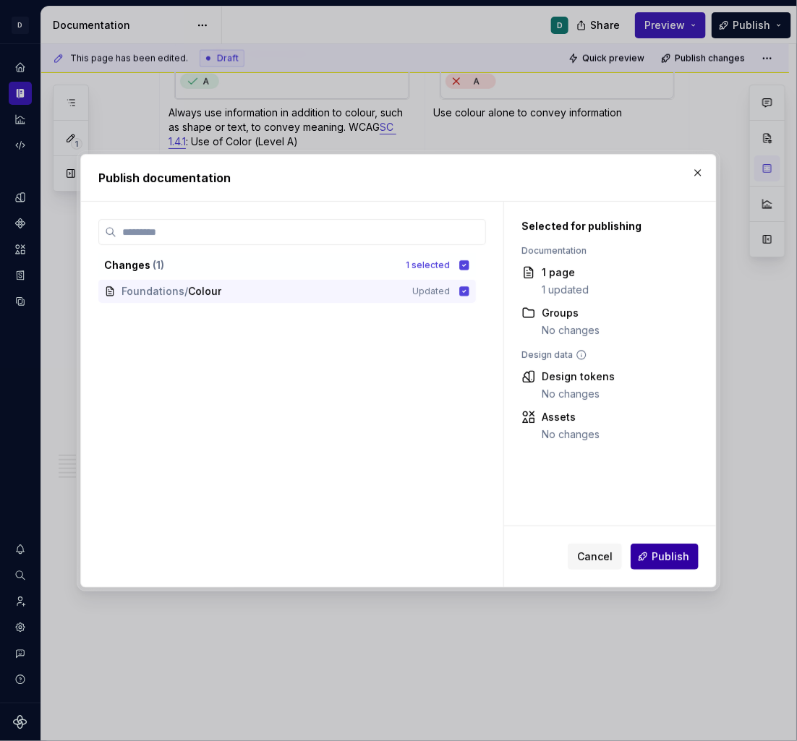
click at [674, 558] on span "Publish" at bounding box center [671, 557] width 38 height 14
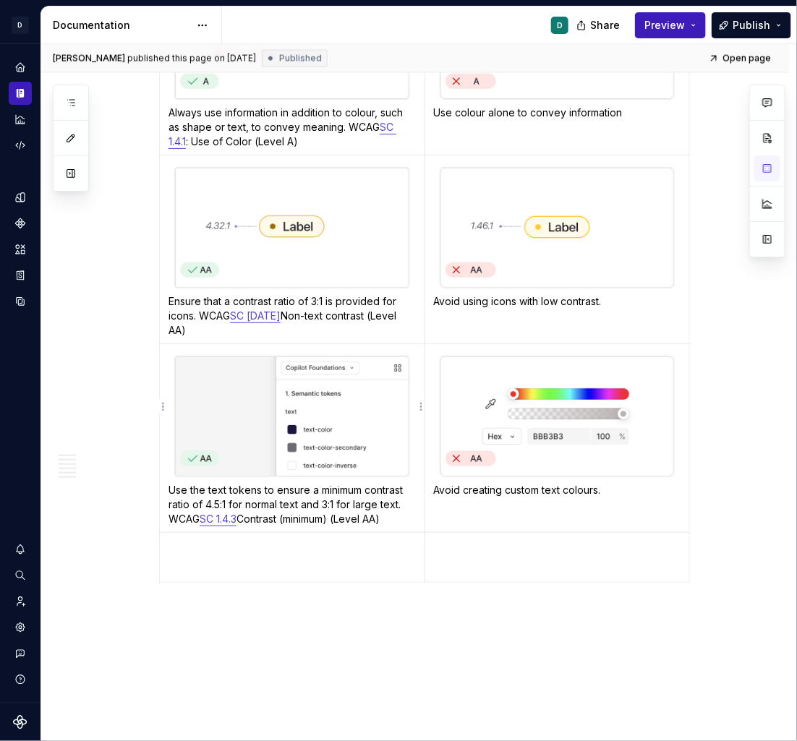
click at [239, 483] on p "Use the text tokens to ensure a minimum contrast ratio of 4.5:1 for normal text…" at bounding box center [292, 504] width 247 height 43
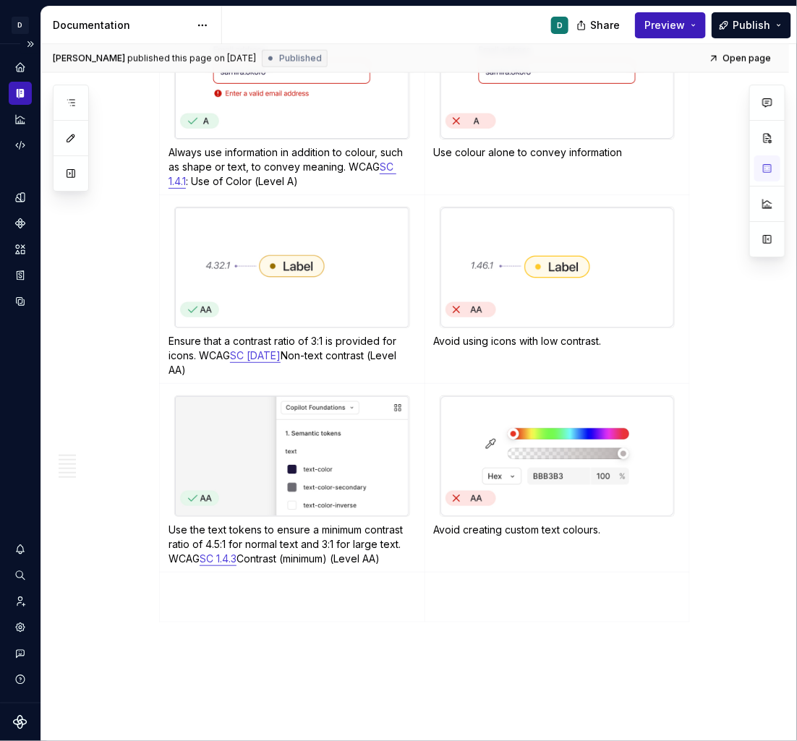
scroll to position [2162, 0]
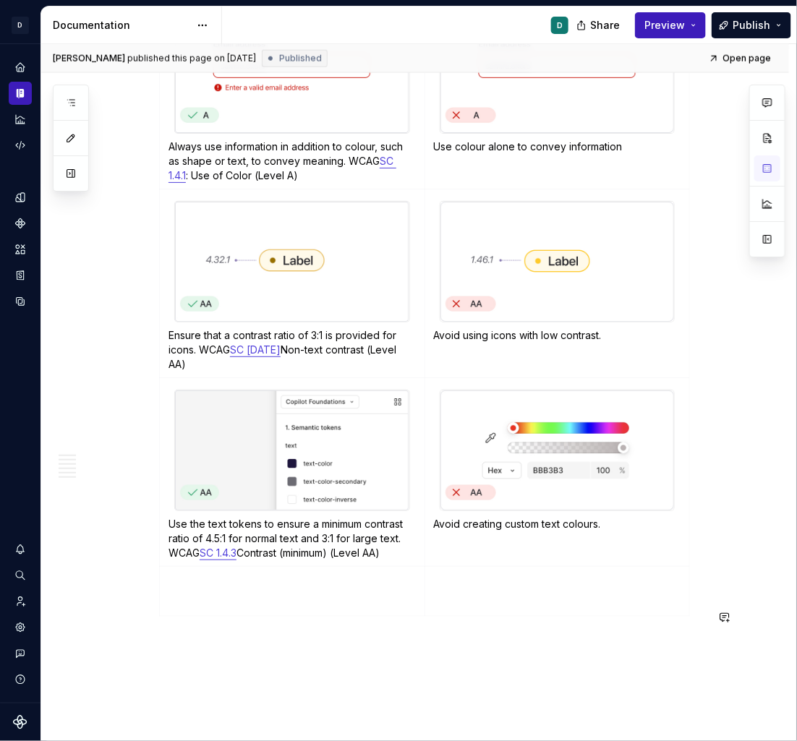
type textarea "*"
